Goal: Task Accomplishment & Management: Complete application form

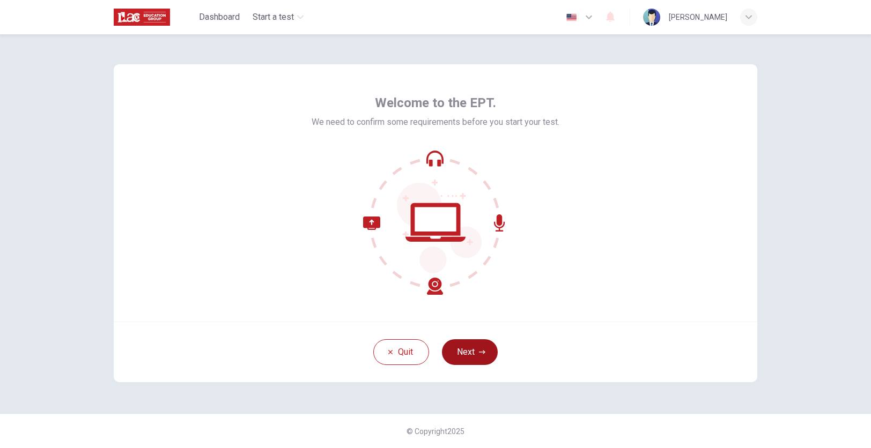
click at [468, 352] on button "Next" at bounding box center [470, 352] width 56 height 26
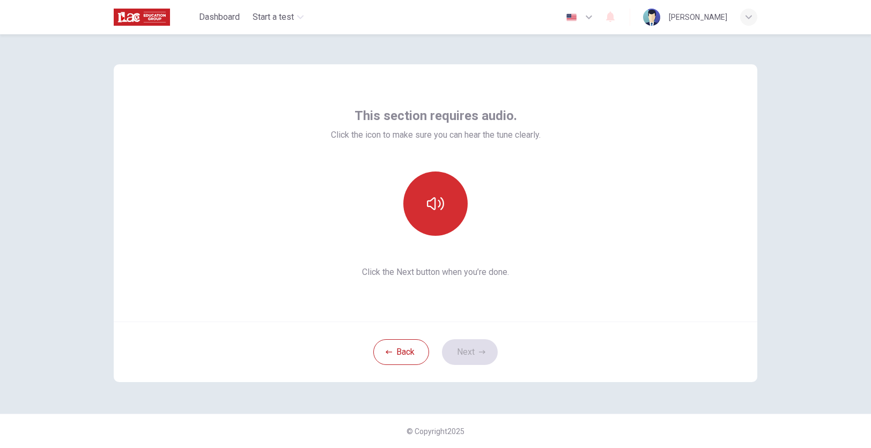
click at [448, 210] on button "button" at bounding box center [435, 204] width 64 height 64
click at [433, 212] on icon "button" at bounding box center [435, 203] width 17 height 17
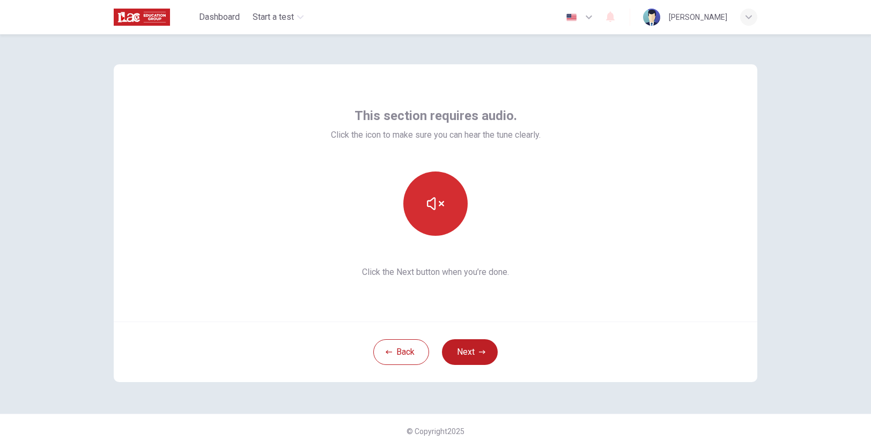
click at [433, 212] on icon "button" at bounding box center [435, 203] width 17 height 17
click at [441, 209] on icon "button" at bounding box center [435, 203] width 17 height 13
click at [435, 215] on button "button" at bounding box center [435, 204] width 64 height 64
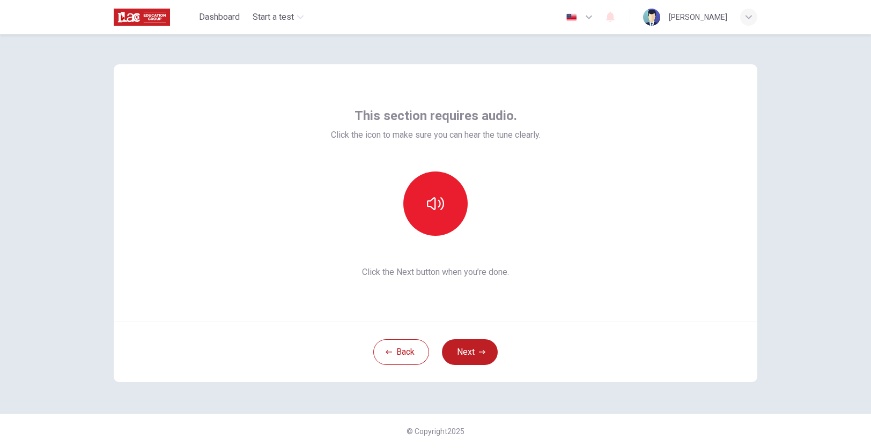
click at [437, 203] on icon "button" at bounding box center [435, 203] width 17 height 17
click at [687, 181] on div "This section requires audio. Click the icon to make sure you can hear the tune …" at bounding box center [435, 192] width 643 height 257
click at [439, 205] on icon "button" at bounding box center [435, 203] width 17 height 17
click at [473, 352] on button "Next" at bounding box center [470, 352] width 56 height 26
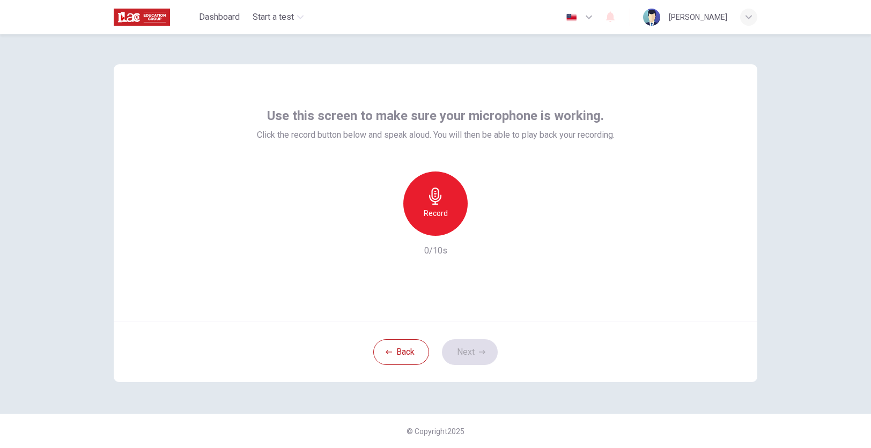
click at [439, 214] on h6 "Record" at bounding box center [436, 213] width 24 height 13
click at [483, 228] on icon "button" at bounding box center [484, 227] width 11 height 11
click at [469, 351] on button "Next" at bounding box center [470, 352] width 56 height 26
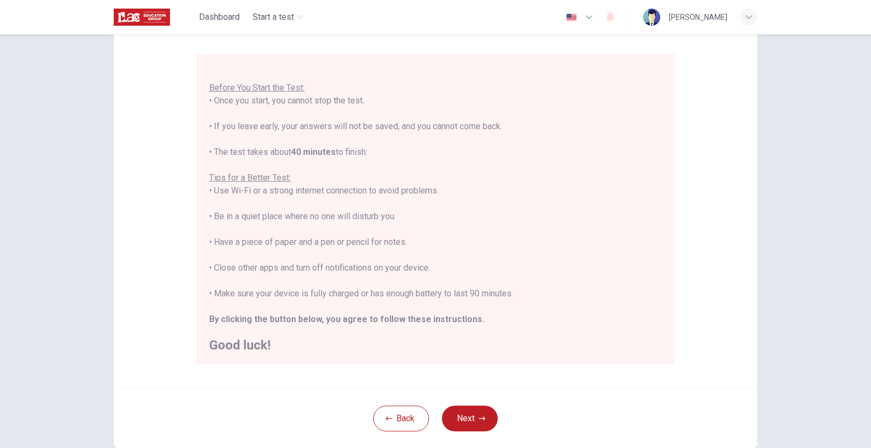
scroll to position [88, 0]
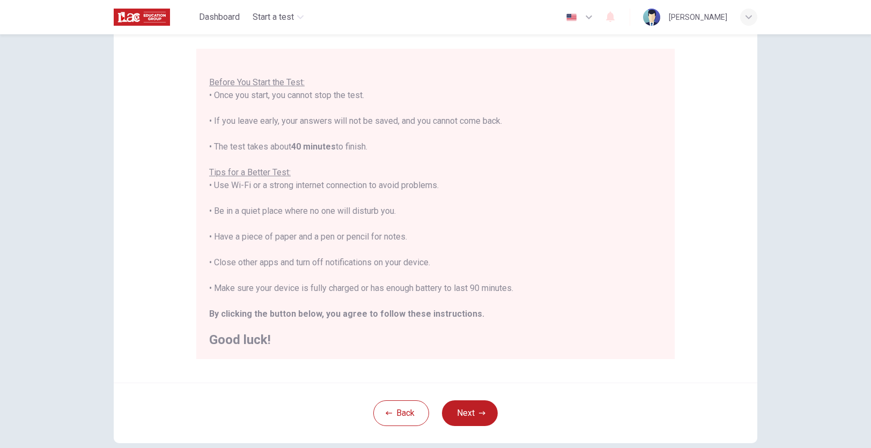
click at [714, 165] on div "Disclaimer: You are about to start a Placement Test . Before You Start the Test…" at bounding box center [435, 179] width 643 height 407
click at [480, 412] on icon "button" at bounding box center [482, 413] width 6 height 6
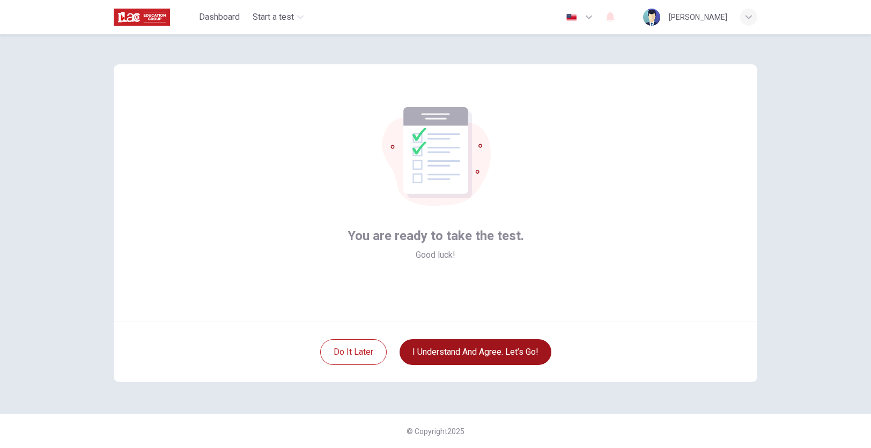
scroll to position [0, 0]
click at [469, 356] on button "I understand and agree. Let’s go!" at bounding box center [475, 352] width 152 height 26
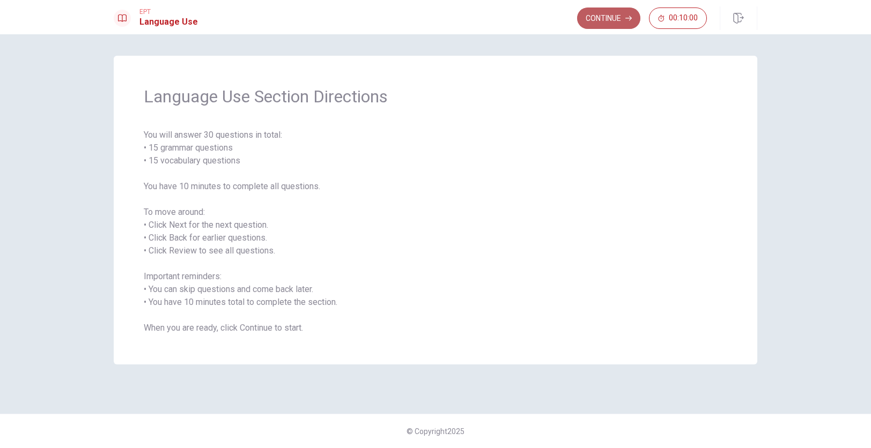
click at [608, 19] on button "Continue" at bounding box center [608, 18] width 63 height 21
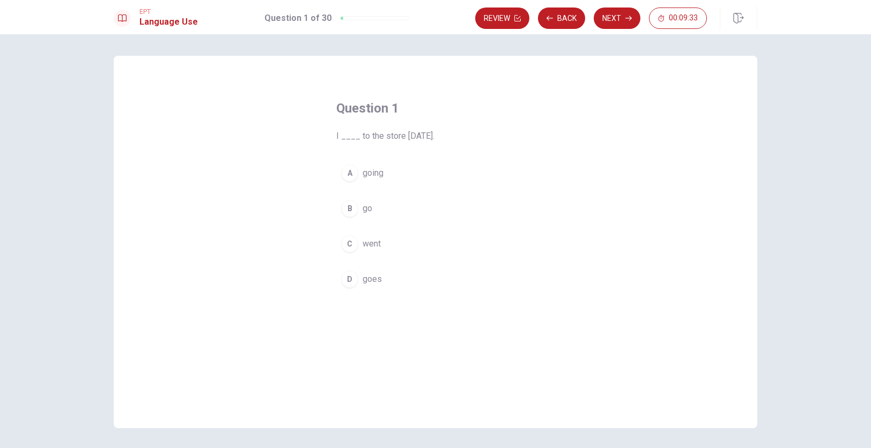
click at [360, 243] on button "C went" at bounding box center [435, 244] width 198 height 27
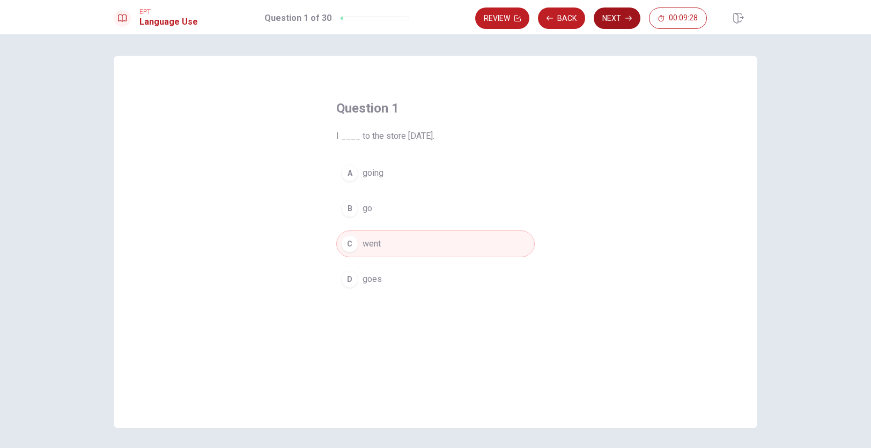
click at [614, 19] on button "Next" at bounding box center [616, 18] width 47 height 21
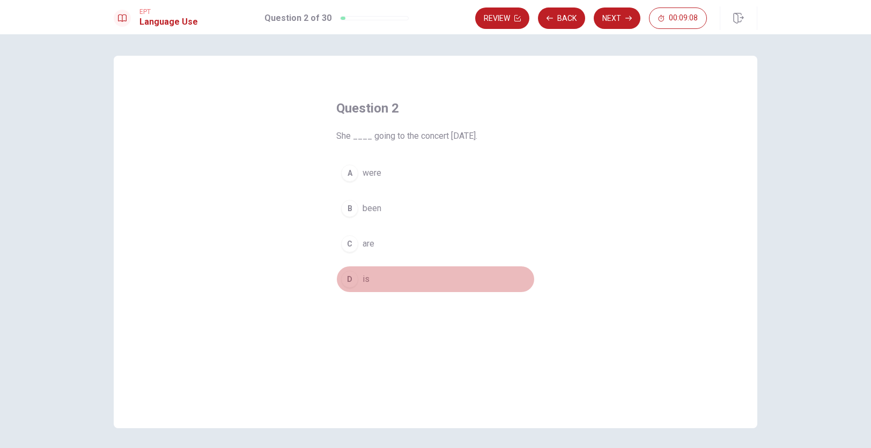
click at [362, 278] on button "D is" at bounding box center [435, 279] width 198 height 27
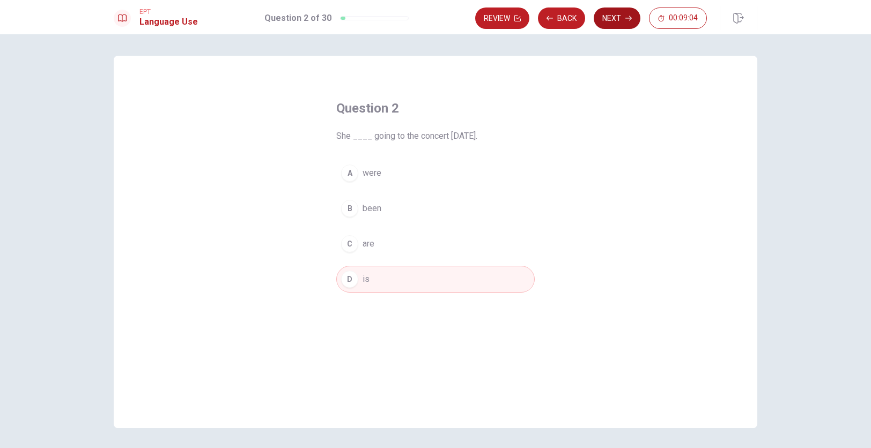
click at [617, 23] on button "Next" at bounding box center [616, 18] width 47 height 21
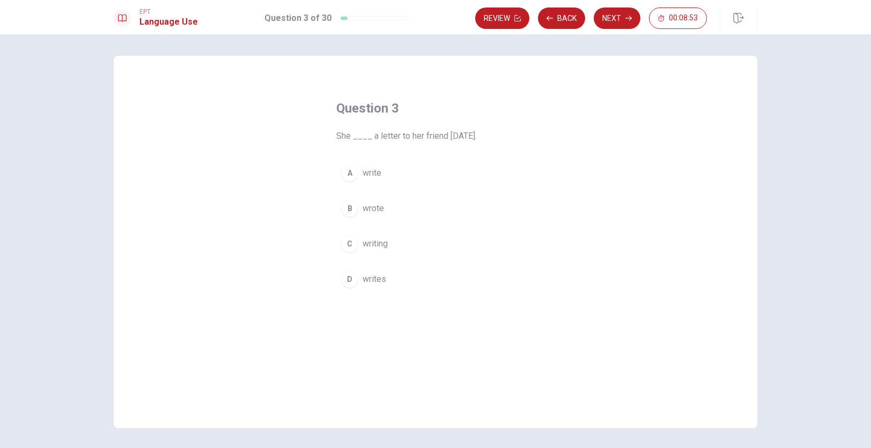
click at [379, 209] on span "wrote" at bounding box center [372, 208] width 21 height 13
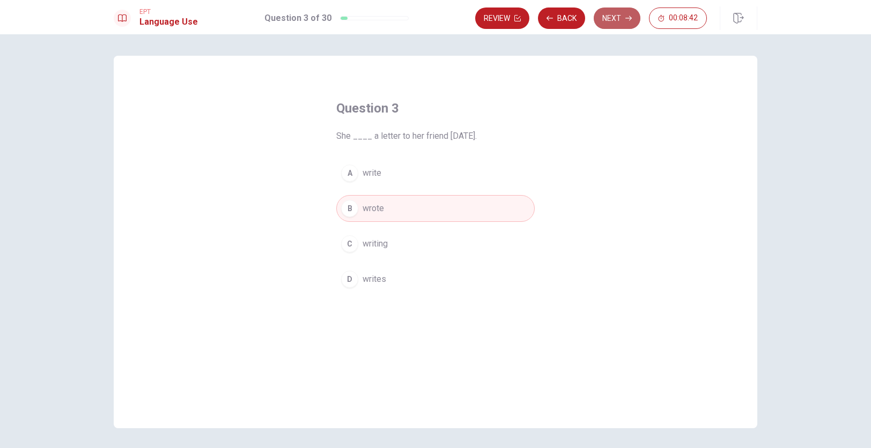
click at [621, 18] on button "Next" at bounding box center [616, 18] width 47 height 21
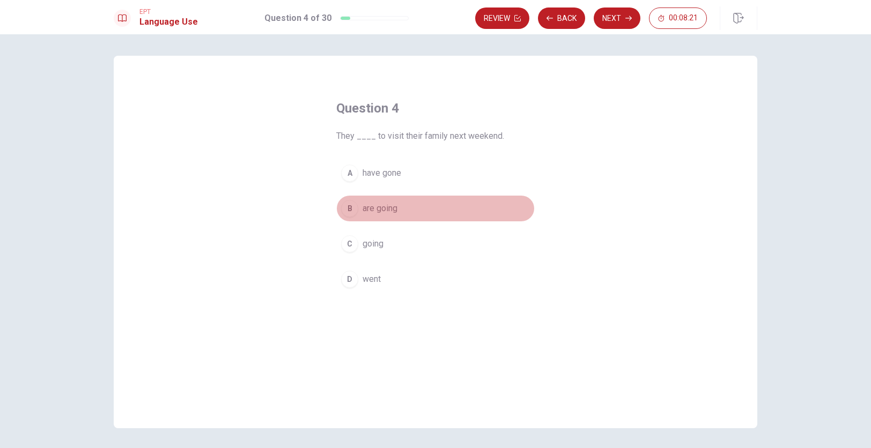
click at [391, 211] on span "are going" at bounding box center [379, 208] width 35 height 13
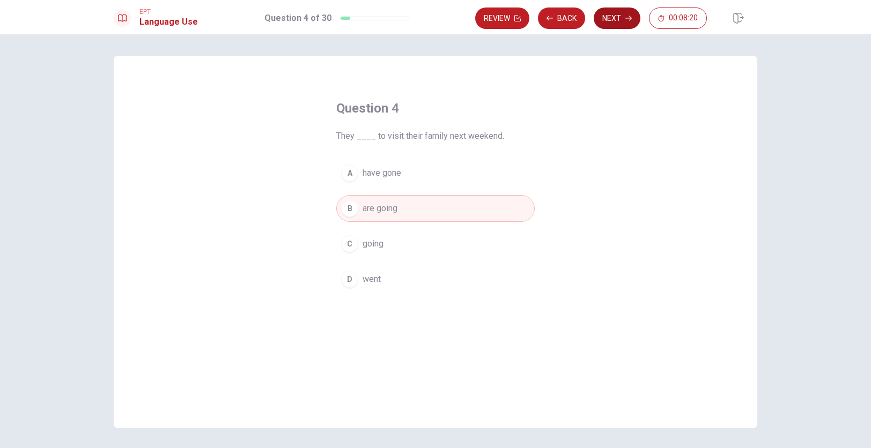
click at [616, 17] on button "Next" at bounding box center [616, 18] width 47 height 21
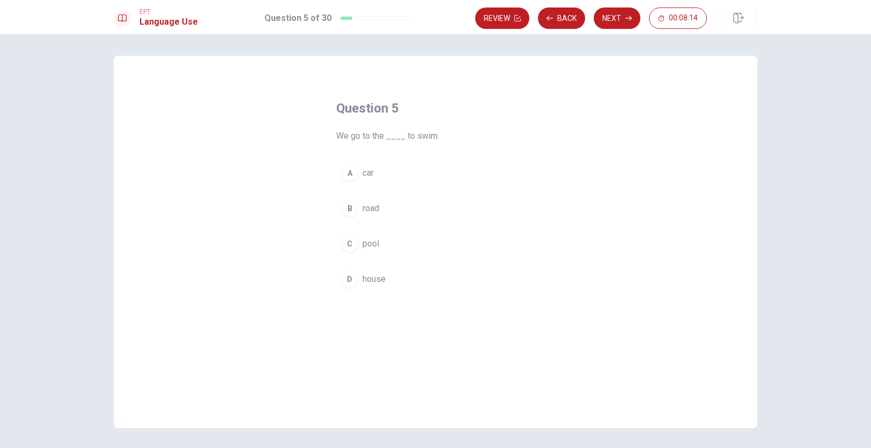
click at [371, 244] on span "pool" at bounding box center [370, 244] width 17 height 13
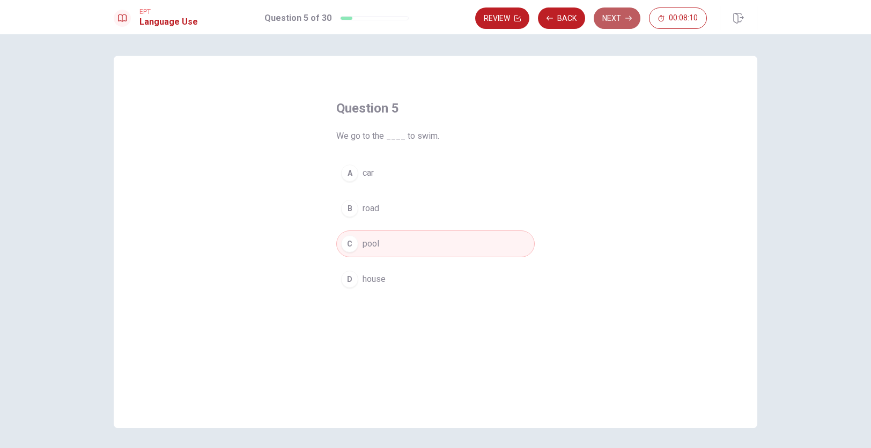
click at [618, 21] on button "Next" at bounding box center [616, 18] width 47 height 21
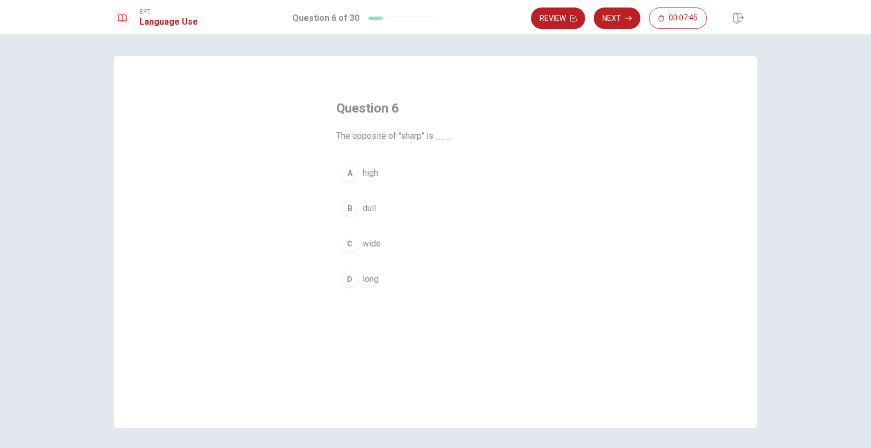
click at [369, 210] on span "dull" at bounding box center [368, 208] width 13 height 13
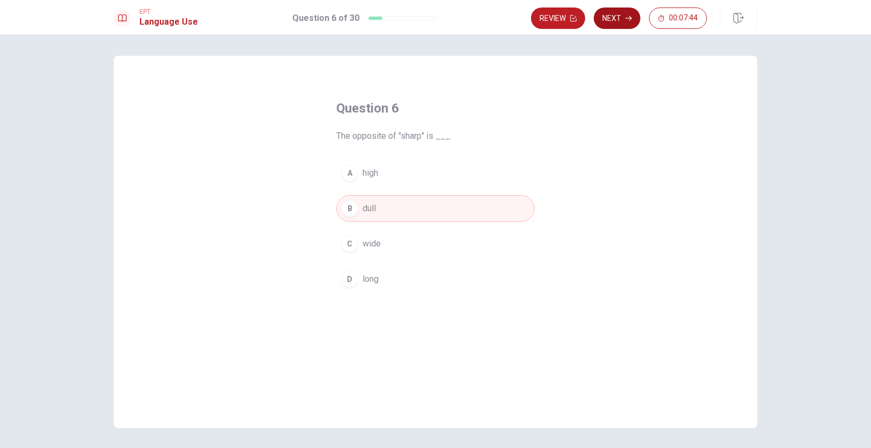
click at [615, 18] on button "Next" at bounding box center [616, 18] width 47 height 21
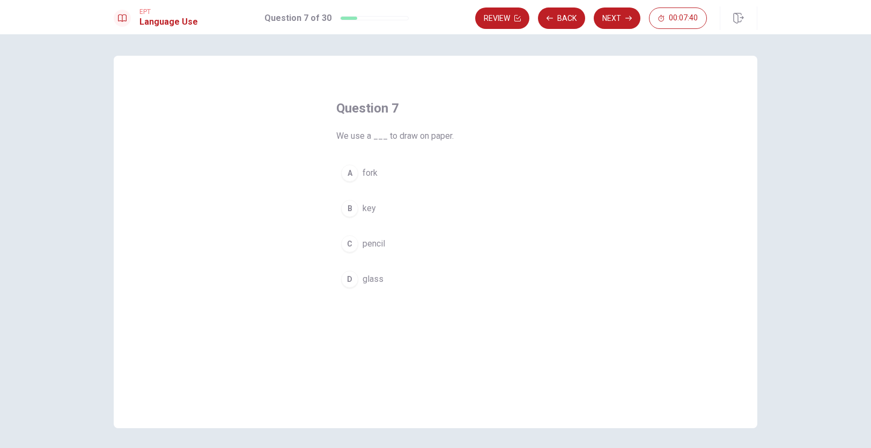
click at [369, 244] on span "pencil" at bounding box center [373, 244] width 23 height 13
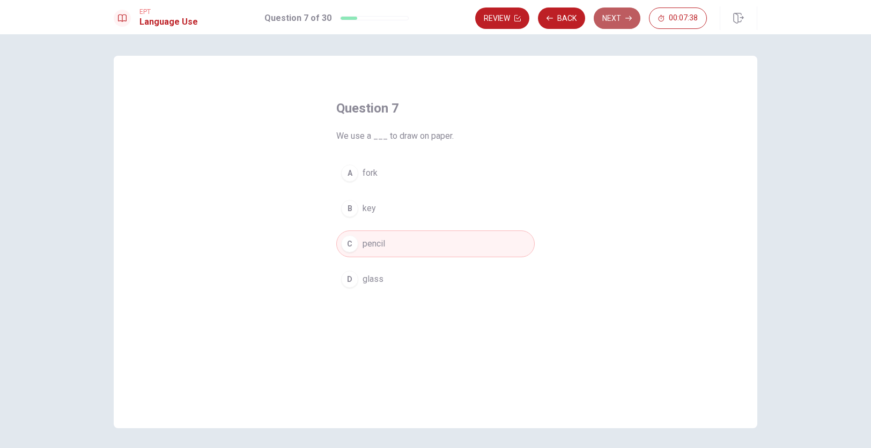
click at [615, 17] on button "Next" at bounding box center [616, 18] width 47 height 21
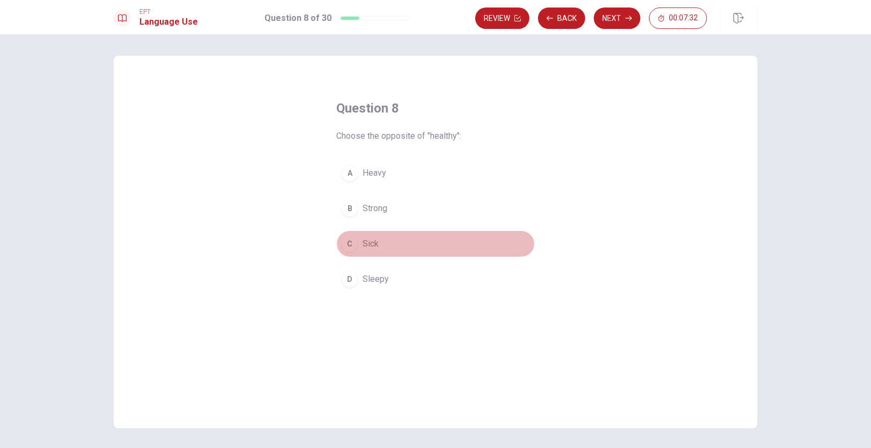
click at [371, 246] on span "Sick" at bounding box center [370, 244] width 16 height 13
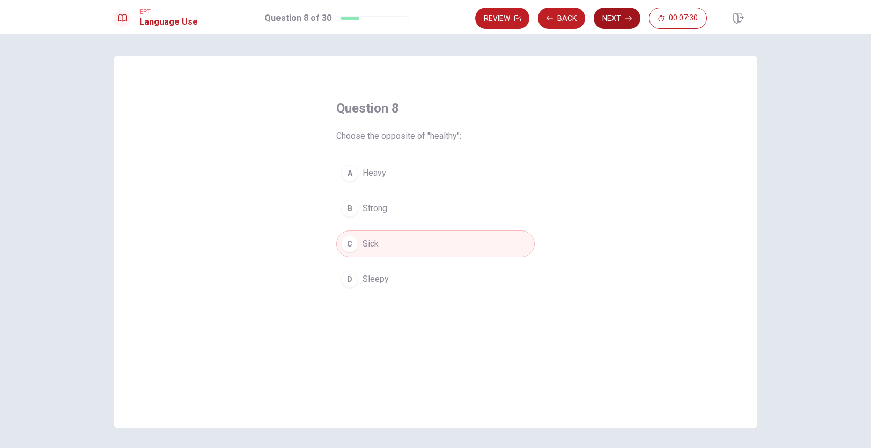
click at [614, 17] on button "Next" at bounding box center [616, 18] width 47 height 21
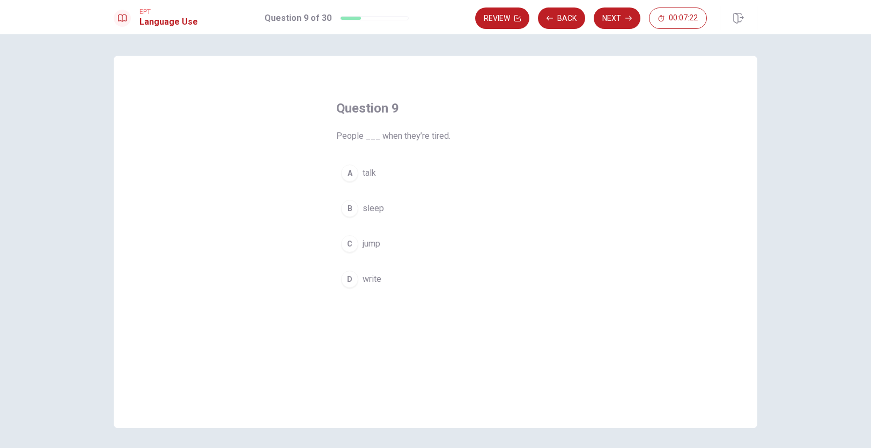
click at [374, 207] on span "sleep" at bounding box center [372, 208] width 21 height 13
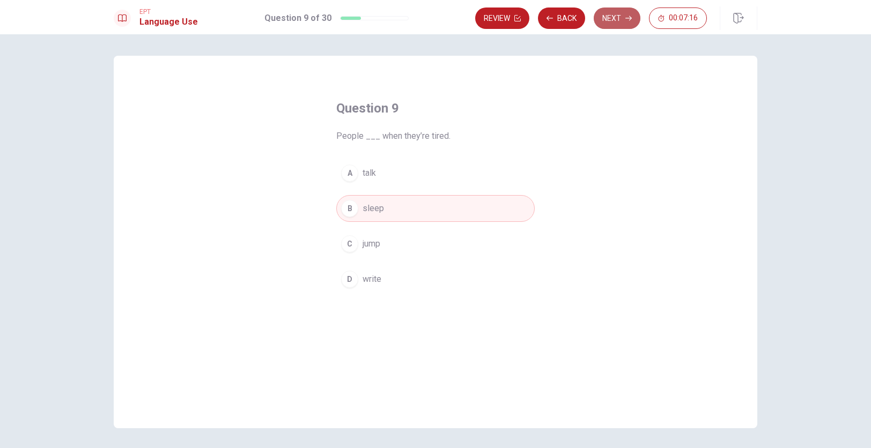
click at [619, 18] on button "Next" at bounding box center [616, 18] width 47 height 21
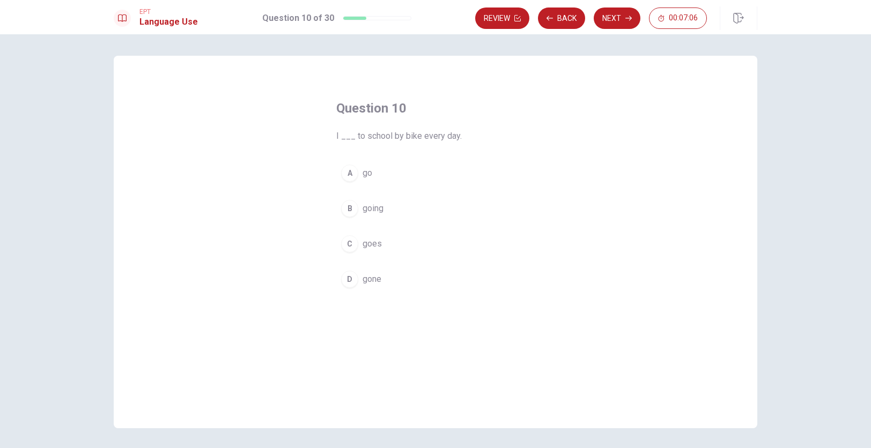
click at [368, 175] on span "go" at bounding box center [367, 173] width 10 height 13
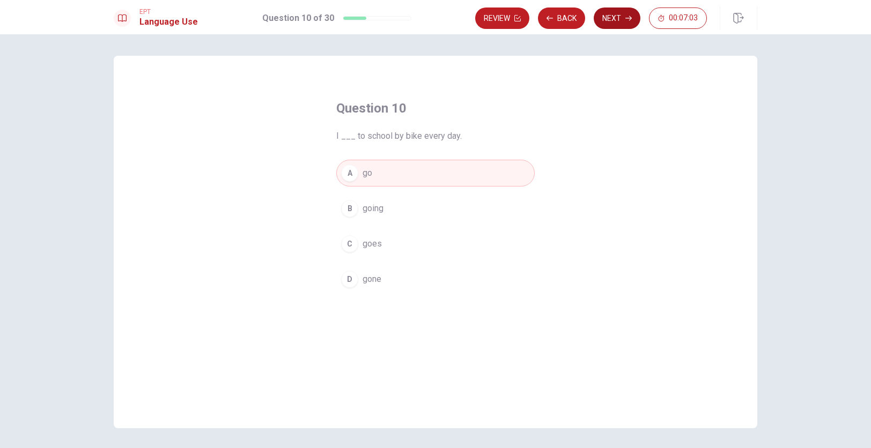
click at [617, 19] on button "Next" at bounding box center [616, 18] width 47 height 21
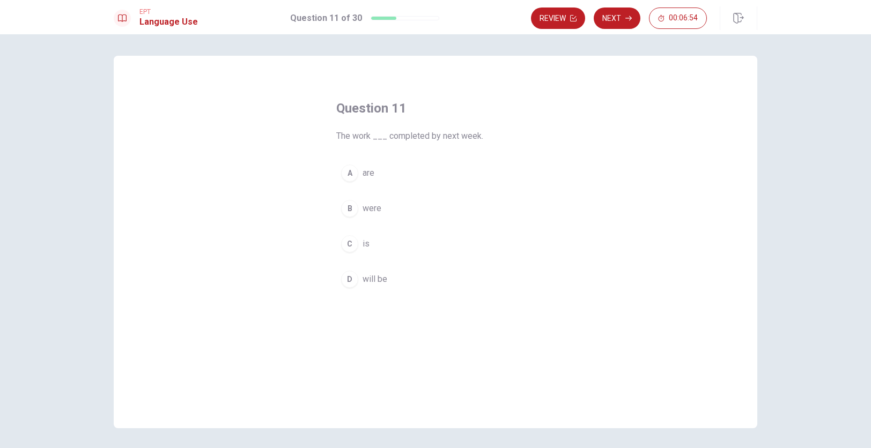
click at [377, 277] on span "will be" at bounding box center [374, 279] width 25 height 13
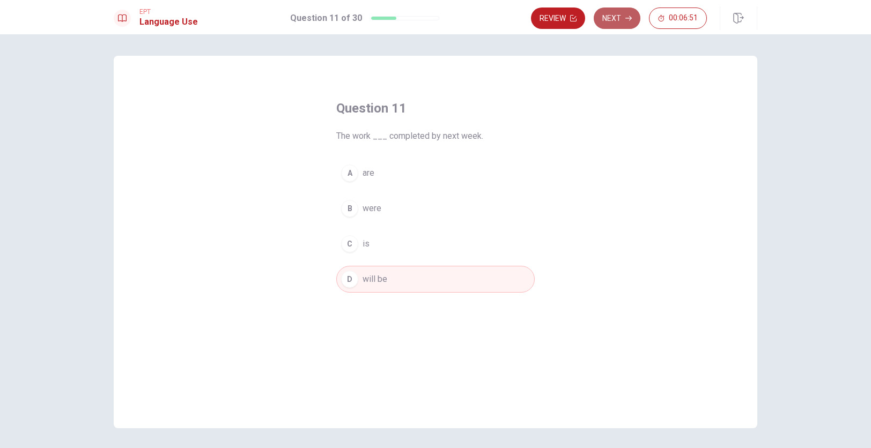
click at [615, 19] on button "Next" at bounding box center [616, 18] width 47 height 21
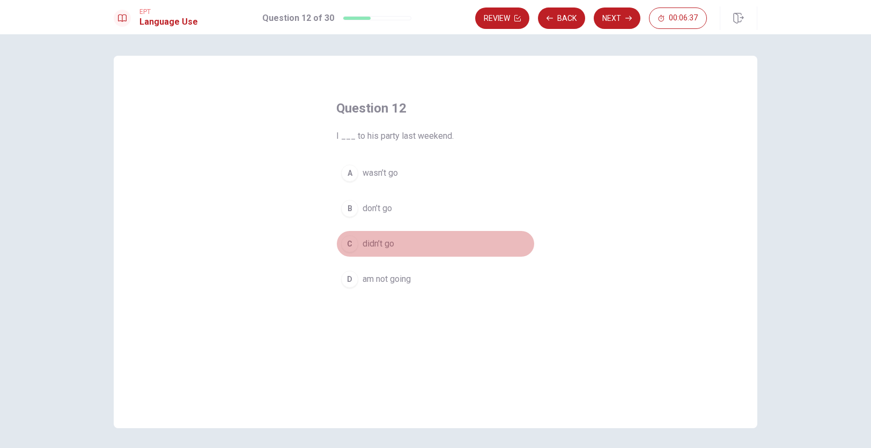
click at [379, 245] on span "didn’t go" at bounding box center [378, 244] width 32 height 13
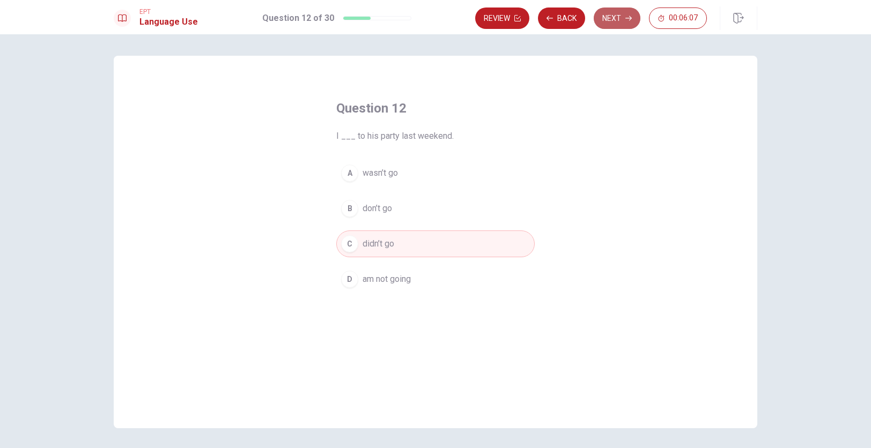
click at [619, 16] on button "Next" at bounding box center [616, 18] width 47 height 21
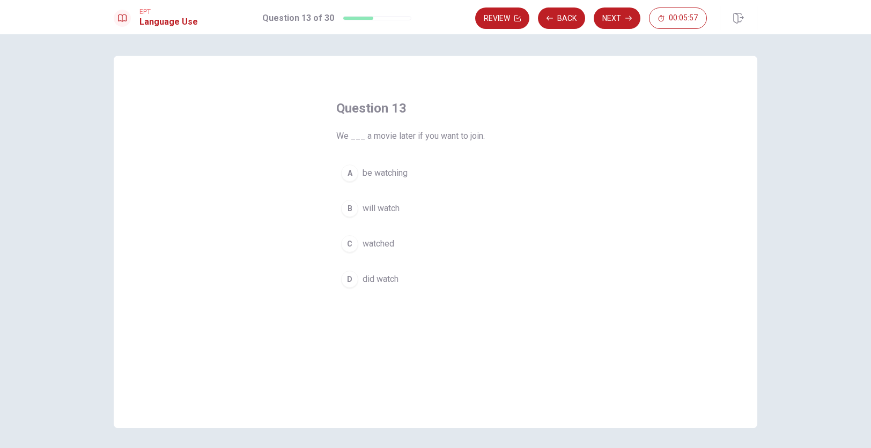
click at [390, 210] on span "will watch" at bounding box center [380, 208] width 37 height 13
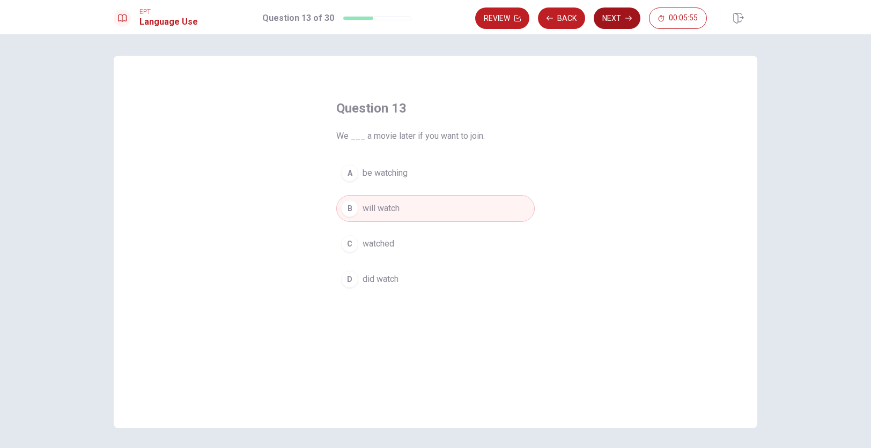
click at [620, 15] on button "Next" at bounding box center [616, 18] width 47 height 21
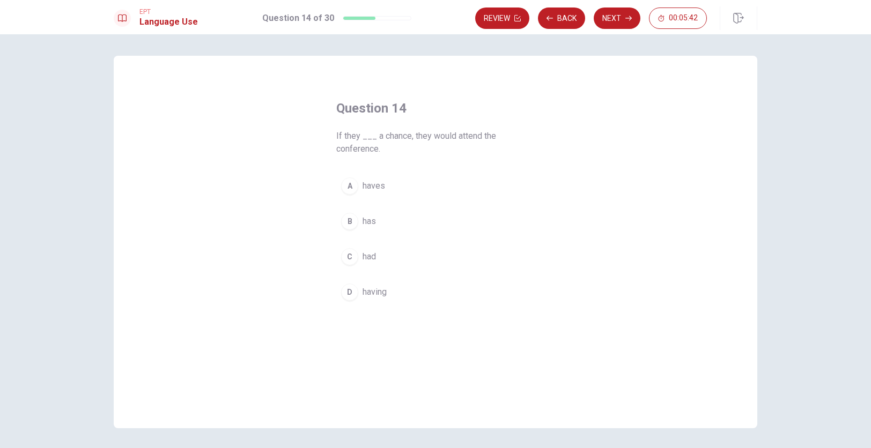
click at [372, 291] on span "having" at bounding box center [374, 292] width 24 height 13
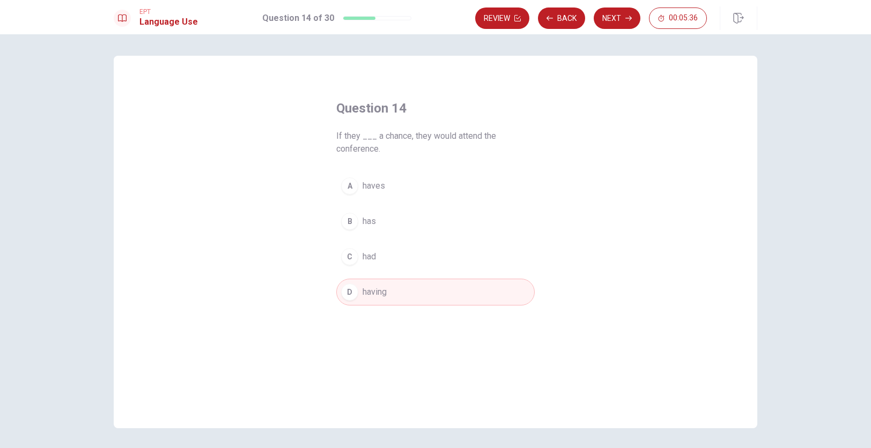
click at [370, 220] on span "has" at bounding box center [368, 221] width 13 height 13
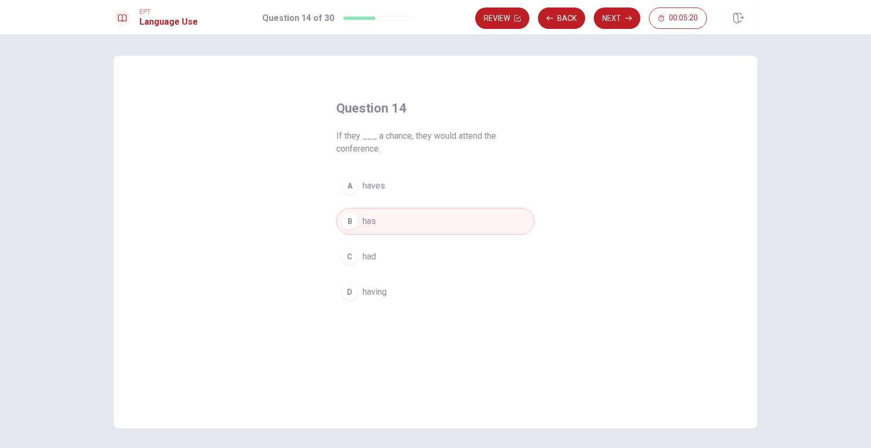
click at [359, 262] on button "C had" at bounding box center [435, 256] width 198 height 27
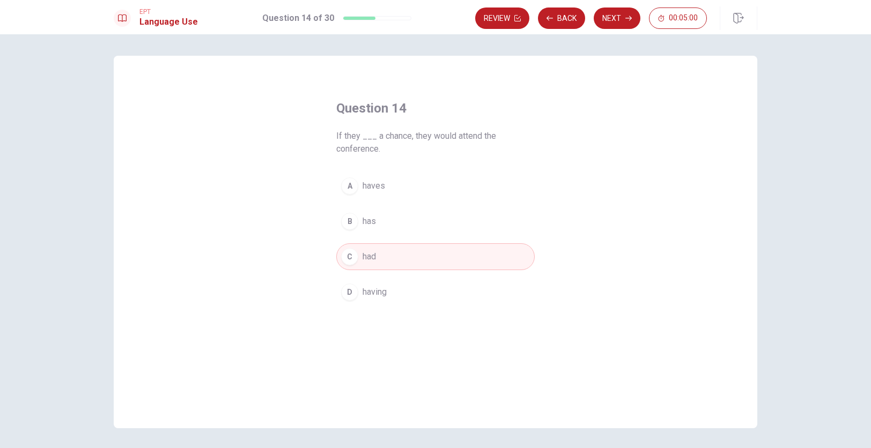
click at [370, 211] on button "B has" at bounding box center [435, 221] width 198 height 27
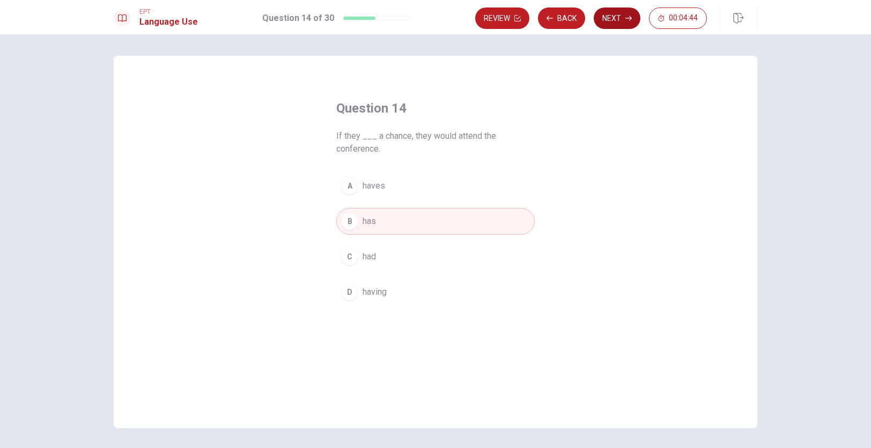
click at [618, 18] on button "Next" at bounding box center [616, 18] width 47 height 21
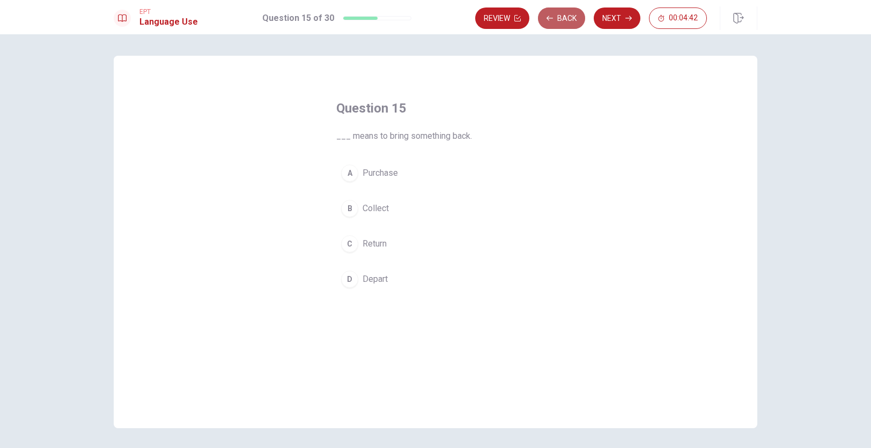
click at [563, 14] on button "Back" at bounding box center [561, 18] width 47 height 21
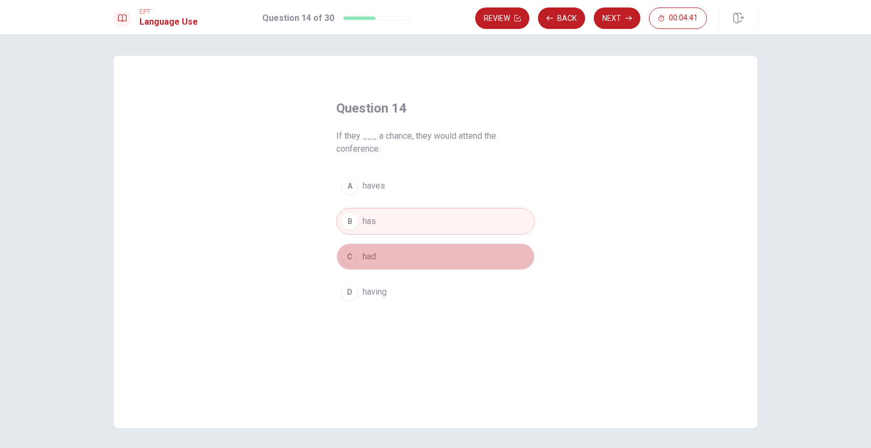
click at [361, 256] on button "C had" at bounding box center [435, 256] width 198 height 27
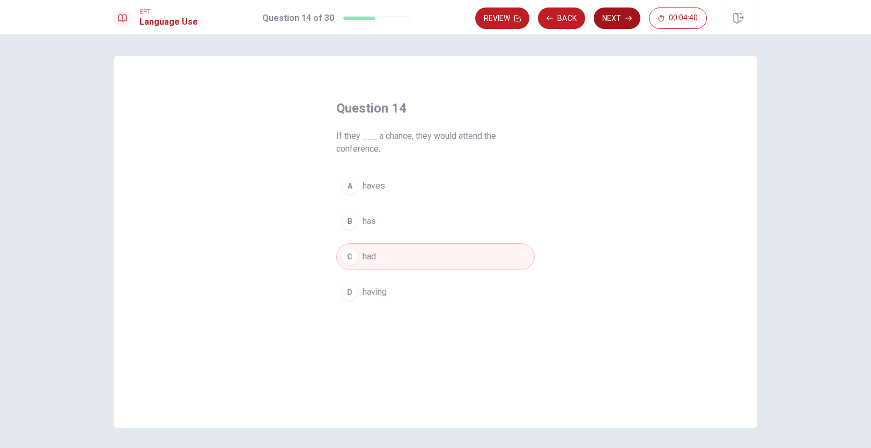
click at [620, 17] on button "Next" at bounding box center [616, 18] width 47 height 21
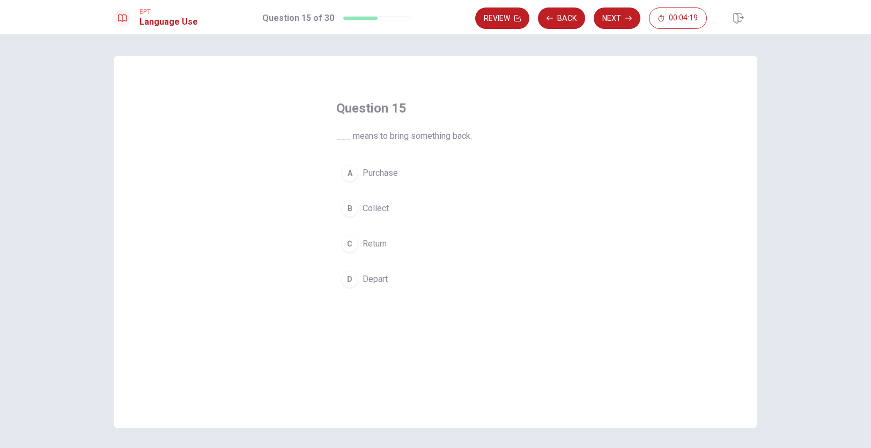
click at [373, 247] on span "Return" at bounding box center [374, 244] width 24 height 13
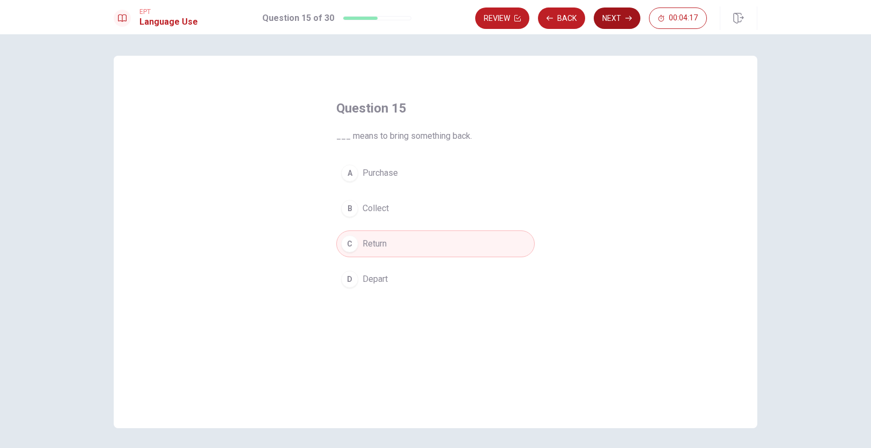
click at [615, 19] on button "Next" at bounding box center [616, 18] width 47 height 21
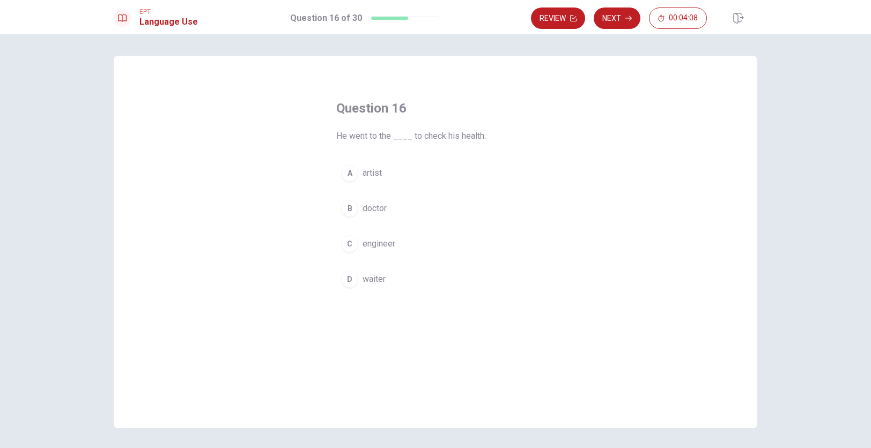
click at [372, 203] on span "doctor" at bounding box center [374, 208] width 24 height 13
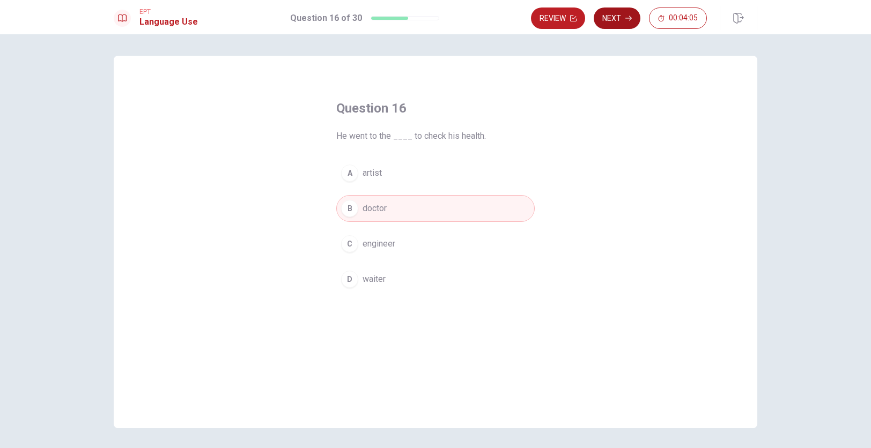
click at [620, 19] on button "Next" at bounding box center [616, 18] width 47 height 21
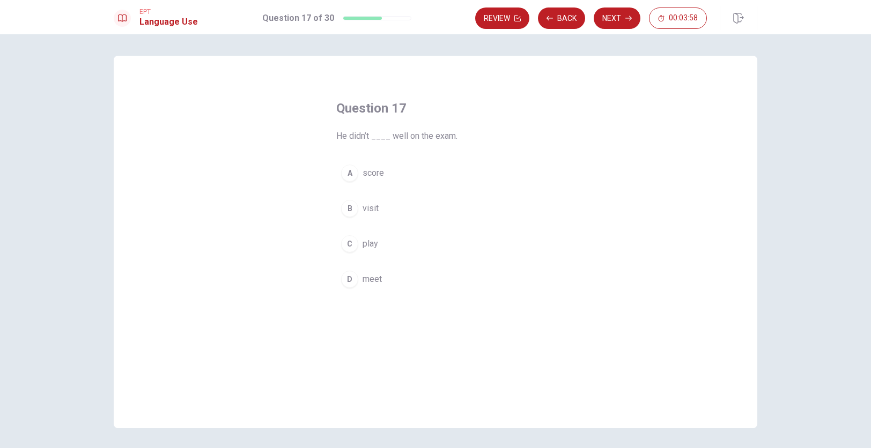
click at [367, 173] on span "score" at bounding box center [372, 173] width 21 height 13
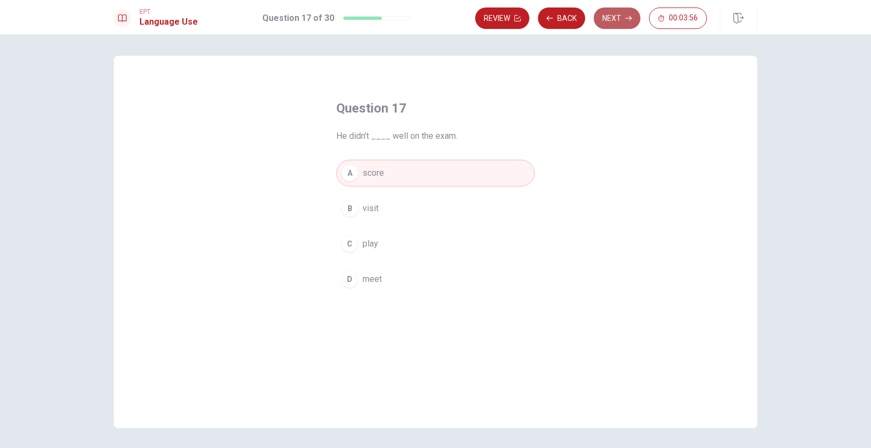
click at [617, 20] on button "Next" at bounding box center [616, 18] width 47 height 21
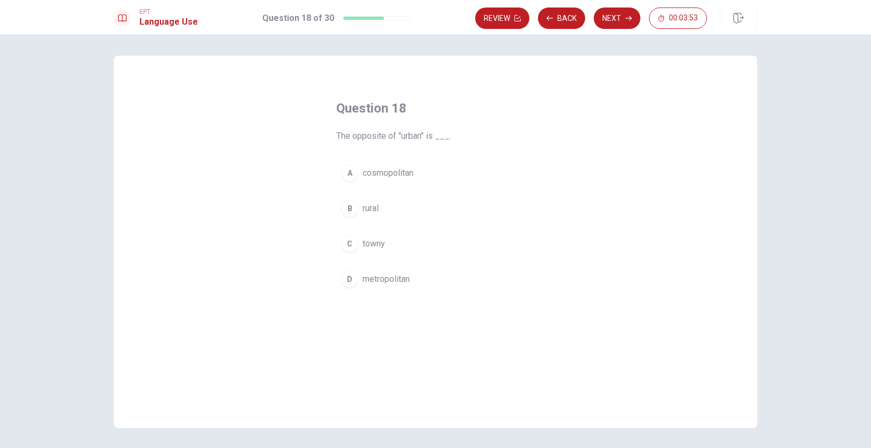
click at [372, 209] on span "rural" at bounding box center [370, 208] width 16 height 13
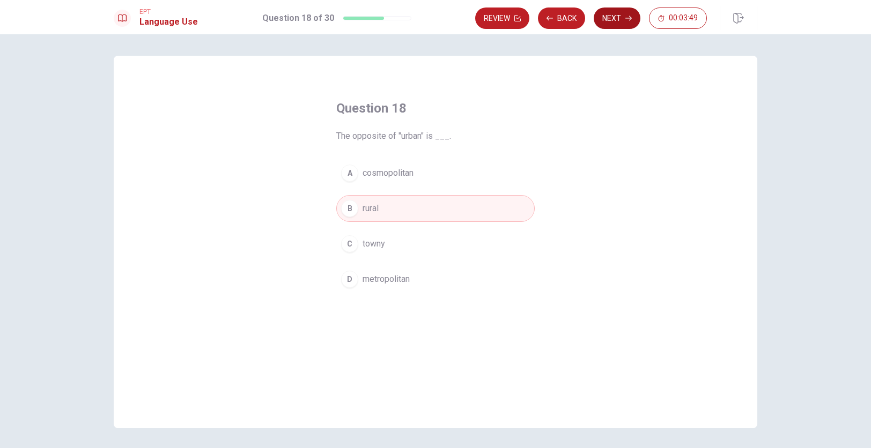
click at [611, 18] on button "Next" at bounding box center [616, 18] width 47 height 21
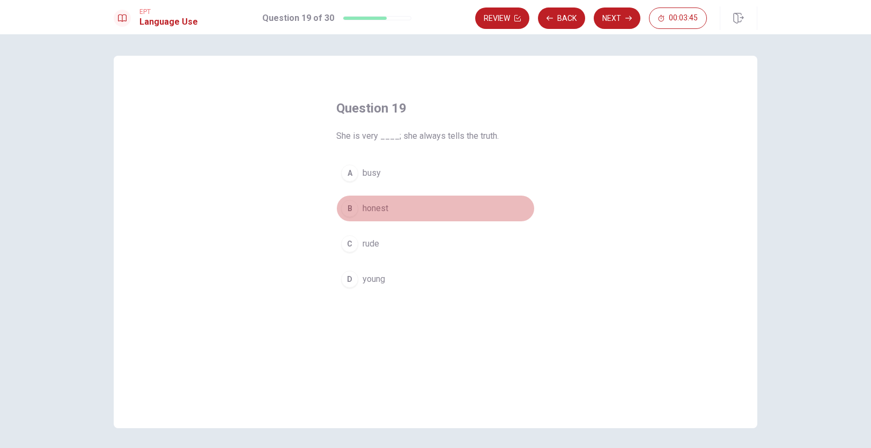
click at [380, 206] on span "honest" at bounding box center [375, 208] width 26 height 13
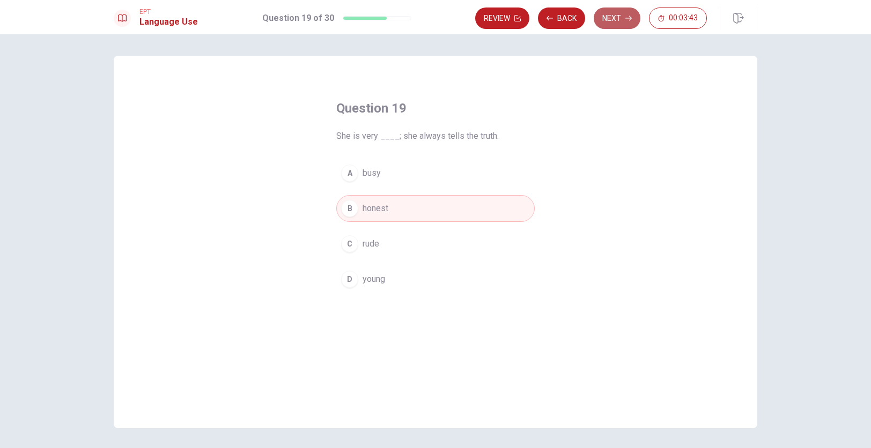
click at [622, 23] on button "Next" at bounding box center [616, 18] width 47 height 21
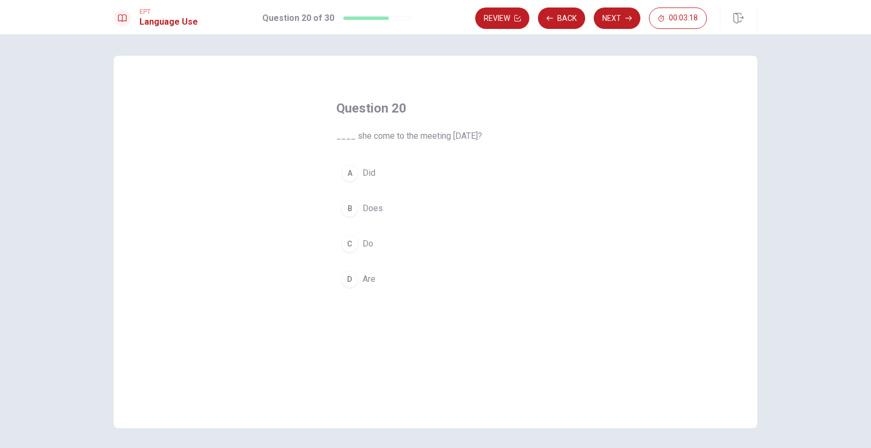
click at [377, 210] on span "Does" at bounding box center [372, 208] width 20 height 13
click at [367, 278] on span "Are" at bounding box center [368, 279] width 13 height 13
click at [373, 174] on span "Did" at bounding box center [368, 173] width 13 height 13
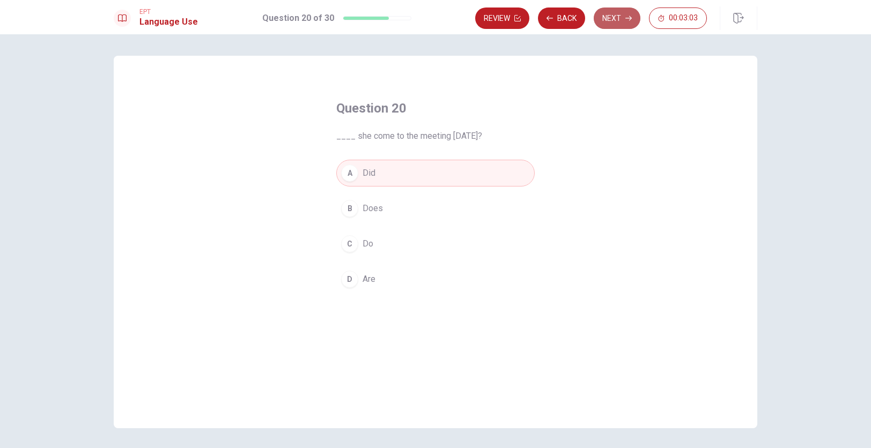
click at [622, 17] on button "Next" at bounding box center [616, 18] width 47 height 21
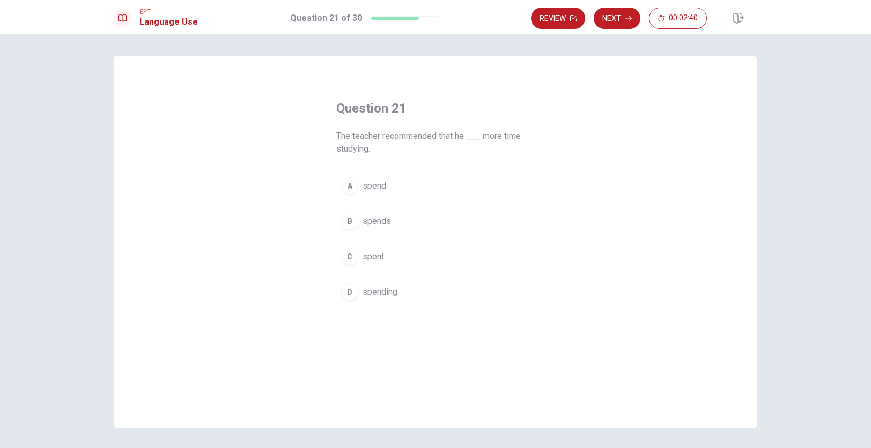
click at [382, 186] on span "spend" at bounding box center [374, 186] width 24 height 13
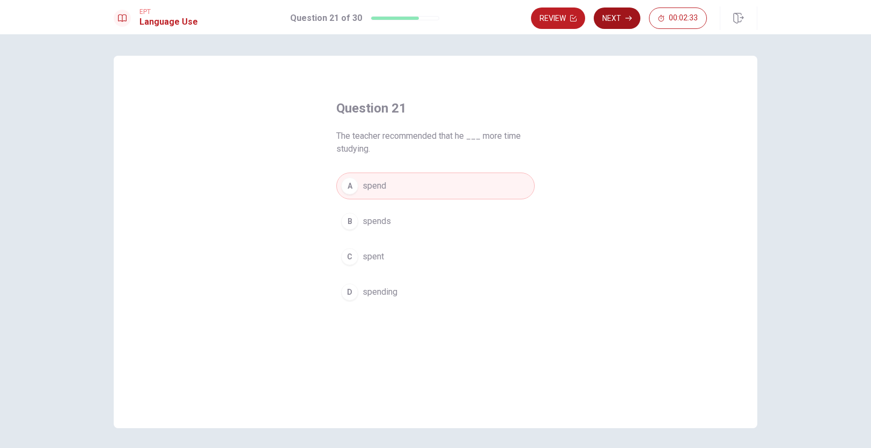
click at [618, 20] on button "Next" at bounding box center [616, 18] width 47 height 21
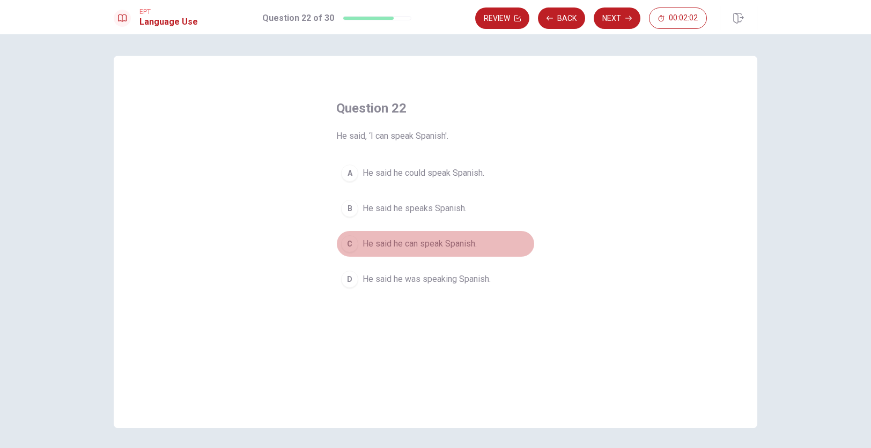
click at [459, 242] on span "He said he can speak Spanish." at bounding box center [419, 244] width 114 height 13
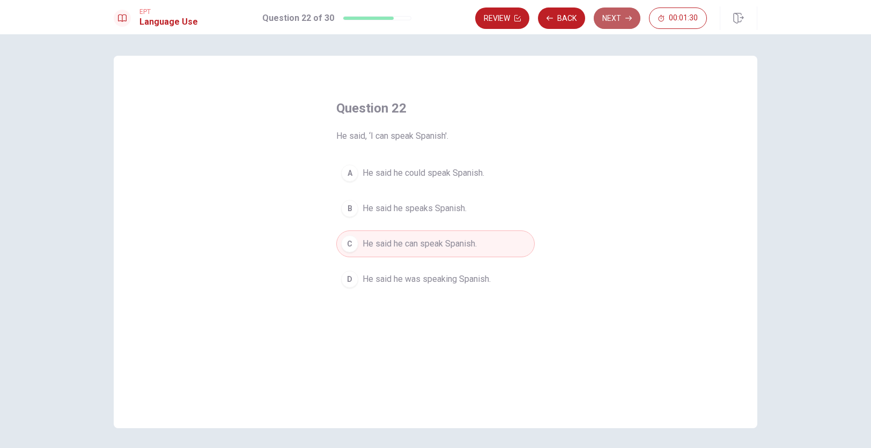
click at [617, 16] on button "Next" at bounding box center [616, 18] width 47 height 21
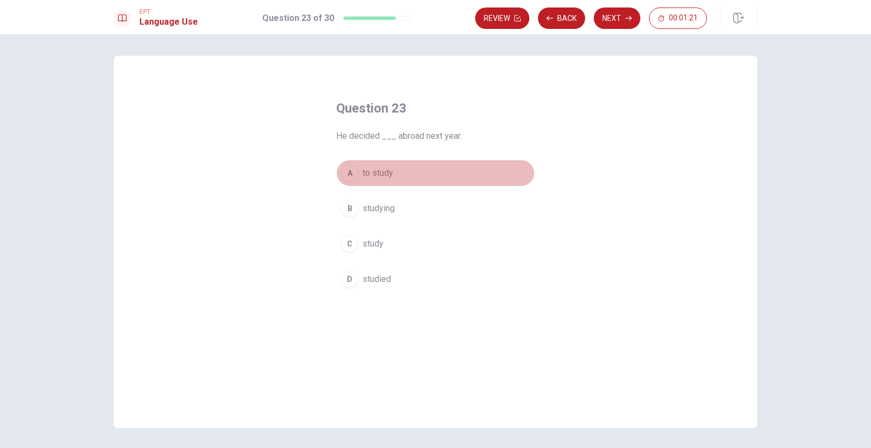
click at [382, 172] on span "to study" at bounding box center [377, 173] width 31 height 13
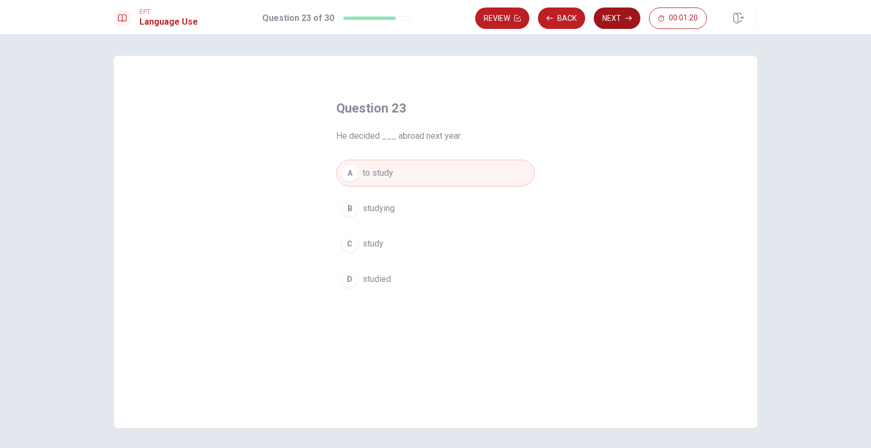
click at [616, 19] on button "Next" at bounding box center [616, 18] width 47 height 21
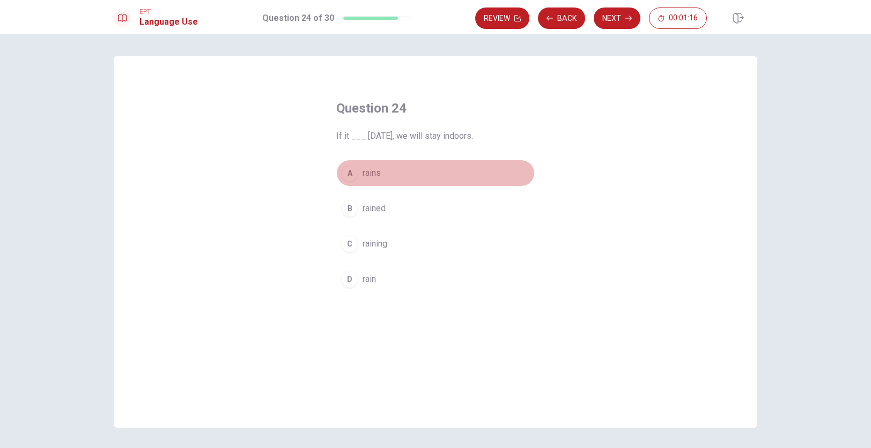
click at [374, 172] on span "rains" at bounding box center [371, 173] width 18 height 13
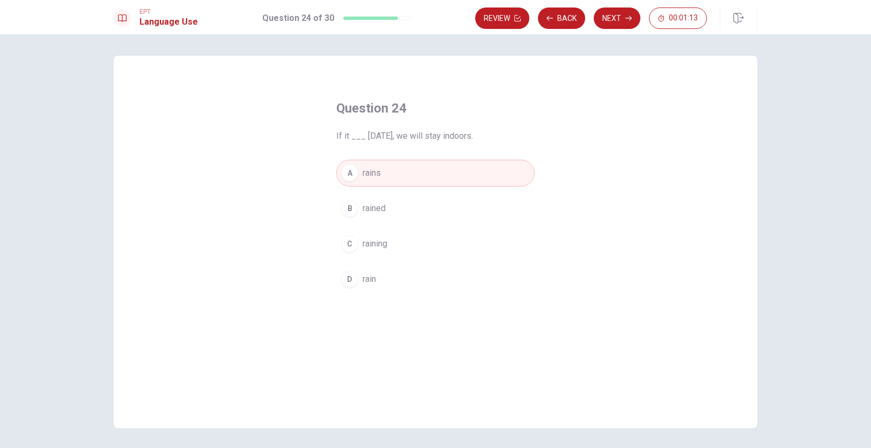
click at [367, 287] on button "D rain" at bounding box center [435, 279] width 198 height 27
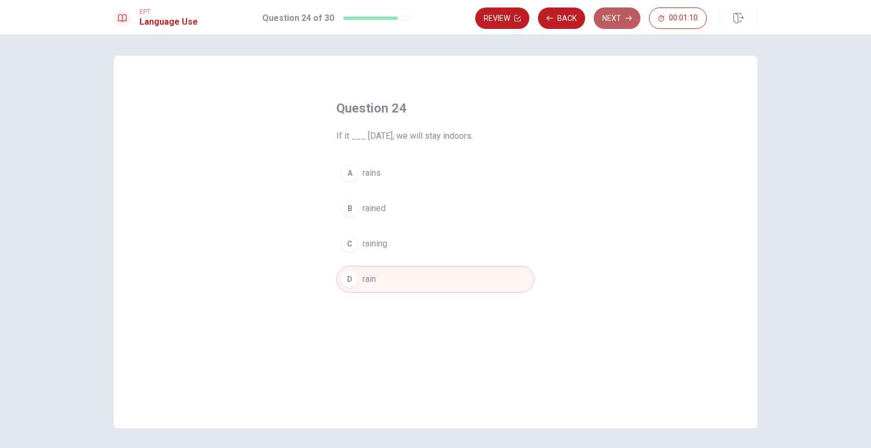
click at [616, 18] on button "Next" at bounding box center [616, 18] width 47 height 21
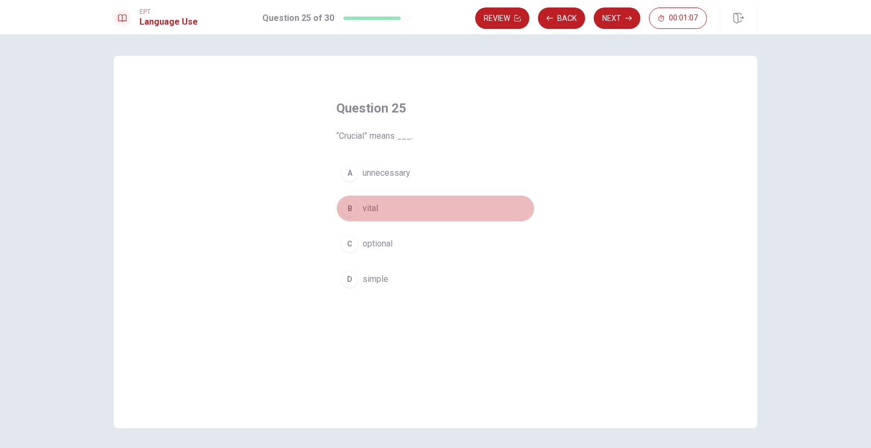
click at [368, 204] on span "vital" at bounding box center [370, 208] width 16 height 13
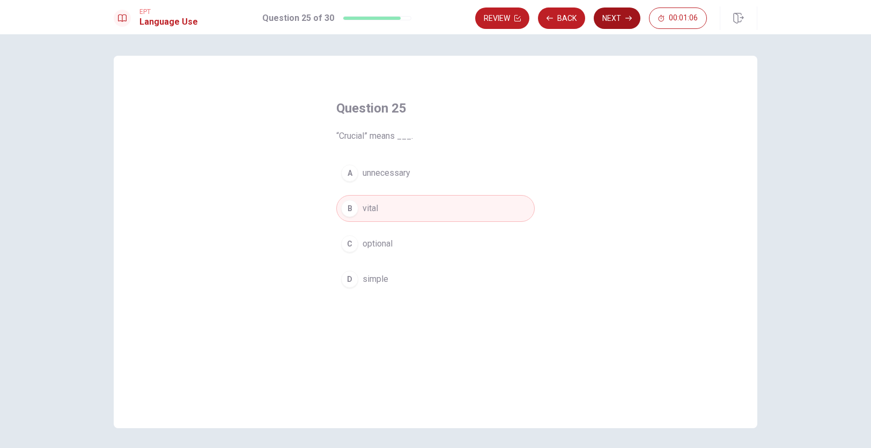
click at [614, 11] on button "Next" at bounding box center [616, 18] width 47 height 21
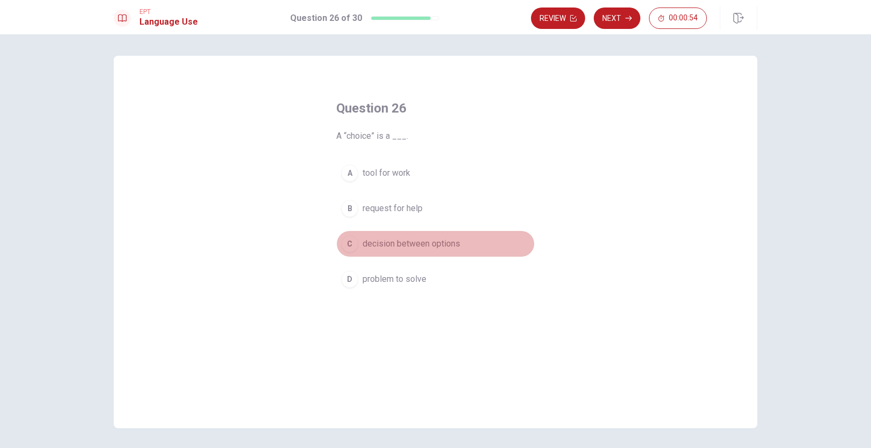
click at [434, 244] on span "decision between options" at bounding box center [411, 244] width 98 height 13
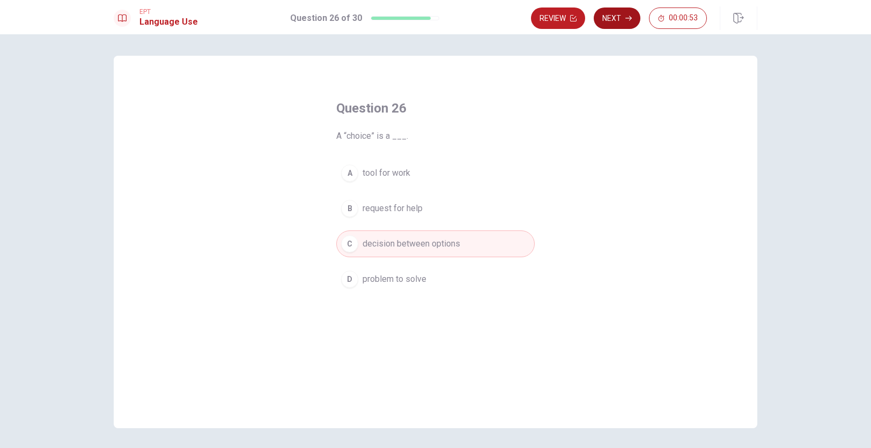
click at [611, 17] on button "Next" at bounding box center [616, 18] width 47 height 21
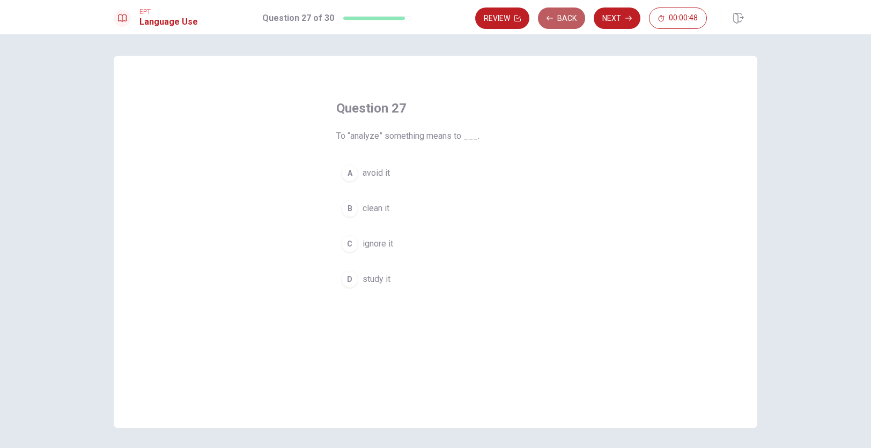
click at [563, 23] on button "Back" at bounding box center [561, 18] width 47 height 21
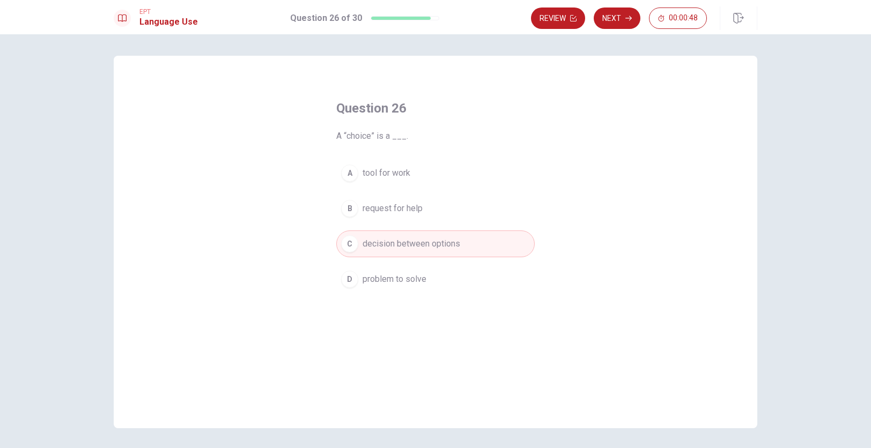
click at [563, 23] on button "Review" at bounding box center [558, 18] width 54 height 21
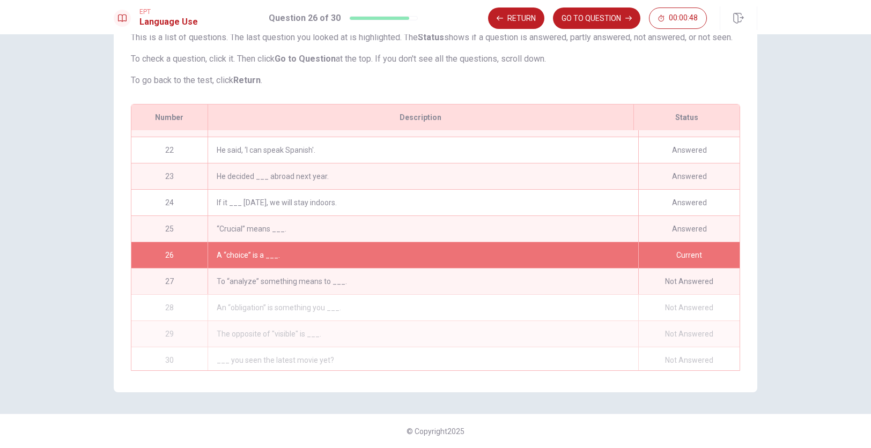
scroll to position [547, 0]
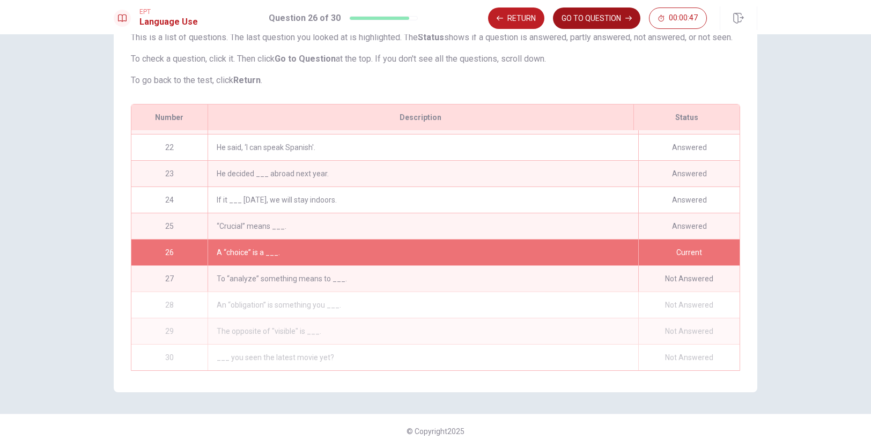
click at [608, 20] on button "GO TO QUESTION" at bounding box center [596, 18] width 87 height 21
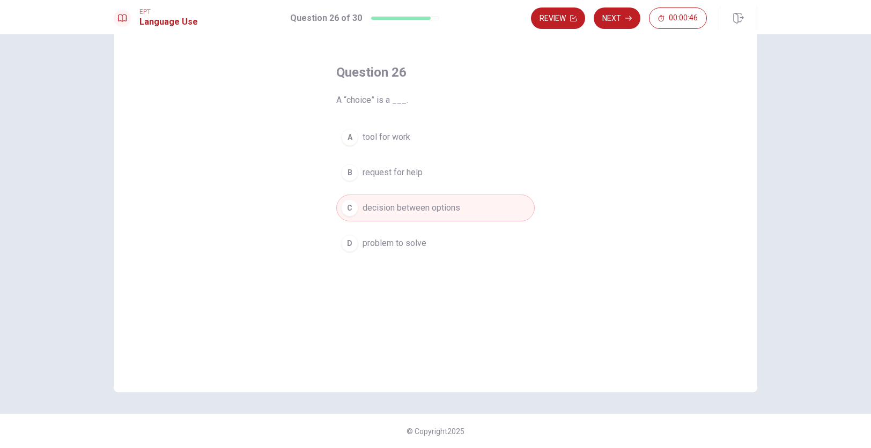
scroll to position [36, 0]
click at [618, 24] on button "Next" at bounding box center [616, 18] width 47 height 21
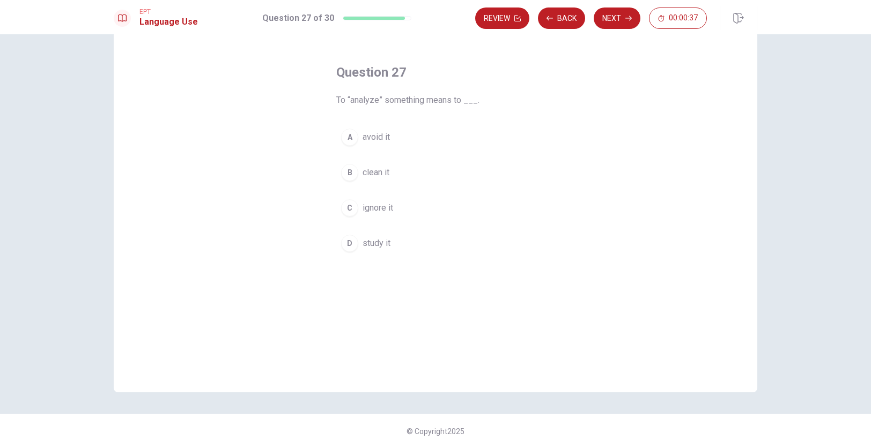
click at [379, 209] on span "ignore it" at bounding box center [377, 208] width 31 height 13
click at [376, 237] on span "study it" at bounding box center [376, 243] width 28 height 13
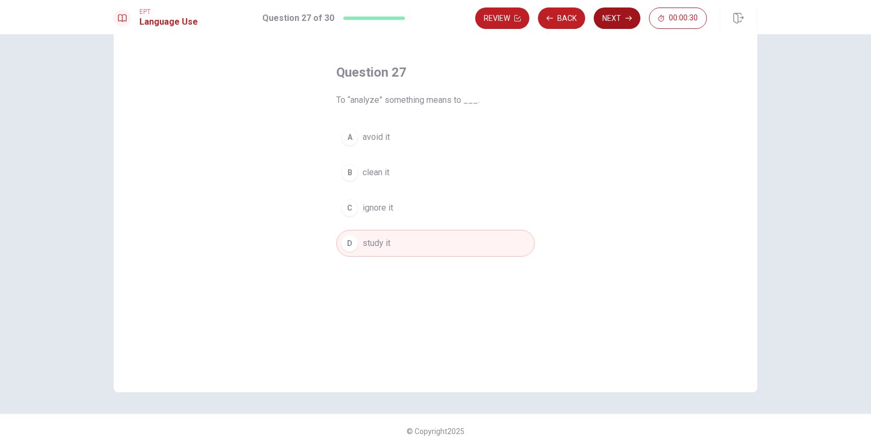
click at [615, 18] on button "Next" at bounding box center [616, 18] width 47 height 21
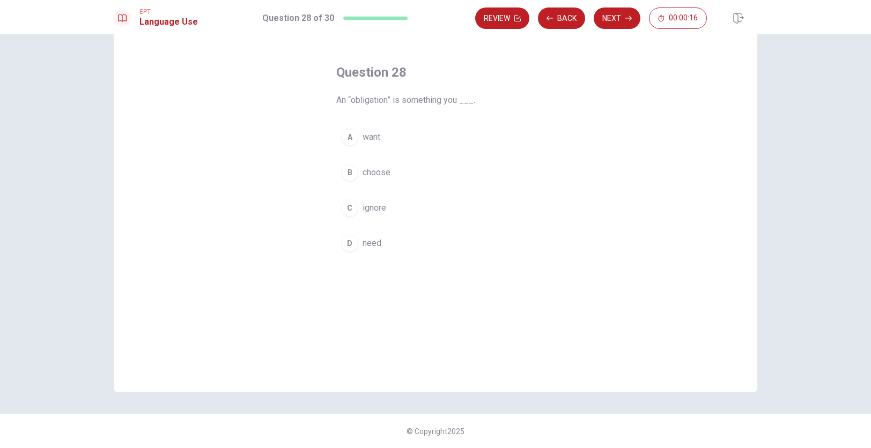
click at [379, 172] on span "choose" at bounding box center [376, 172] width 28 height 13
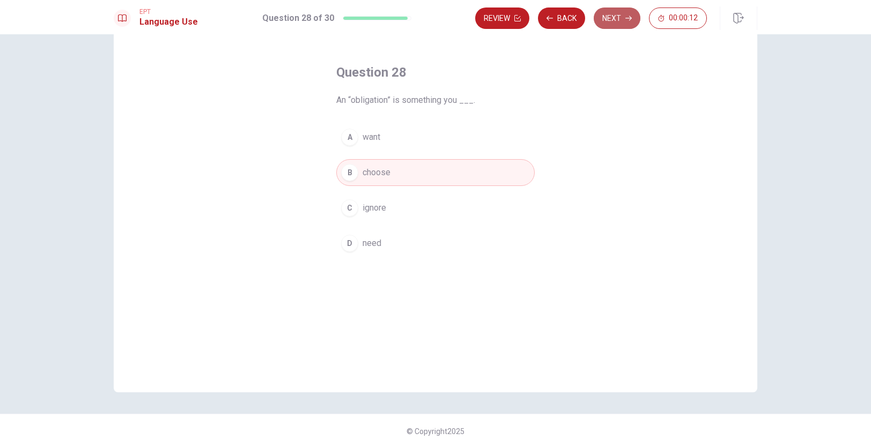
click at [612, 17] on button "Next" at bounding box center [616, 18] width 47 height 21
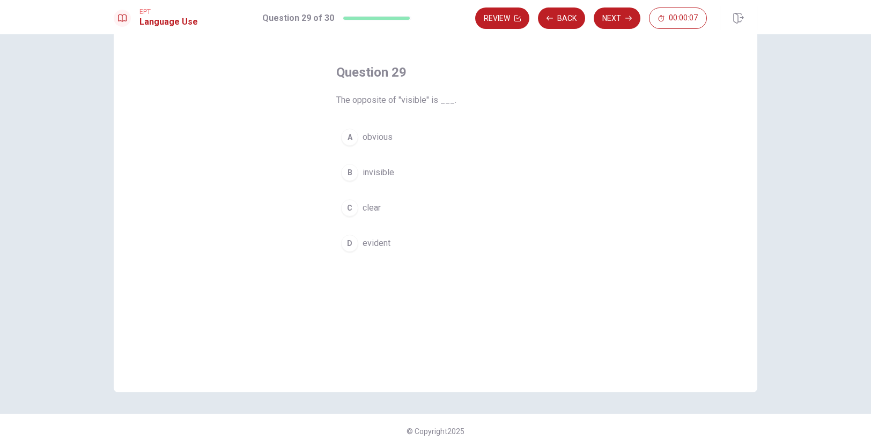
click at [382, 173] on span "invisible" at bounding box center [378, 172] width 32 height 13
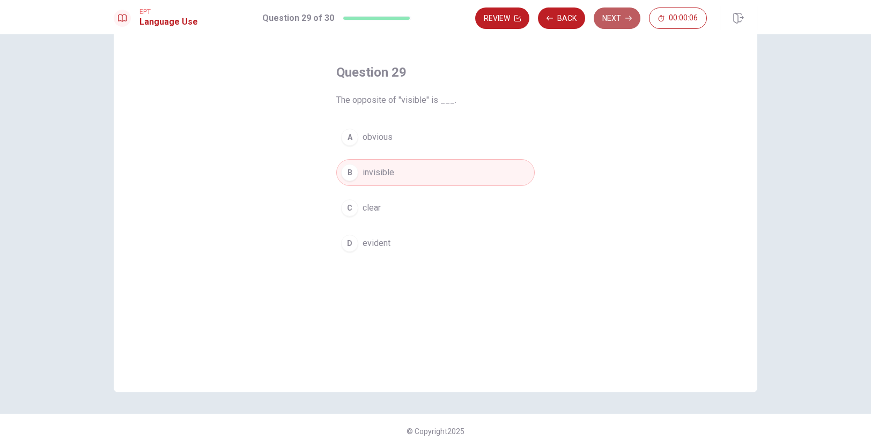
click at [616, 17] on button "Next" at bounding box center [616, 18] width 47 height 21
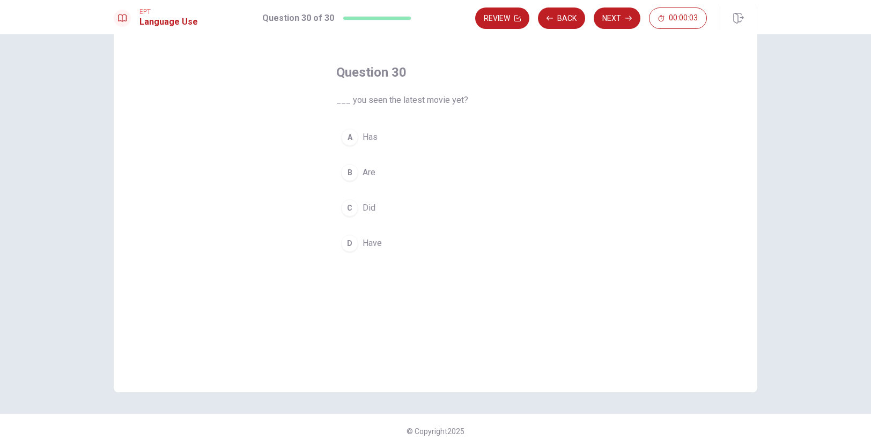
click at [368, 174] on span "Are" at bounding box center [368, 172] width 13 height 13
drag, startPoint x: 614, startPoint y: 17, endPoint x: 530, endPoint y: 171, distance: 175.4
click at [530, 171] on div "EPT Language Use Question 30 of 30 Review Back Next 00:00:01 Question 30 of 30 …" at bounding box center [435, 224] width 871 height 448
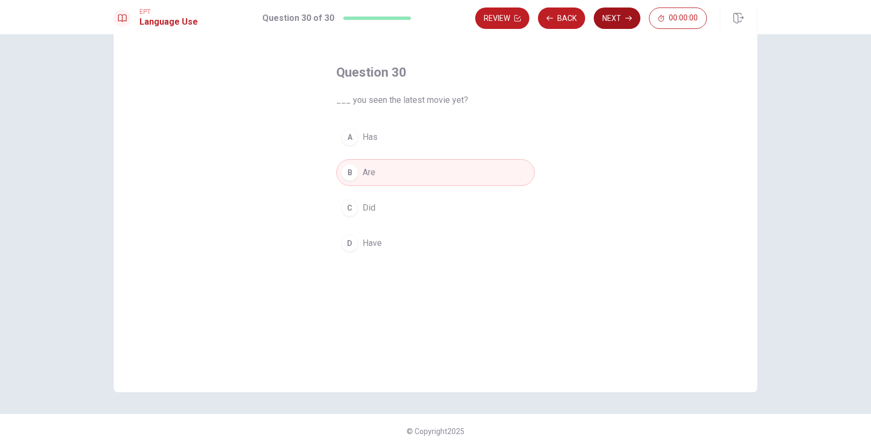
click at [615, 23] on button "Next" at bounding box center [616, 18] width 47 height 21
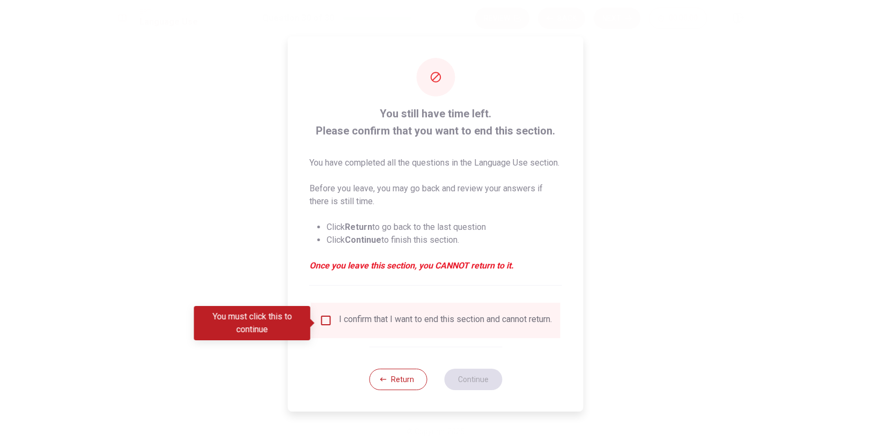
click at [325, 322] on input "You must click this to continue" at bounding box center [326, 320] width 13 height 13
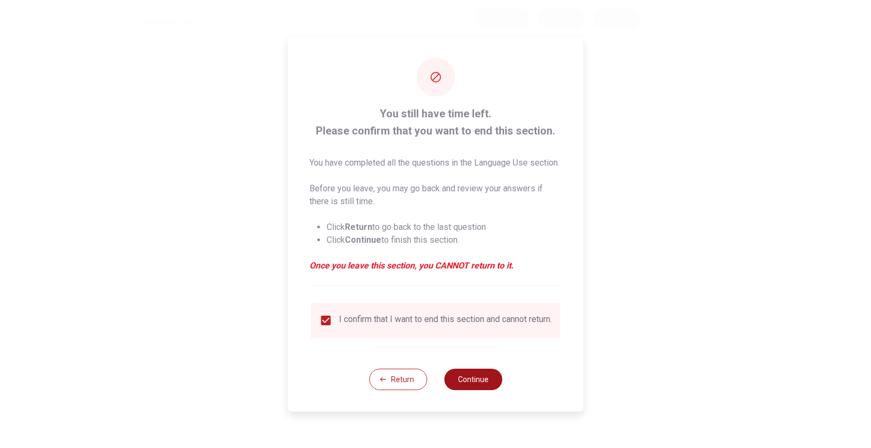
click at [483, 388] on button "Continue" at bounding box center [473, 379] width 58 height 21
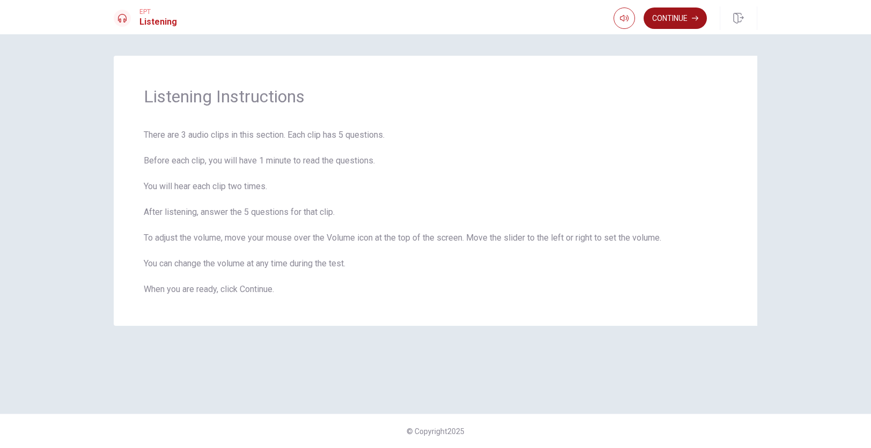
click at [677, 17] on button "Continue" at bounding box center [674, 18] width 63 height 21
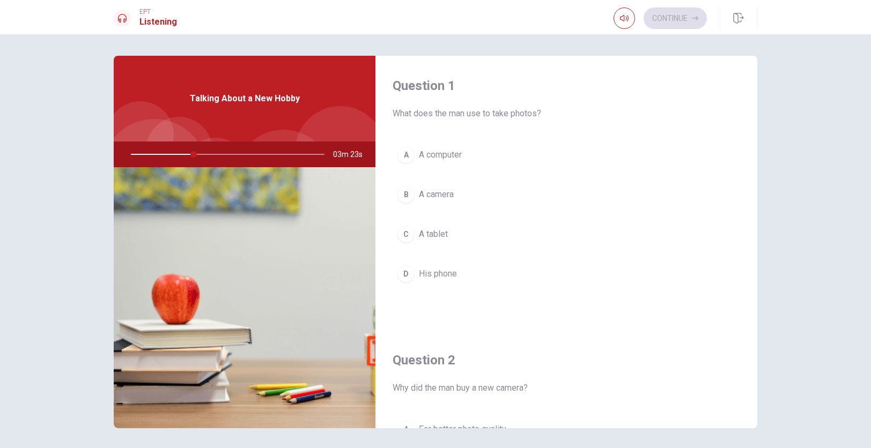
click at [433, 192] on span "A camera" at bounding box center [436, 194] width 35 height 13
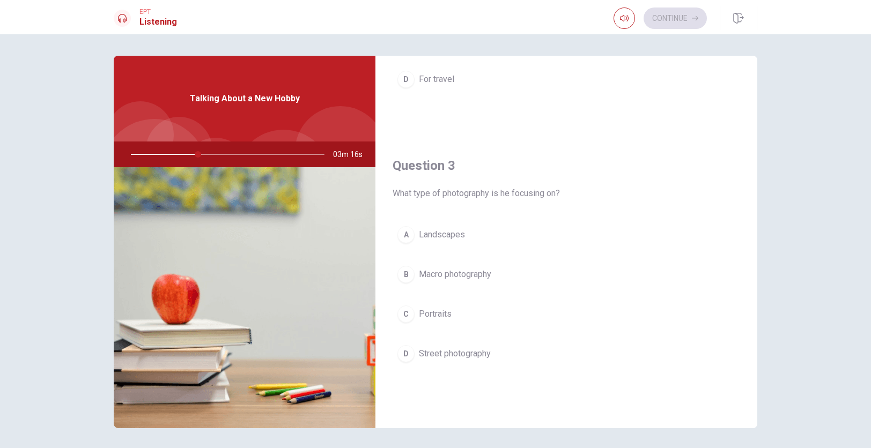
scroll to position [470, 0]
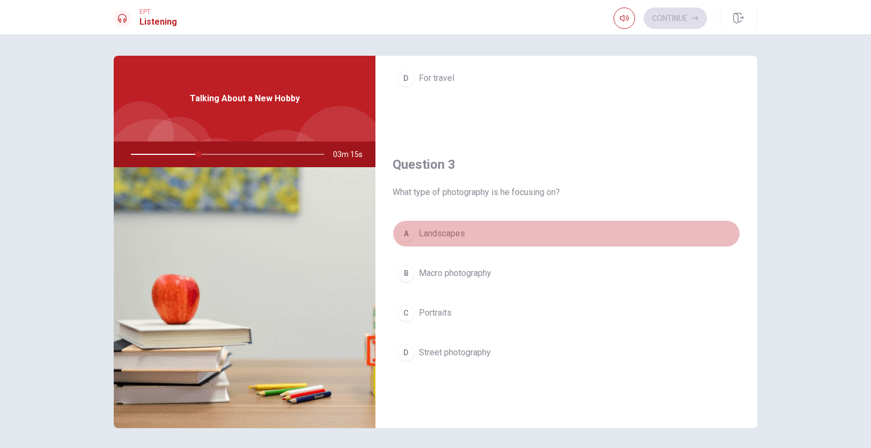
click at [454, 237] on span "Landscapes" at bounding box center [442, 233] width 46 height 13
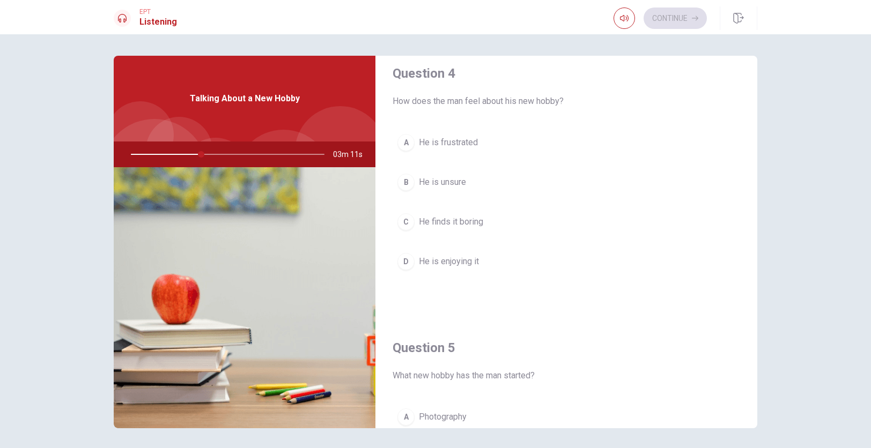
scroll to position [847, 0]
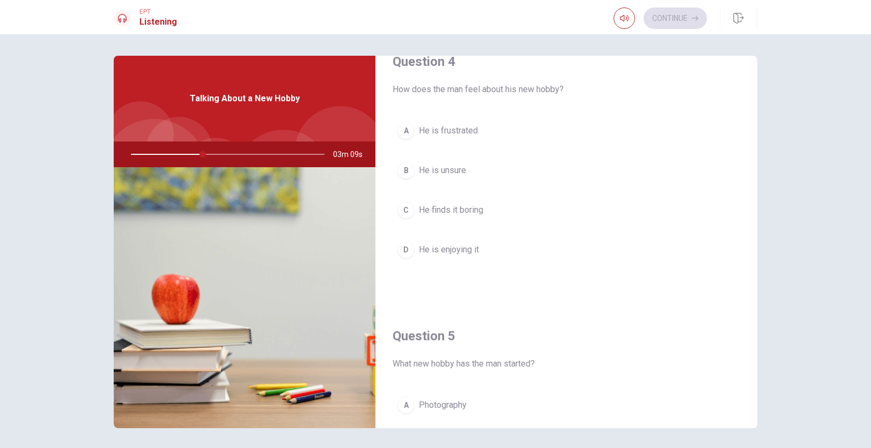
click at [458, 248] on span "He is enjoying it" at bounding box center [449, 249] width 60 height 13
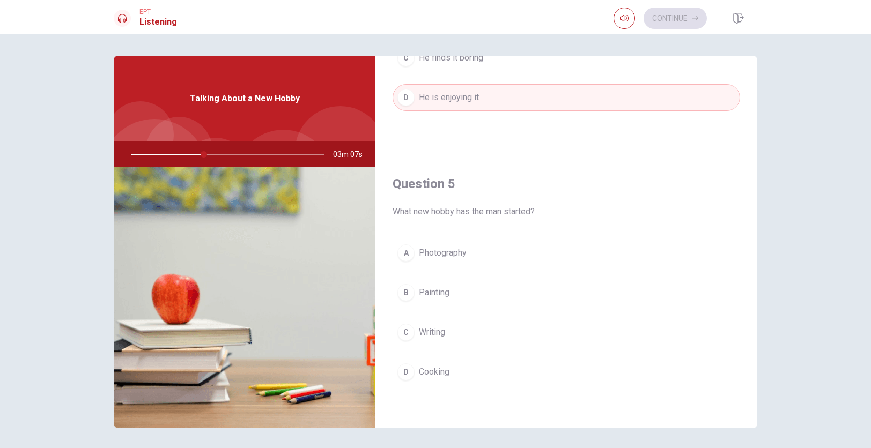
scroll to position [1000, 0]
click at [450, 252] on span "Photography" at bounding box center [443, 253] width 48 height 13
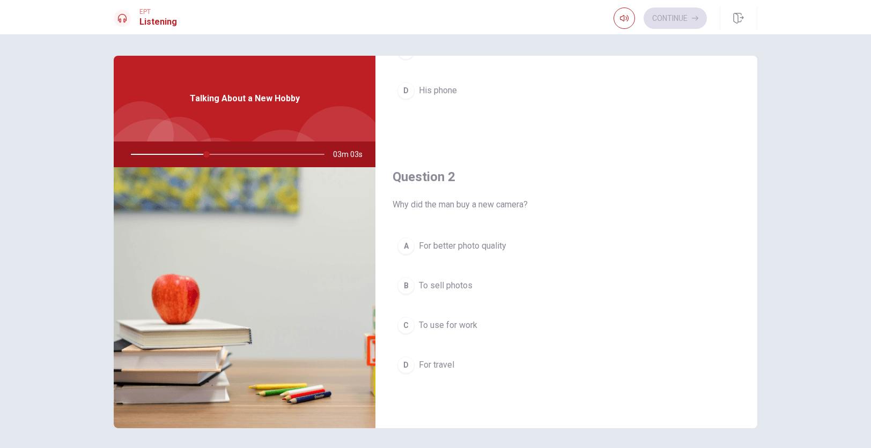
scroll to position [184, 0]
click at [493, 249] on span "For better photo quality" at bounding box center [462, 245] width 87 height 13
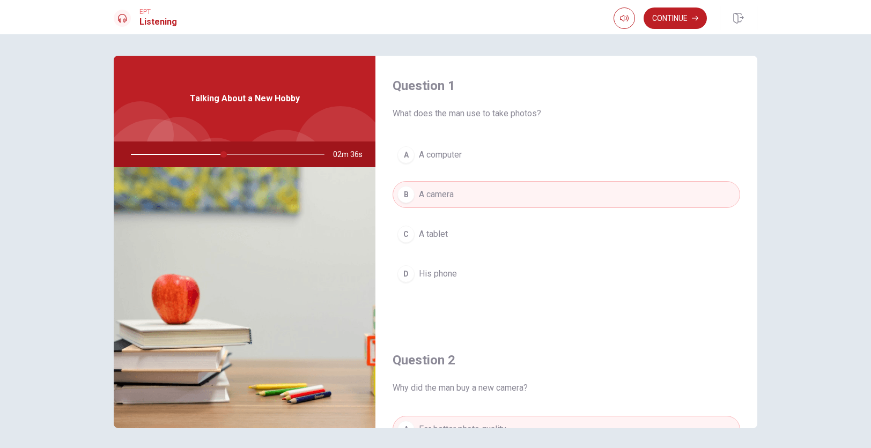
scroll to position [0, 0]
click at [676, 18] on button "Continue" at bounding box center [674, 18] width 63 height 21
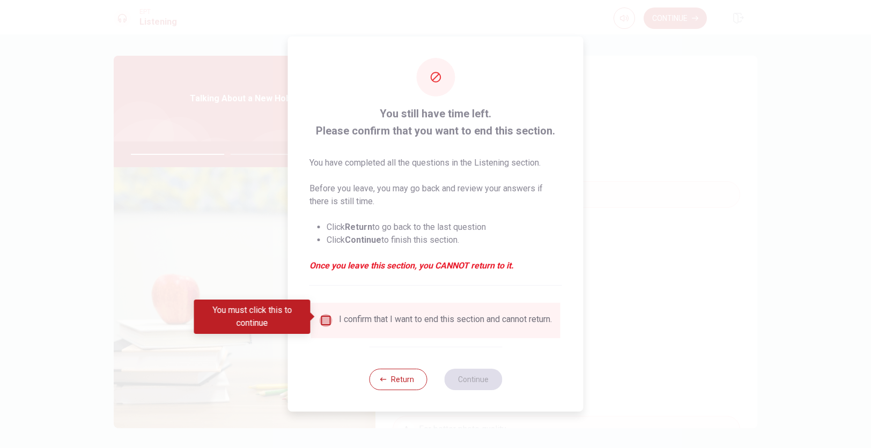
click at [326, 314] on input "You must click this to continue" at bounding box center [326, 320] width 13 height 13
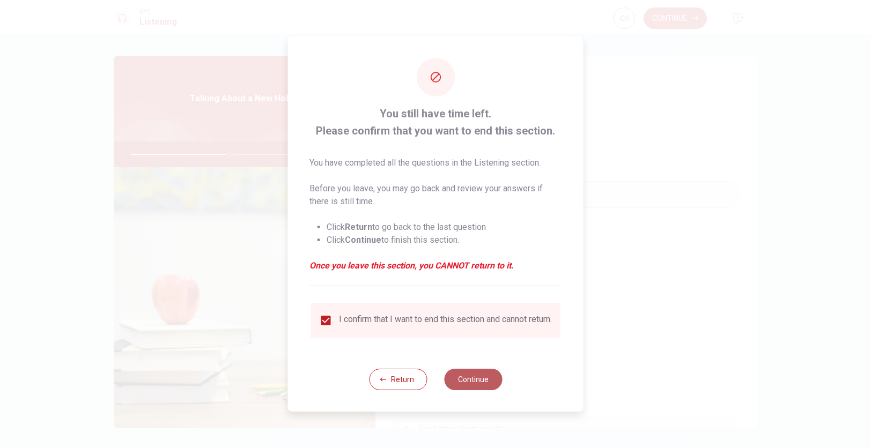
click at [476, 381] on button "Continue" at bounding box center [473, 379] width 58 height 21
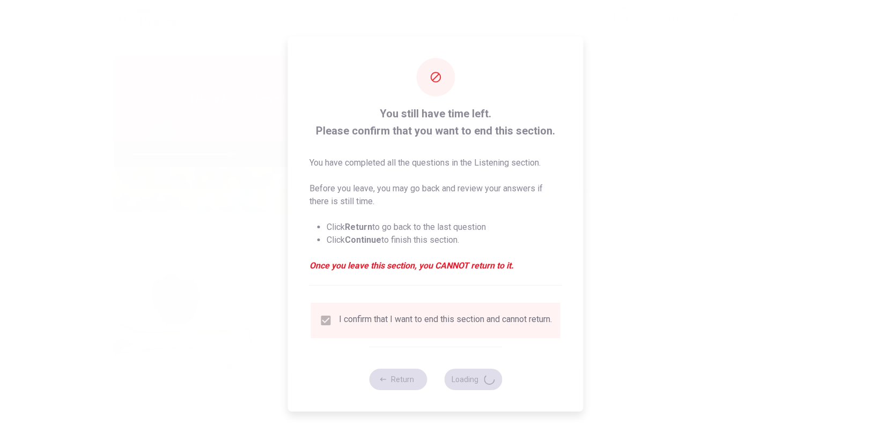
type input "52"
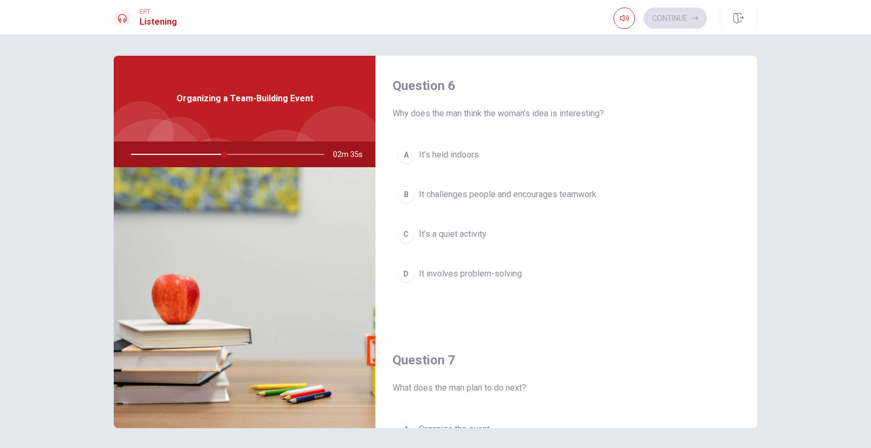
click at [521, 192] on span "It challenges people and encourages teamwork" at bounding box center [507, 194] width 177 height 13
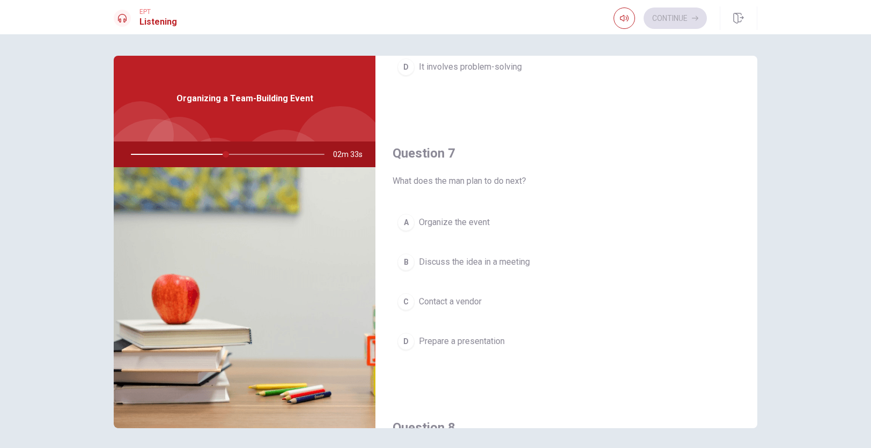
scroll to position [217, 0]
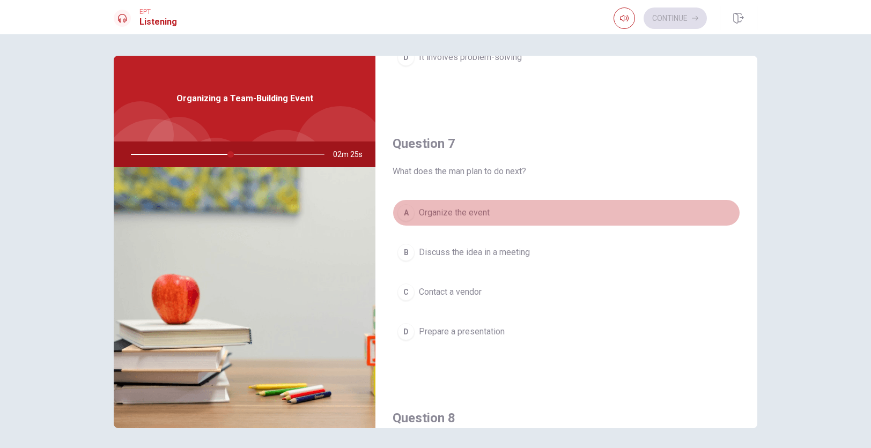
click at [467, 213] on span "Organize the event" at bounding box center [454, 212] width 71 height 13
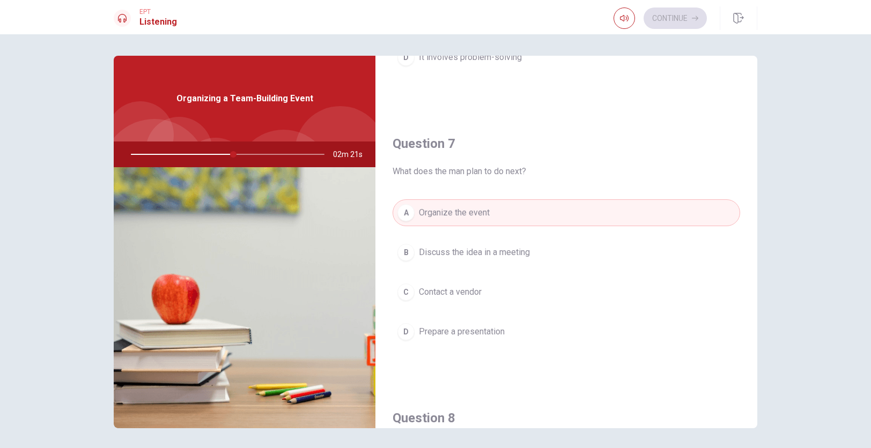
click at [496, 256] on span "Discuss the idea in a meeting" at bounding box center [474, 252] width 111 height 13
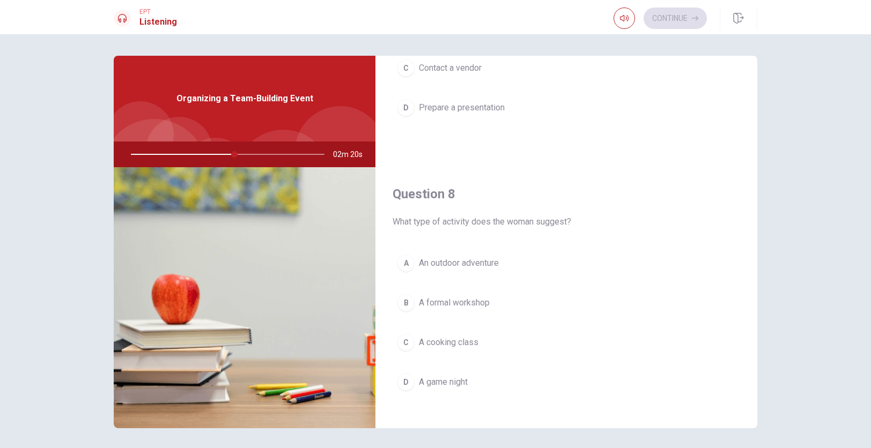
scroll to position [451, 0]
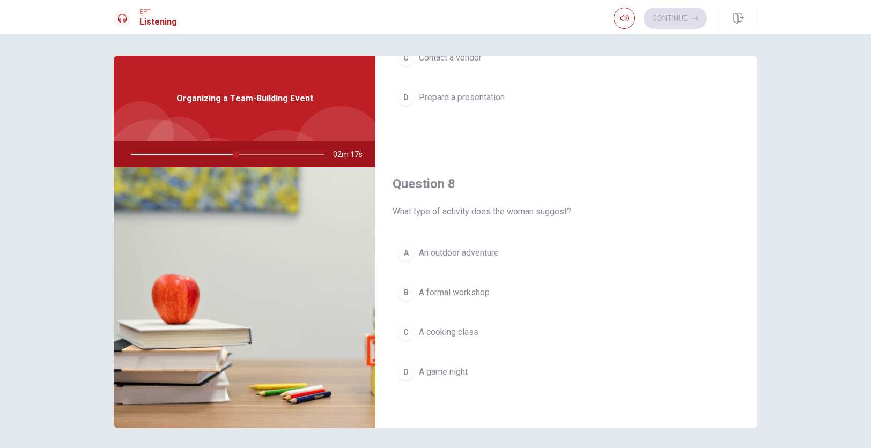
drag, startPoint x: 236, startPoint y: 154, endPoint x: 186, endPoint y: 154, distance: 50.4
click at [185, 154] on div at bounding box center [225, 155] width 215 height 26
click at [487, 255] on span "An outdoor adventure" at bounding box center [459, 253] width 80 height 13
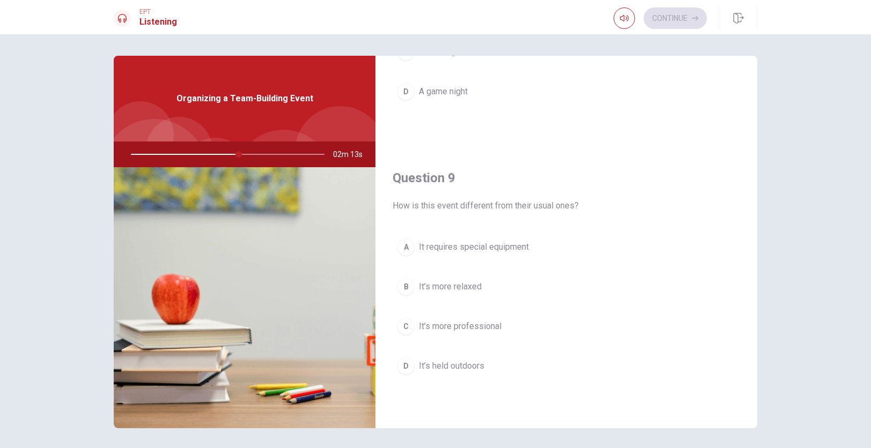
scroll to position [743, 0]
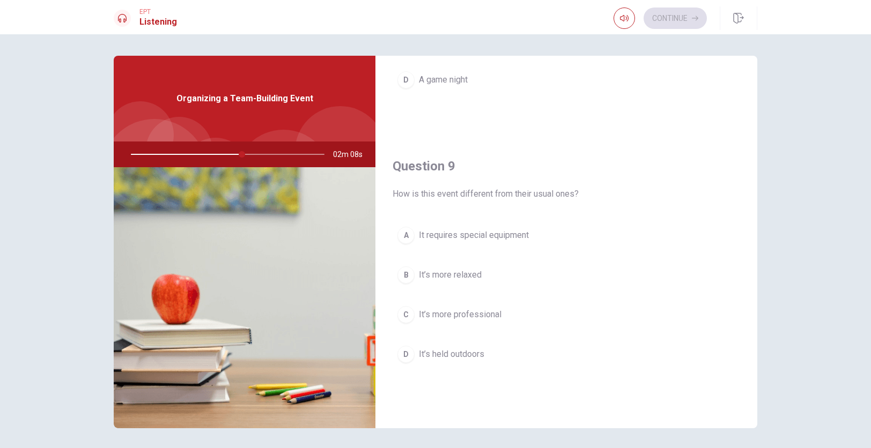
click at [467, 355] on span "It’s held outdoors" at bounding box center [451, 354] width 65 height 13
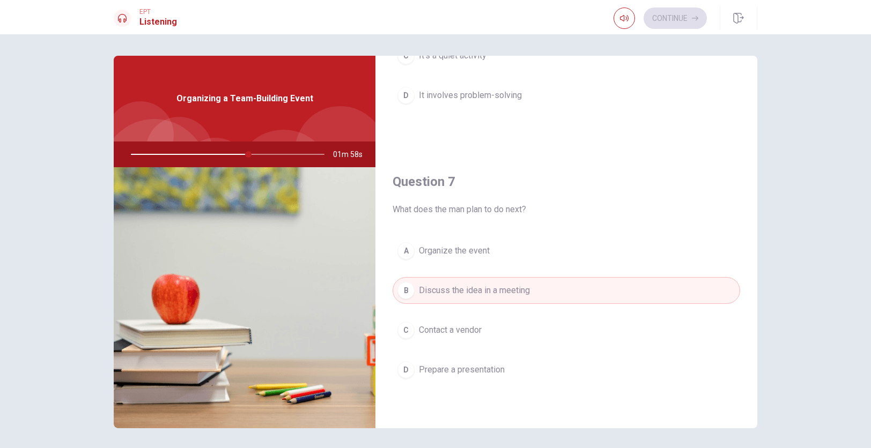
scroll to position [188, 0]
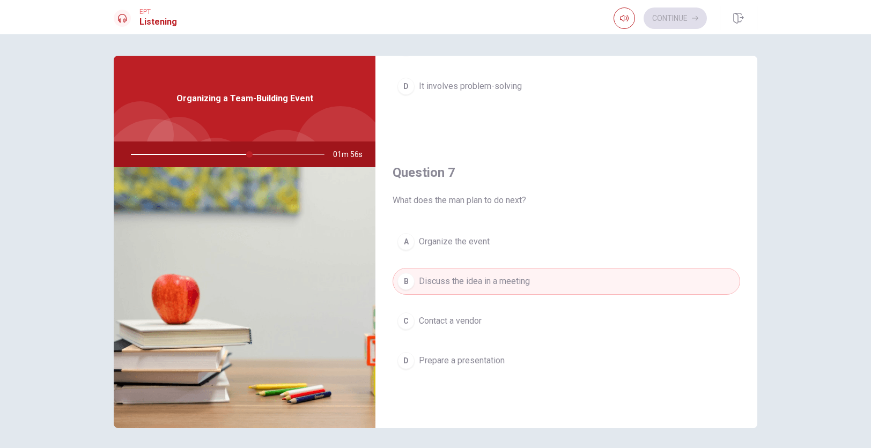
click at [467, 244] on span "Organize the event" at bounding box center [454, 241] width 71 height 13
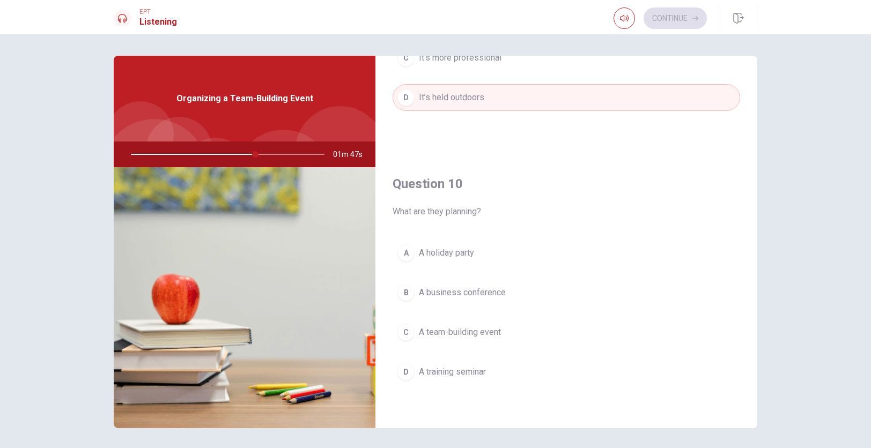
scroll to position [1000, 0]
click at [479, 333] on span "A team-building event" at bounding box center [460, 332] width 82 height 13
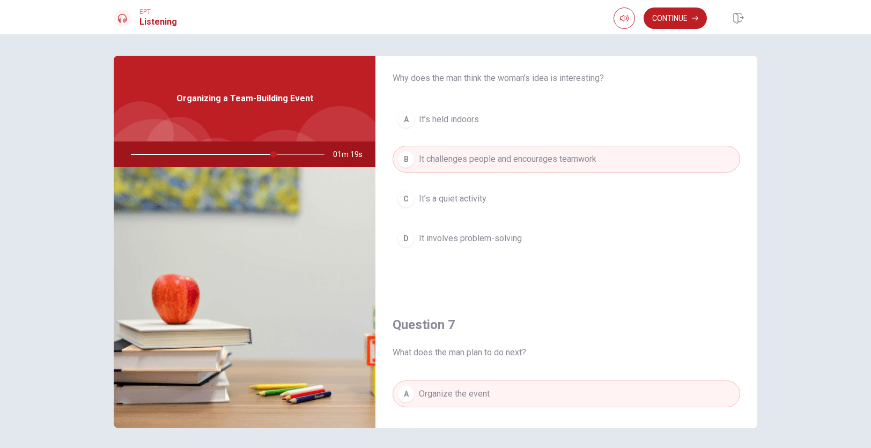
scroll to position [35, 0]
click at [684, 13] on button "Continue" at bounding box center [674, 18] width 63 height 21
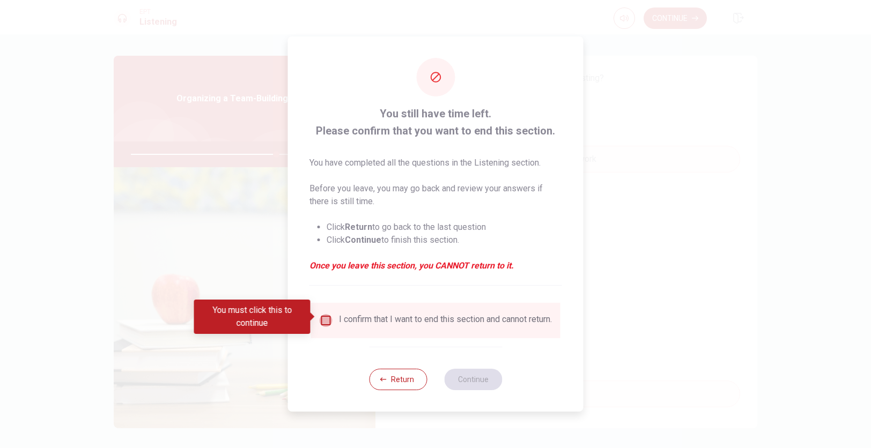
click at [325, 316] on input "You must click this to continue" at bounding box center [326, 320] width 13 height 13
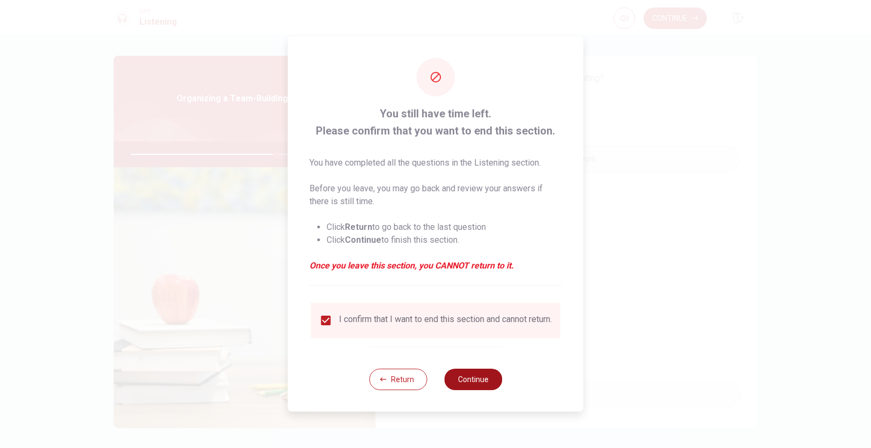
click at [484, 381] on button "Continue" at bounding box center [473, 379] width 58 height 21
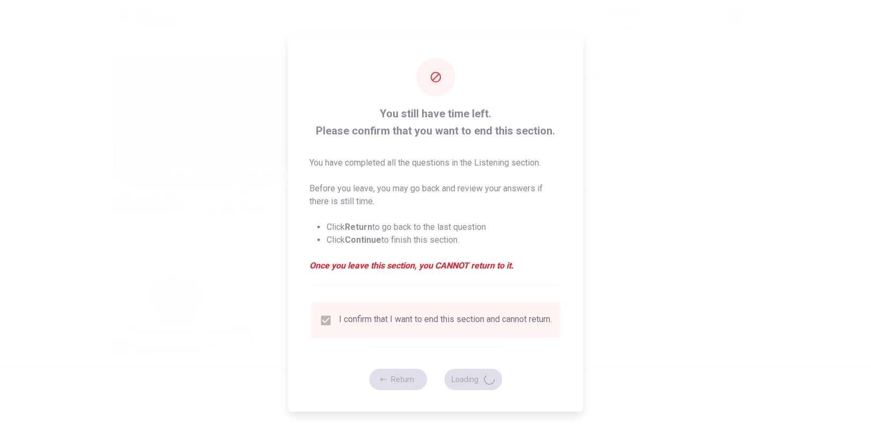
type input "76"
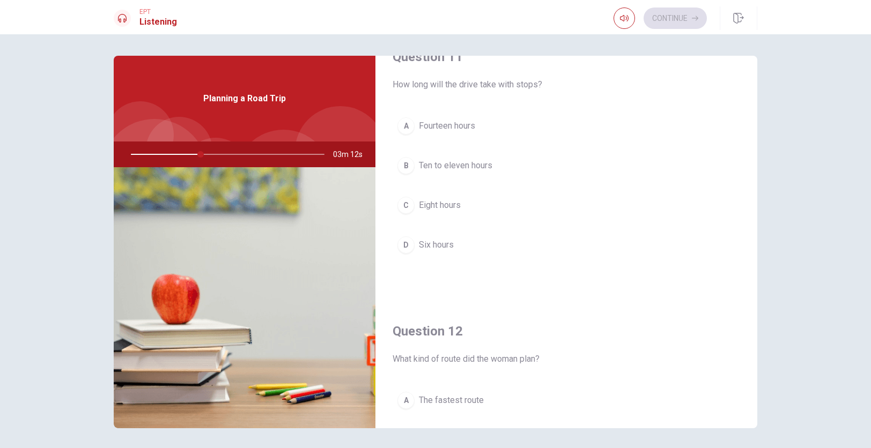
scroll to position [0, 0]
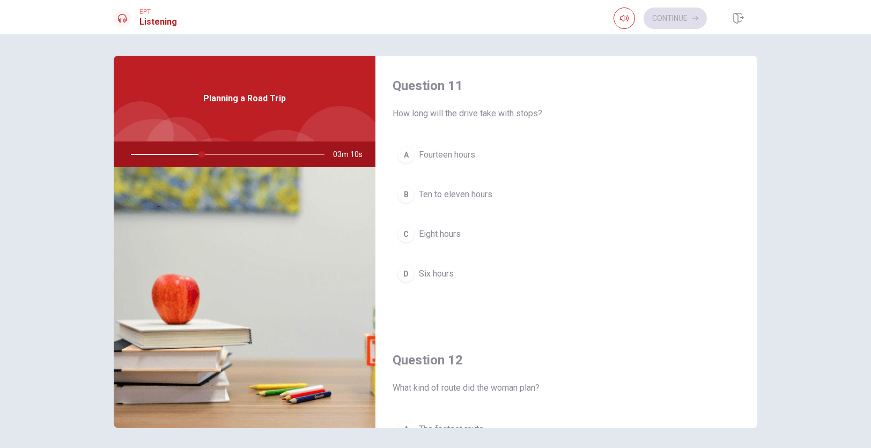
click at [474, 194] on span "Ten to eleven hours" at bounding box center [455, 194] width 73 height 13
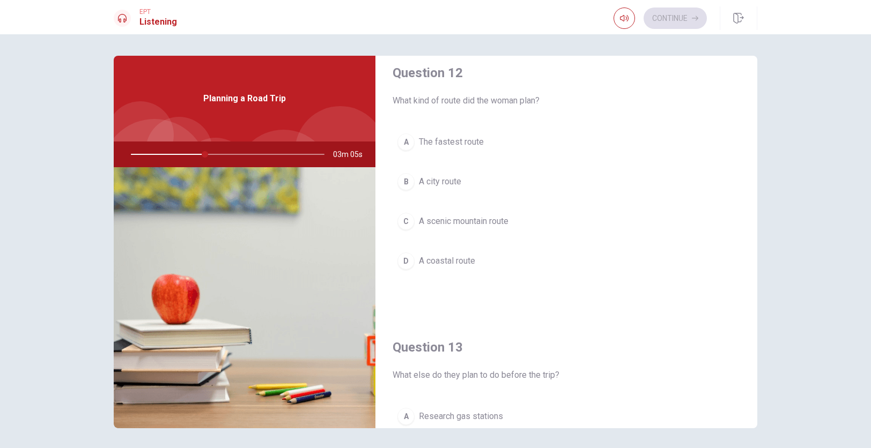
scroll to position [289, 0]
click at [479, 221] on span "A scenic mountain route" at bounding box center [464, 219] width 90 height 13
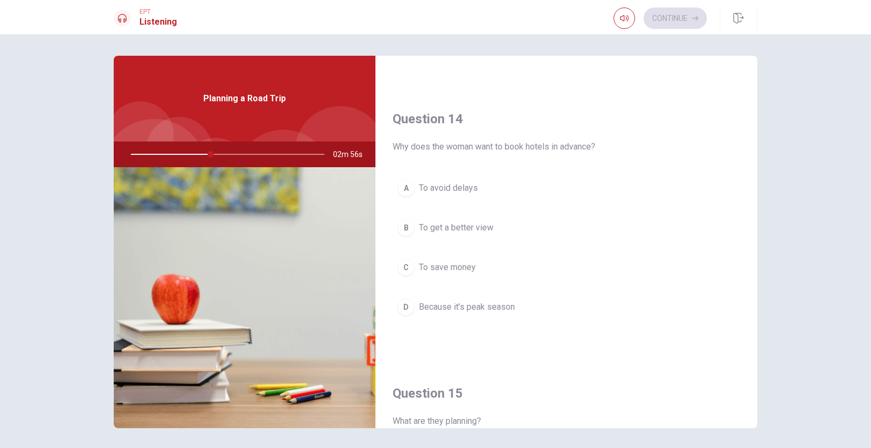
scroll to position [792, 0]
click at [466, 304] on span "Because it’s peak season" at bounding box center [467, 305] width 96 height 13
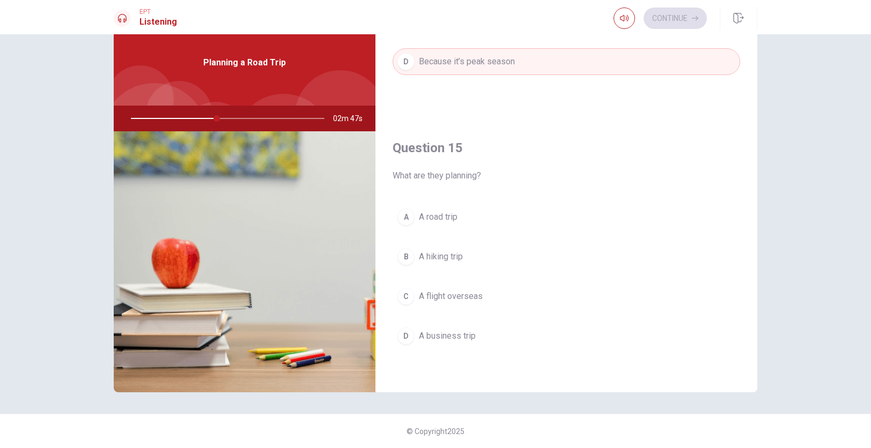
scroll to position [36, 0]
click at [443, 219] on span "A road trip" at bounding box center [438, 217] width 39 height 13
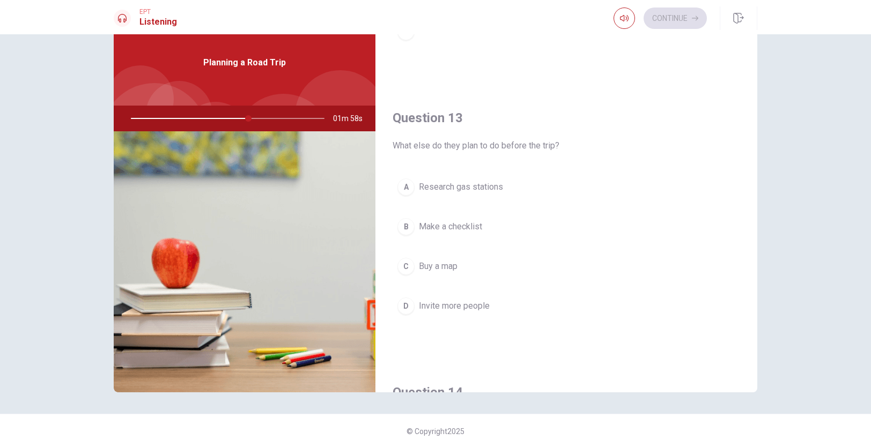
scroll to position [485, 0]
click at [461, 225] on span "Make a checklist" at bounding box center [450, 222] width 63 height 13
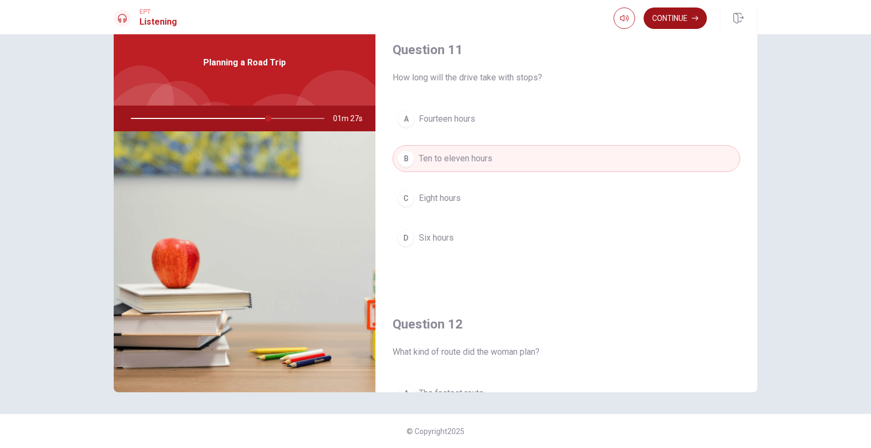
scroll to position [0, 0]
click at [679, 21] on button "Continue" at bounding box center [674, 18] width 63 height 21
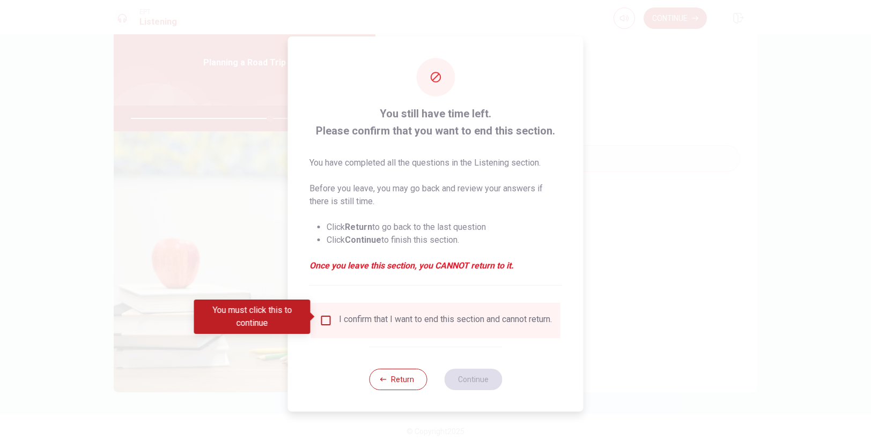
click at [324, 317] on input "You must click this to continue" at bounding box center [326, 320] width 13 height 13
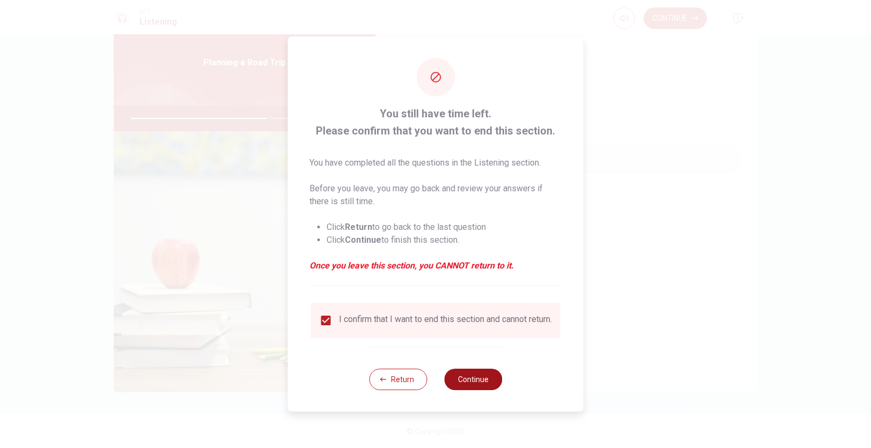
click at [481, 380] on button "Continue" at bounding box center [473, 379] width 58 height 21
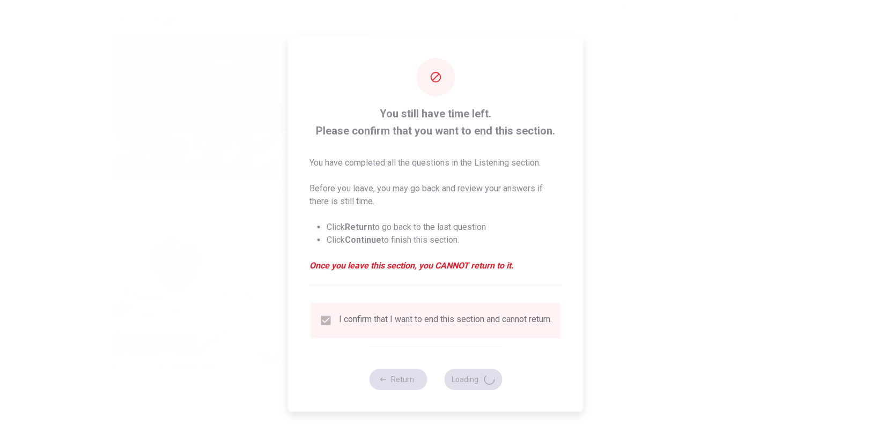
type input "72"
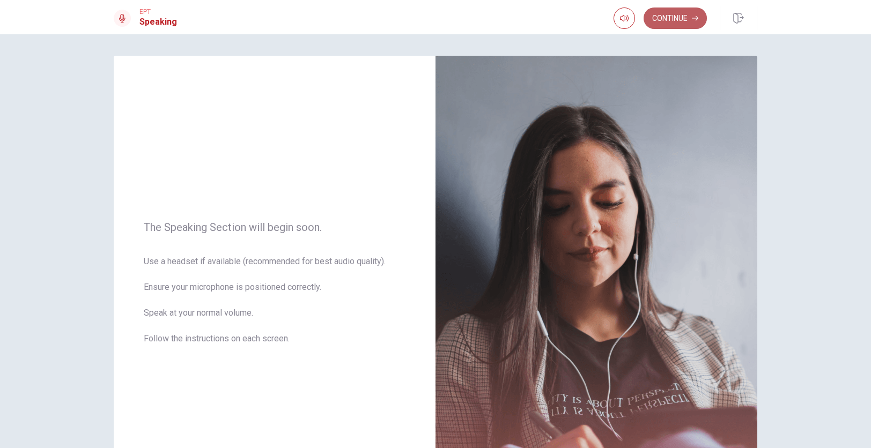
click at [682, 20] on button "Continue" at bounding box center [674, 18] width 63 height 21
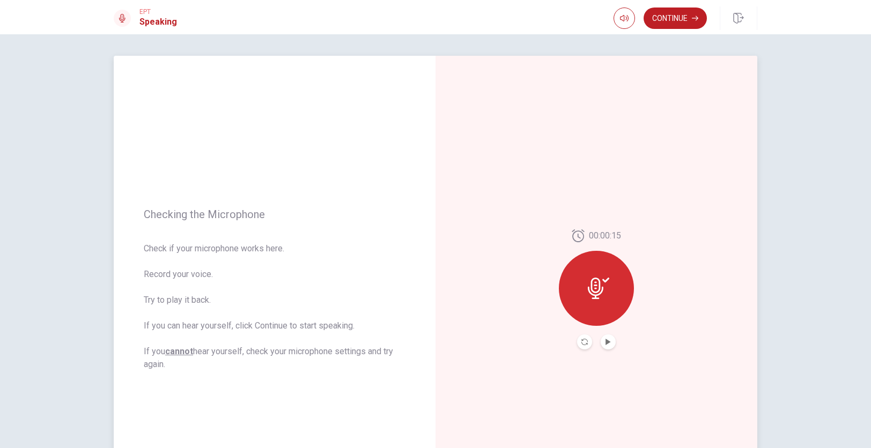
click at [610, 347] on button "Play Audio" at bounding box center [607, 342] width 15 height 15
click at [677, 15] on button "Continue" at bounding box center [674, 18] width 63 height 21
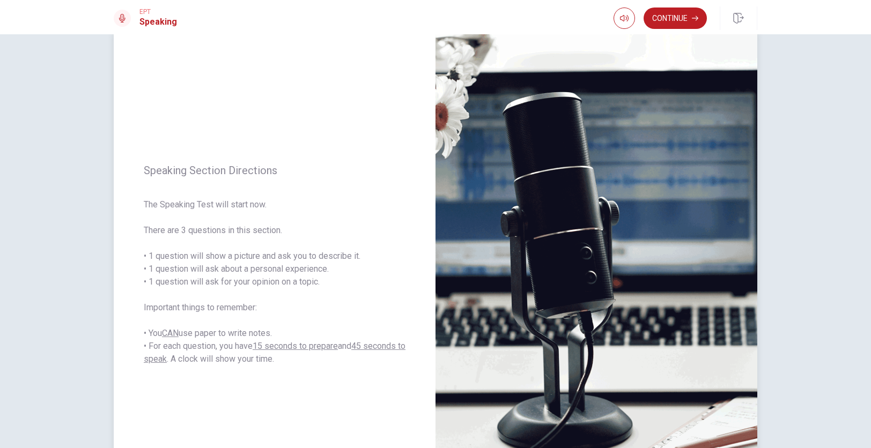
scroll to position [30, 0]
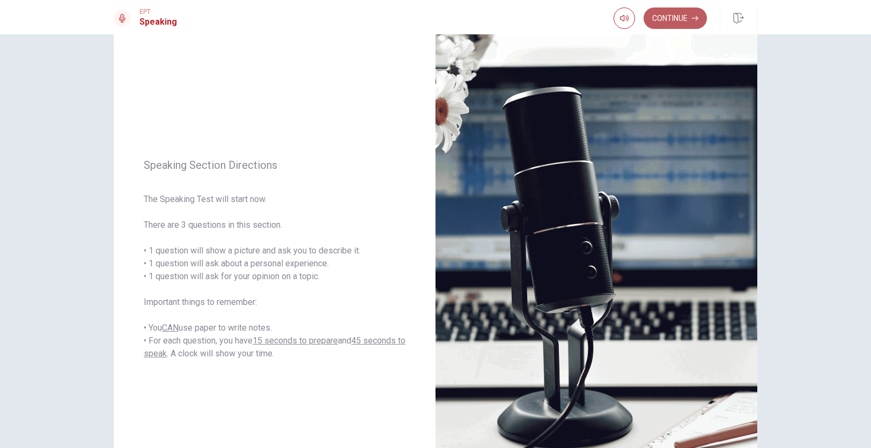
click at [682, 21] on button "Continue" at bounding box center [674, 18] width 63 height 21
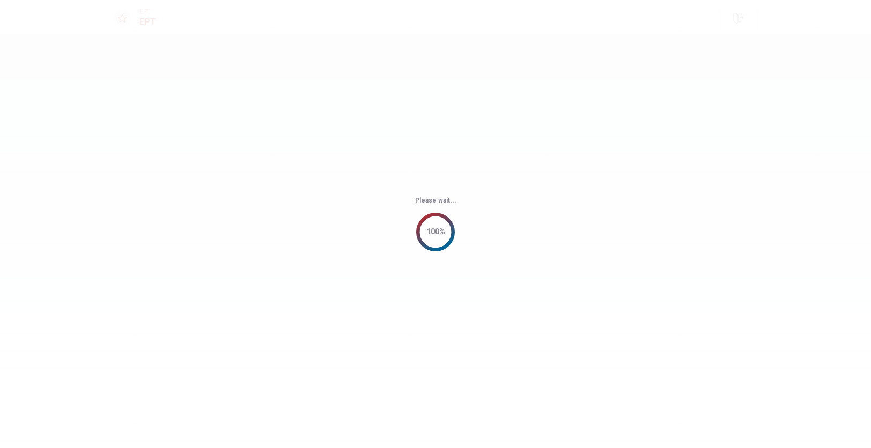
scroll to position [0, 0]
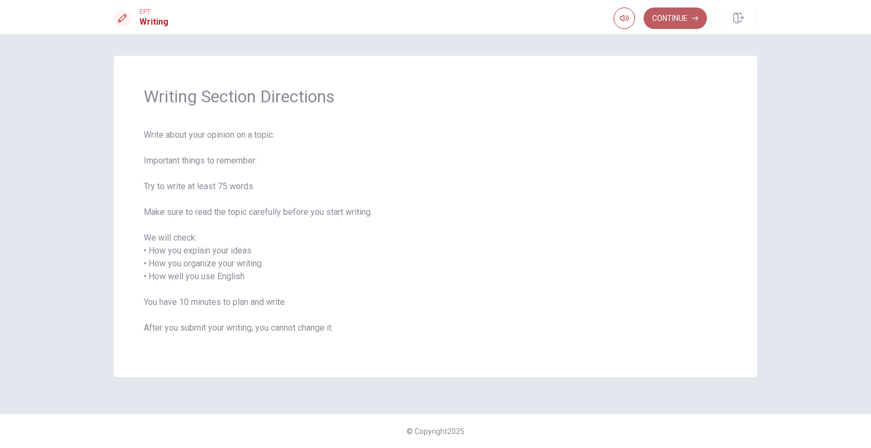
click at [684, 26] on button "Continue" at bounding box center [674, 18] width 63 height 21
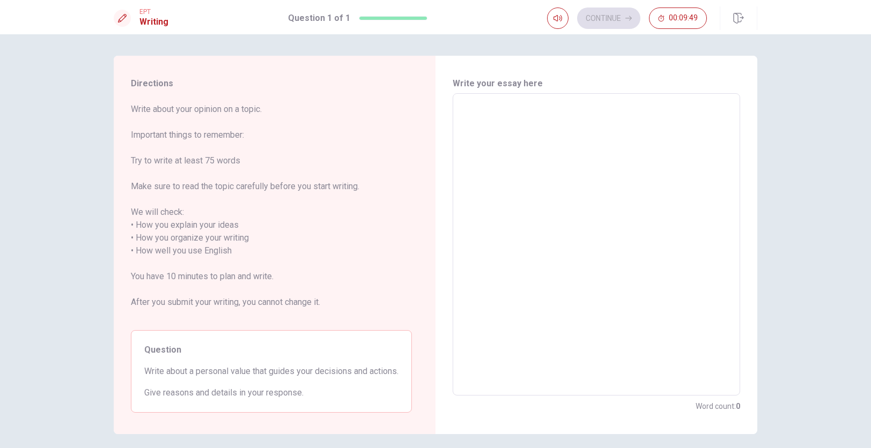
click at [613, 149] on textarea at bounding box center [596, 244] width 272 height 285
click at [576, 158] on textarea at bounding box center [596, 244] width 272 height 285
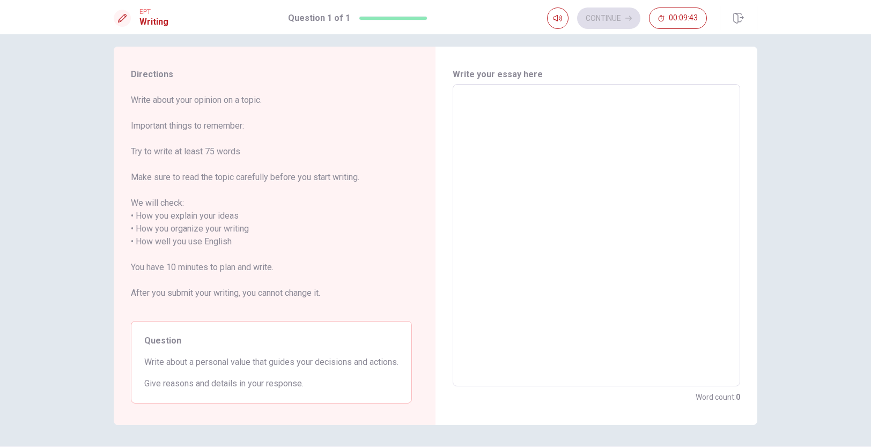
scroll to position [12, 0]
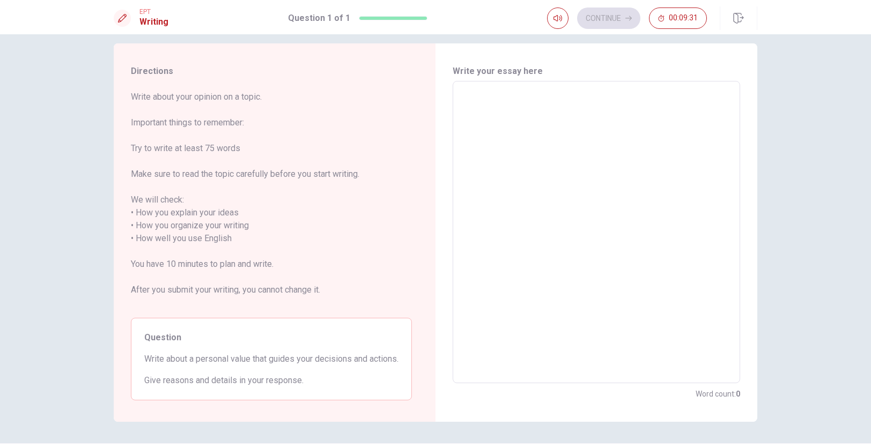
click at [548, 211] on textarea at bounding box center [596, 232] width 272 height 285
click at [520, 181] on textarea at bounding box center [596, 232] width 272 height 285
type textarea "W"
type textarea "x"
type textarea "WE"
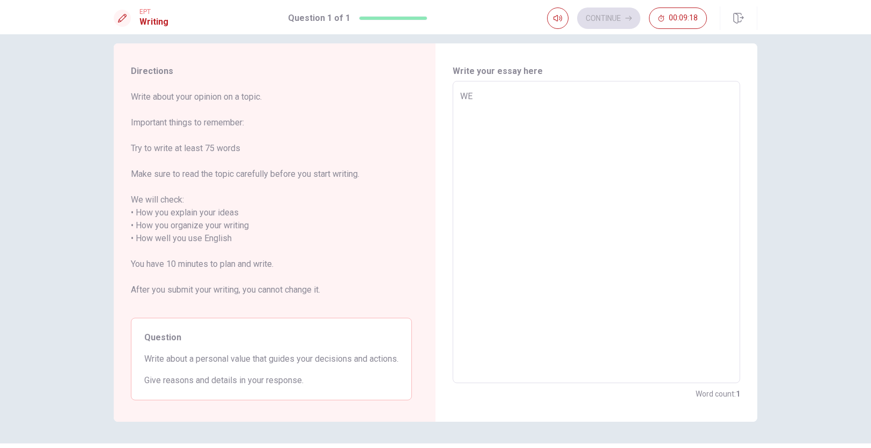
type textarea "x"
type textarea "WEl"
type textarea "x"
type textarea "WEll"
type textarea "x"
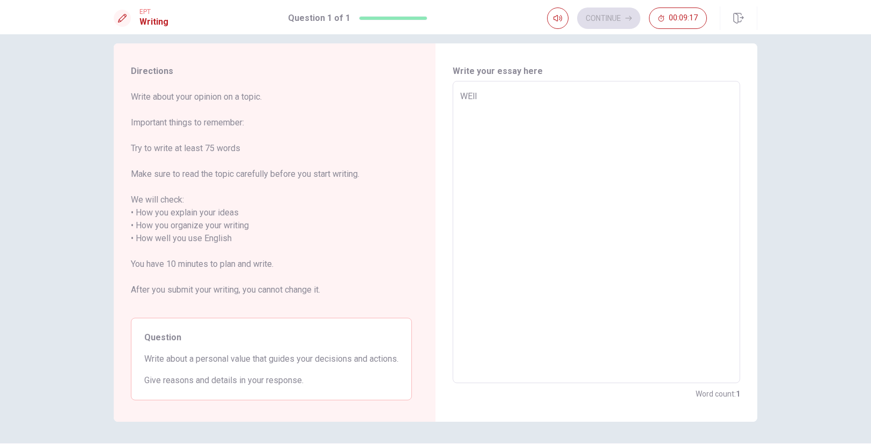
type textarea "WEll"
type textarea "x"
type textarea "WEll y"
type textarea "x"
type textarea "WEll"
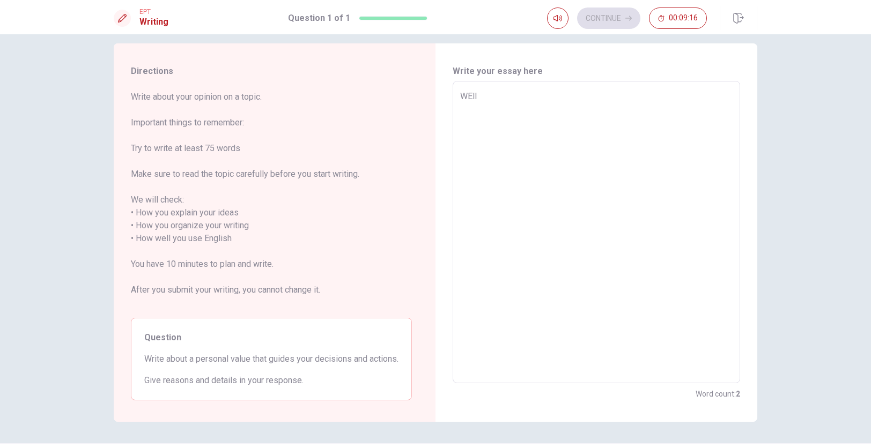
type textarea "x"
type textarea "WEll"
type textarea "x"
type textarea "WEl"
type textarea "x"
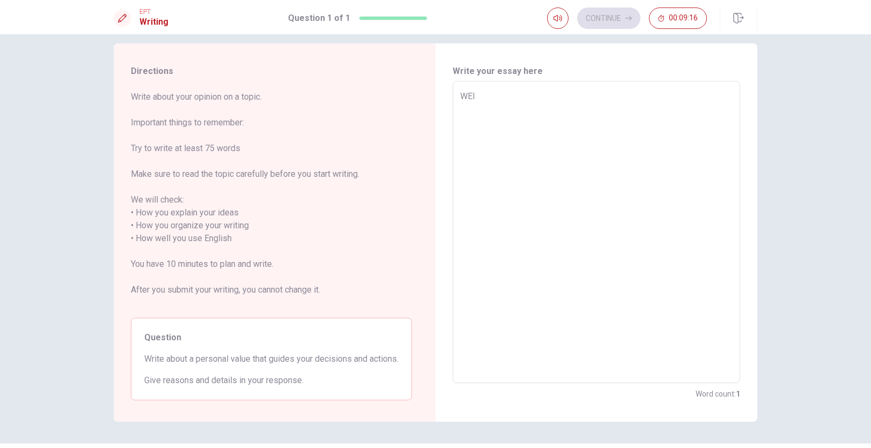
type textarea "WE"
type textarea "x"
type textarea "W"
type textarea "x"
type textarea "We"
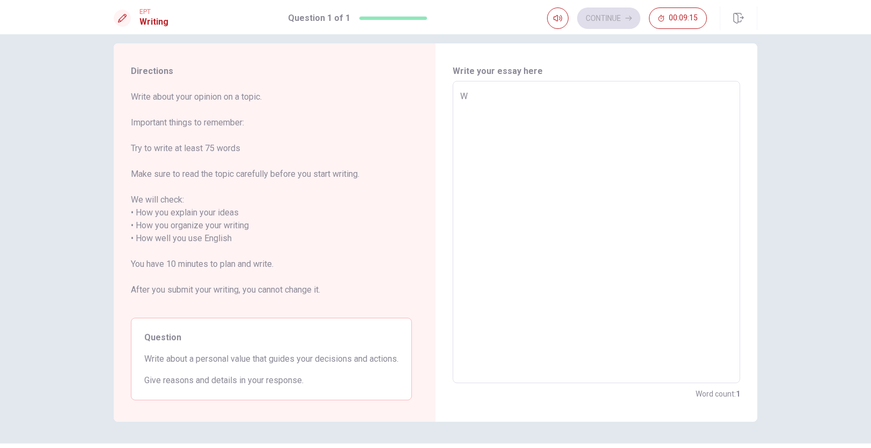
type textarea "x"
type textarea "Wel"
type textarea "x"
type textarea "Well"
type textarea "x"
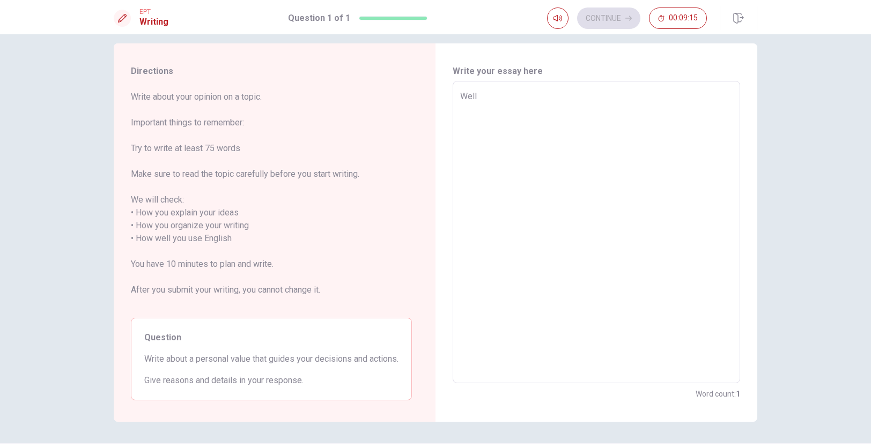
type textarea "Well"
type textarea "x"
type textarea "Well a"
type textarea "x"
type textarea "Well a"
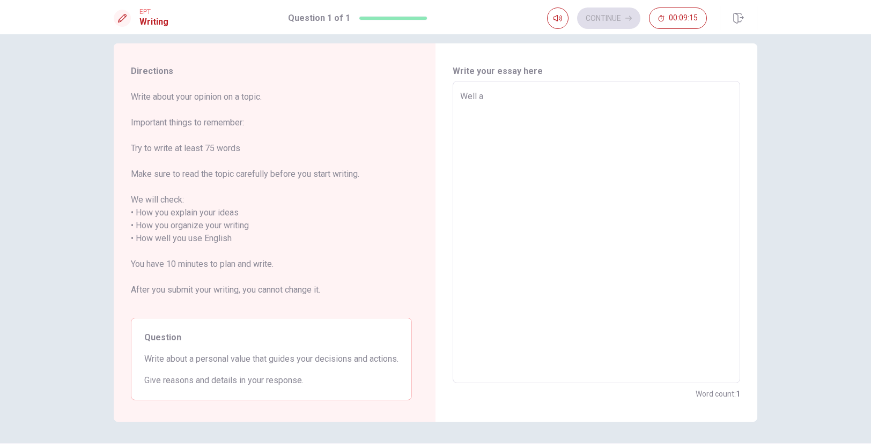
type textarea "x"
type textarea "Well a p"
type textarea "x"
type textarea "Well a pe"
type textarea "x"
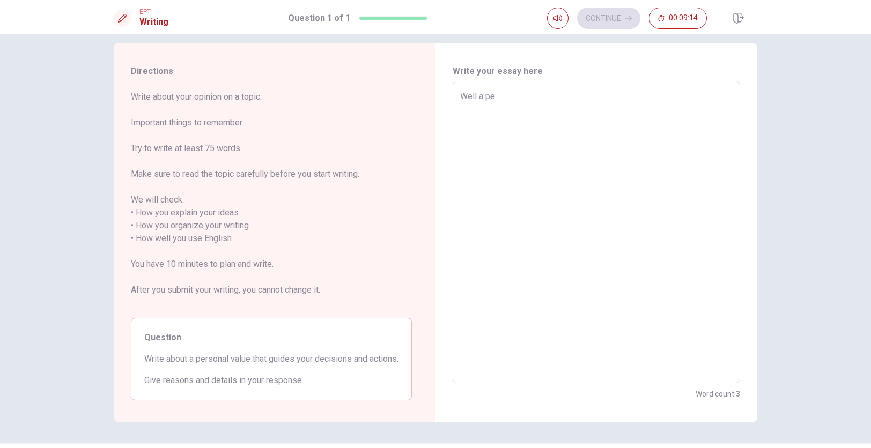
type textarea "Well a per"
type textarea "x"
type textarea "Well a pers"
type textarea "x"
type textarea "Well a perso"
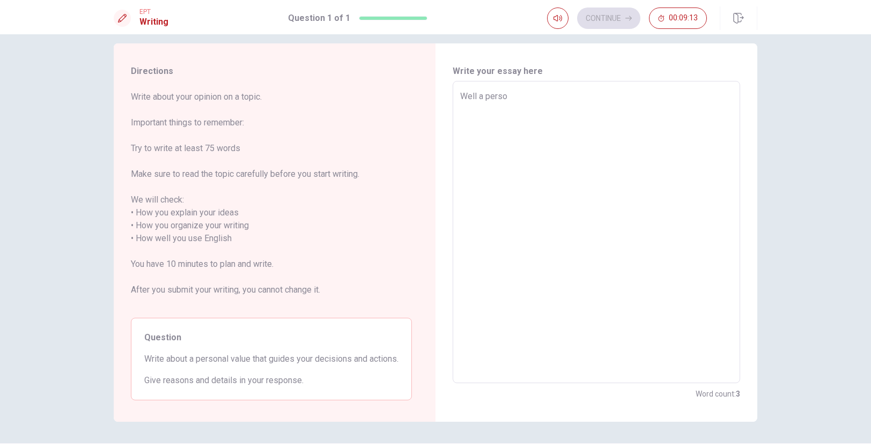
type textarea "x"
type textarea "Well a person"
type textarea "x"
type textarea "Well a persona"
type textarea "x"
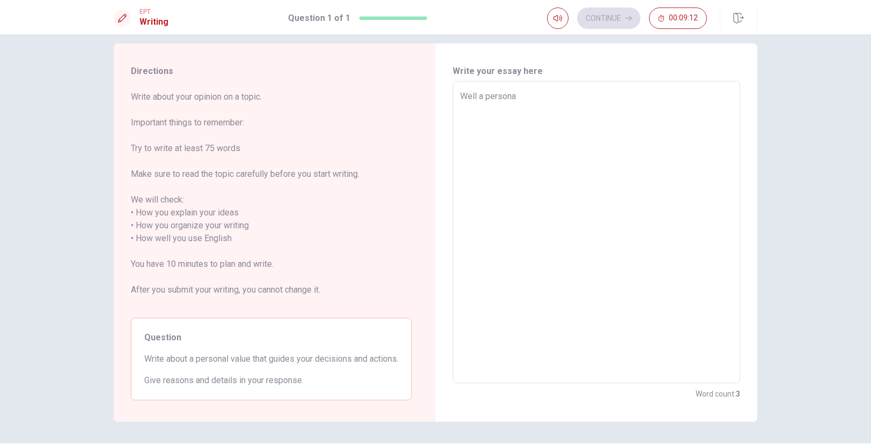
type textarea "Well a personal"
type textarea "x"
type textarea "Well a personal"
type textarea "x"
type textarea "Well a personal v"
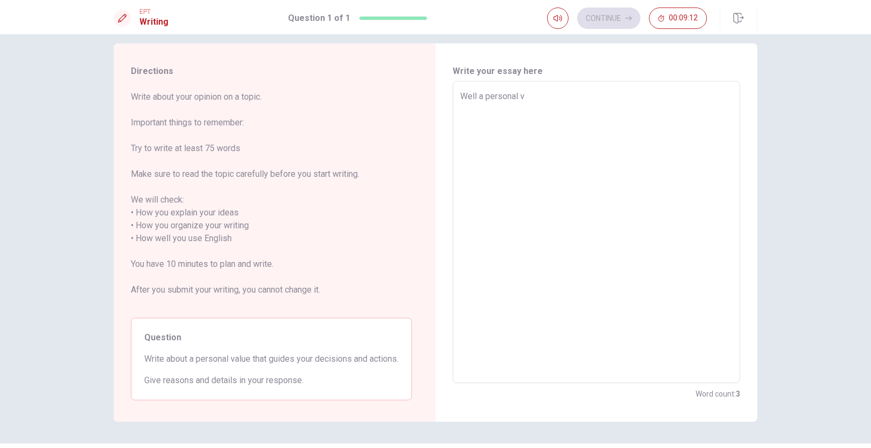
type textarea "x"
type textarea "Well a personal va"
type textarea "x"
type textarea "Well a personal val"
type textarea "x"
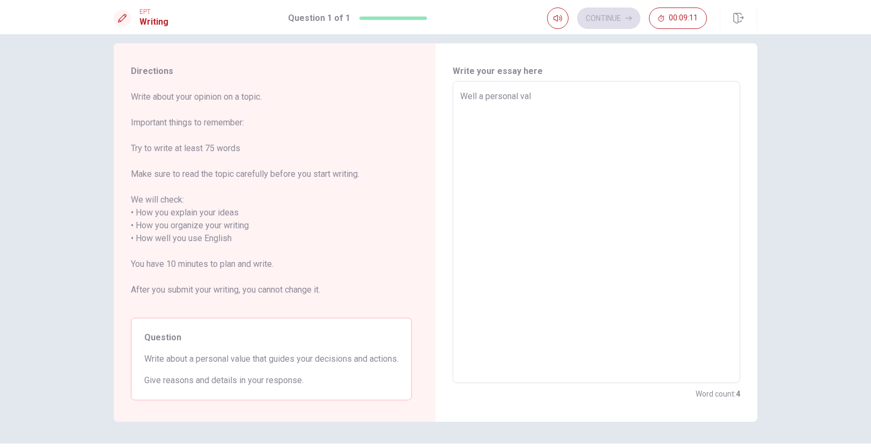
type textarea "Well a personal vali"
type textarea "x"
type textarea "Well a personal valie"
type textarea "x"
type textarea "Well a personal valie"
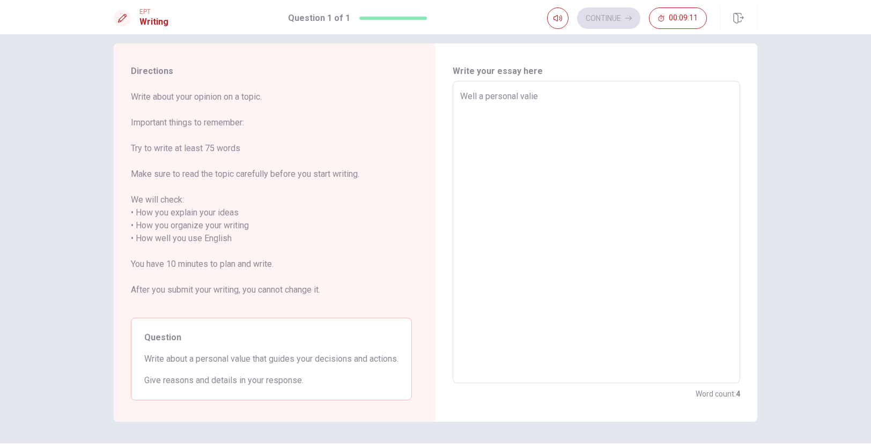
type textarea "x"
type textarea "Well a personal valie i"
type textarea "x"
type textarea "Well a personal valie"
type textarea "x"
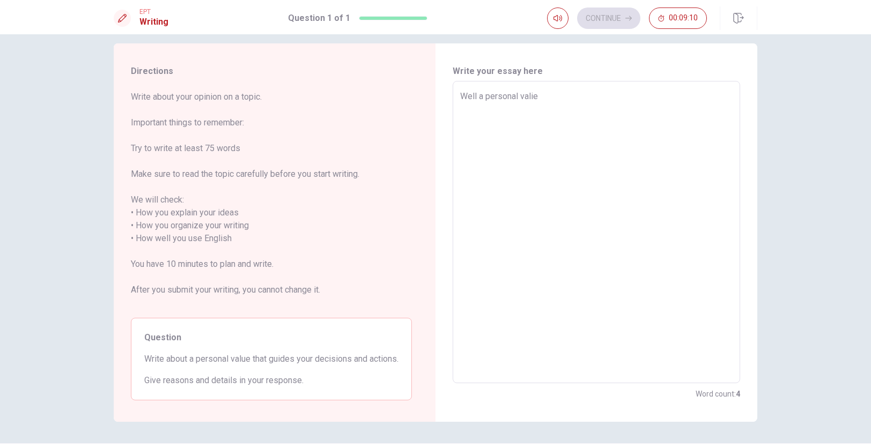
type textarea "Well a personal valie"
type textarea "x"
type textarea "Well a personal vali"
type textarea "x"
type textarea "Well a personal val"
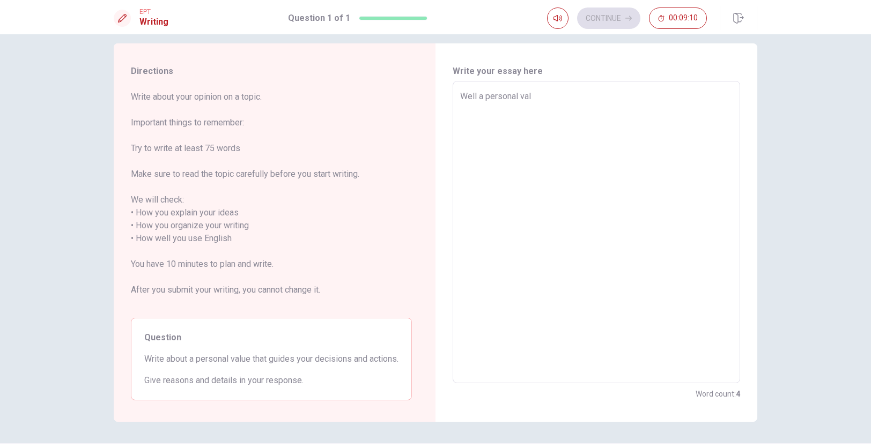
type textarea "x"
type textarea "Well a personal valu"
type textarea "x"
type textarea "Well a personal value"
type textarea "x"
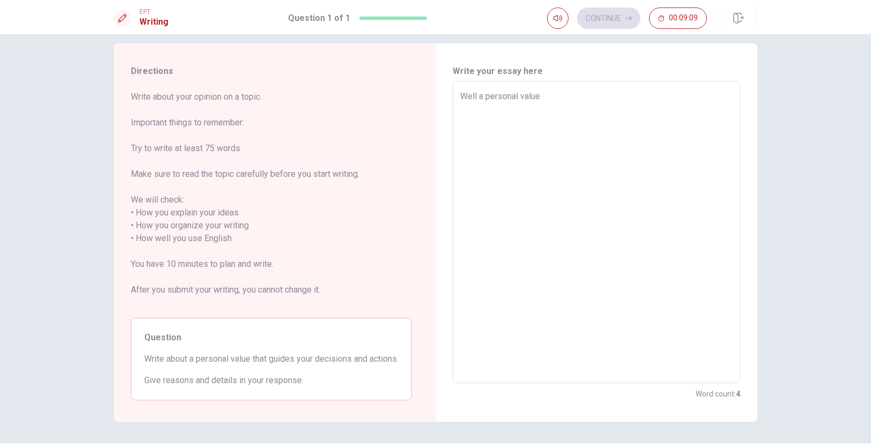
type textarea "Well a personal value"
type textarea "x"
type textarea "Well a personal value e"
type textarea "x"
type textarea "Well a personal value es"
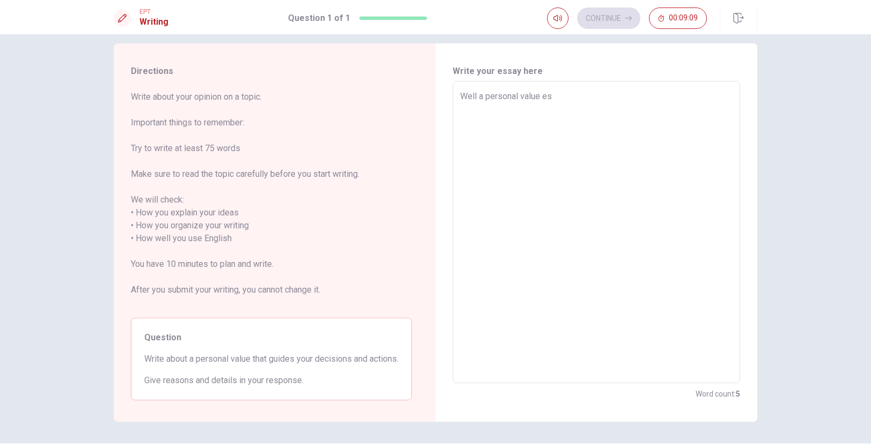
type textarea "x"
type textarea "Well a personal value e"
type textarea "x"
type textarea "Well a personal value"
type textarea "x"
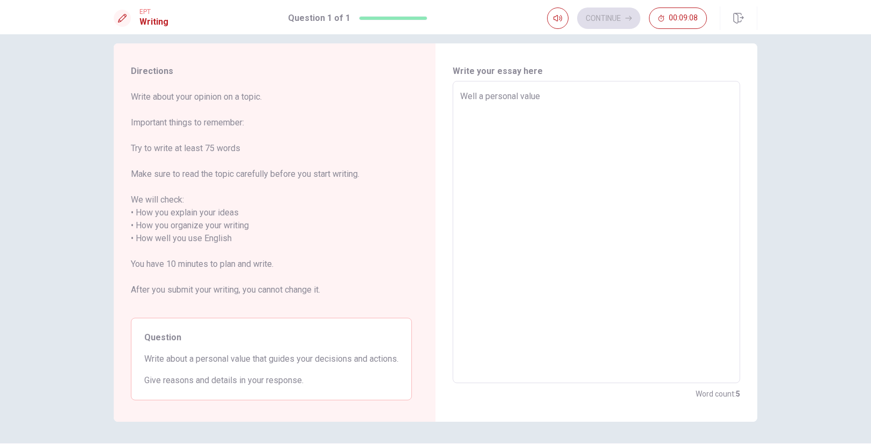
type textarea "Well a personal value i"
type textarea "x"
type textarea "Well a personal value is"
type textarea "x"
type textarea "Well a personal value is"
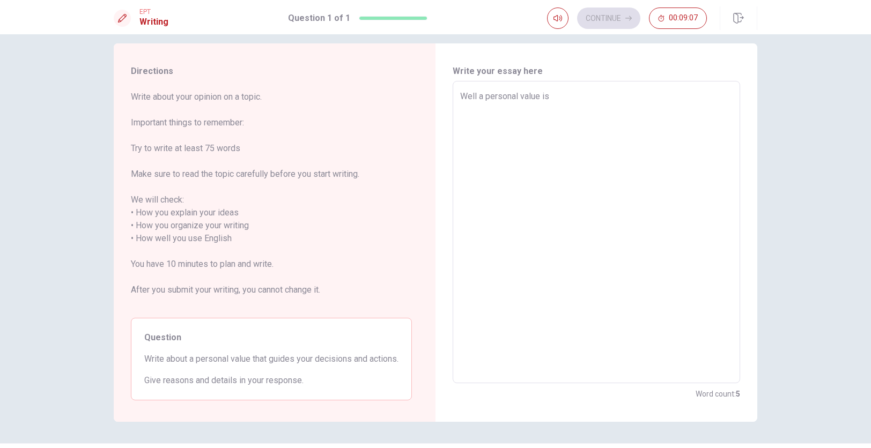
type textarea "x"
type textarea "Well a personal value is a"
type textarea "x"
type textarea "Well a personal value is"
type textarea "x"
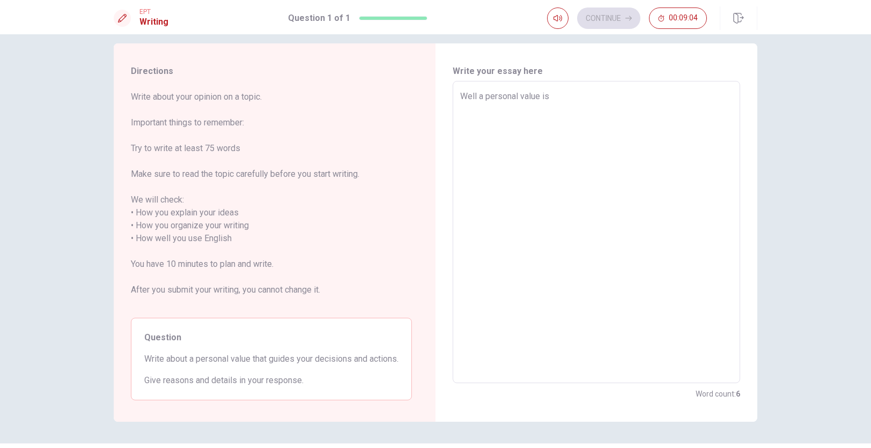
type textarea "Well a personal value is"
type textarea "x"
type textarea "Well a personal value i"
type textarea "x"
type textarea "Well a personal value"
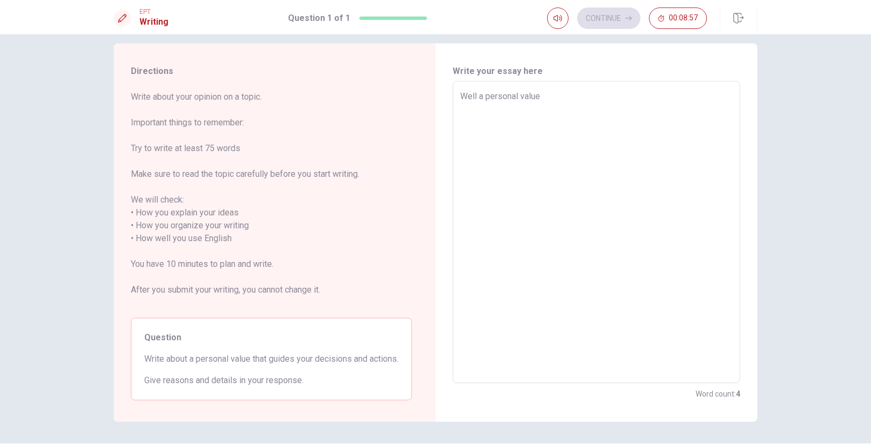
type textarea "x"
type textarea "Well a personal value"
type textarea "x"
type textarea "Well a personal valu"
type textarea "x"
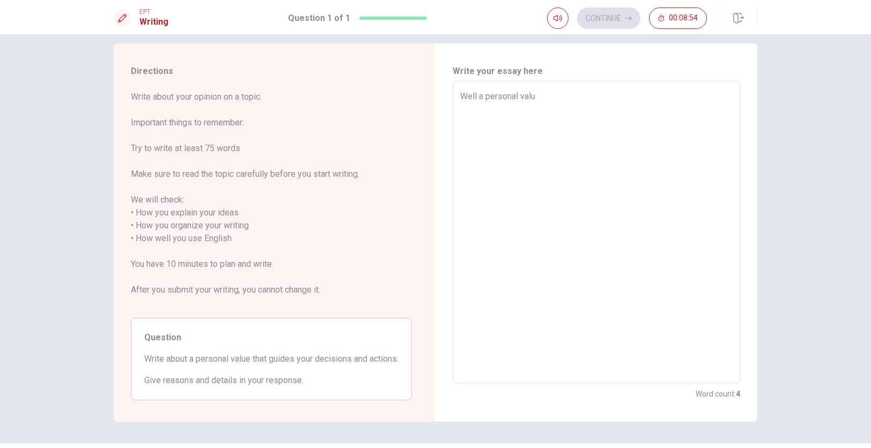
type textarea "Well a personal val"
type textarea "x"
type textarea "Well a personal va"
type textarea "x"
type textarea "Well a personal v"
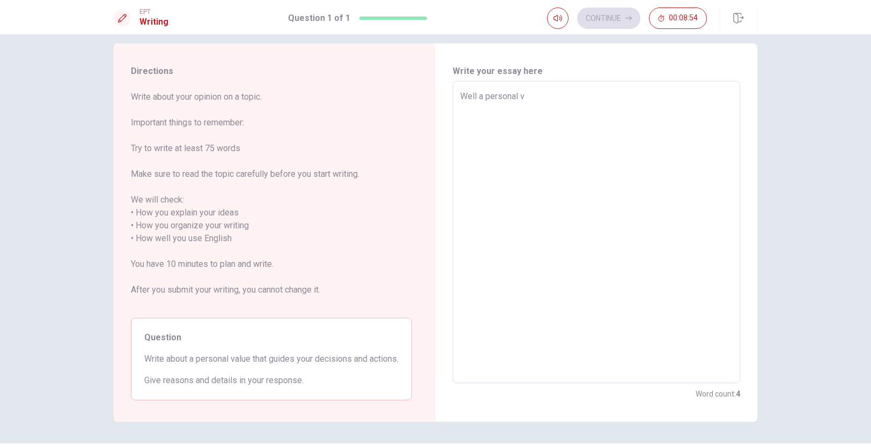
type textarea "x"
type textarea "Well a personal"
type textarea "x"
type textarea "Well a personal"
type textarea "x"
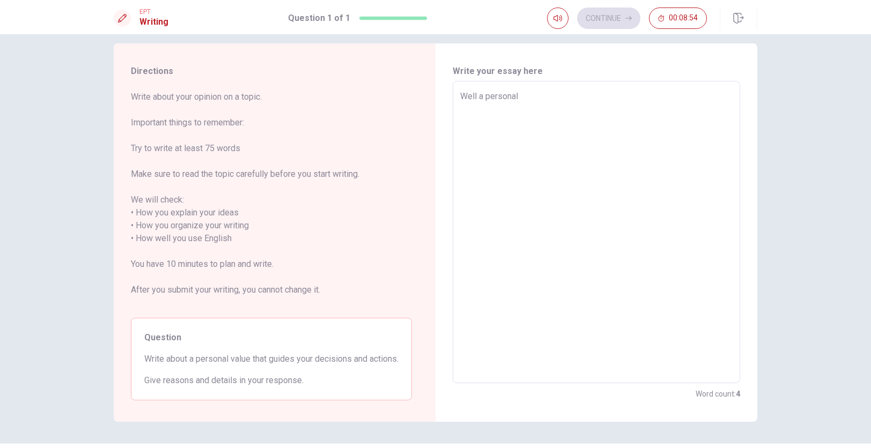
type textarea "Well a persona"
type textarea "x"
type textarea "Well a person"
type textarea "x"
type textarea "Well a persona"
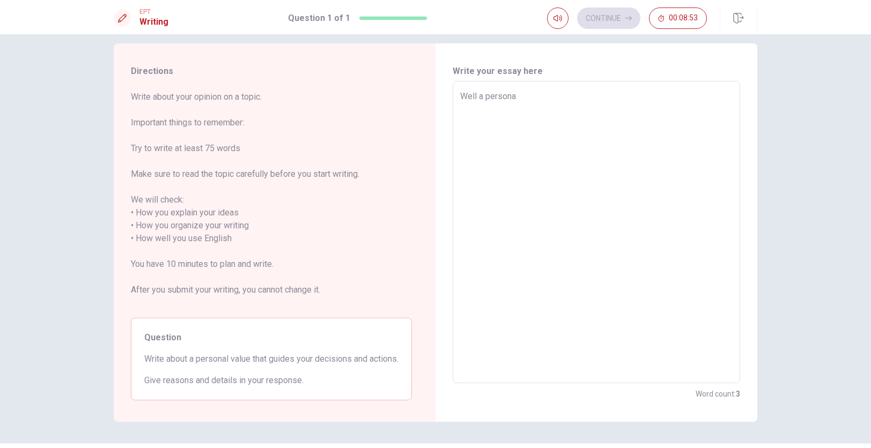
type textarea "x"
type textarea "Well a personal"
type textarea "x"
type textarea "Well a personal"
type textarea "x"
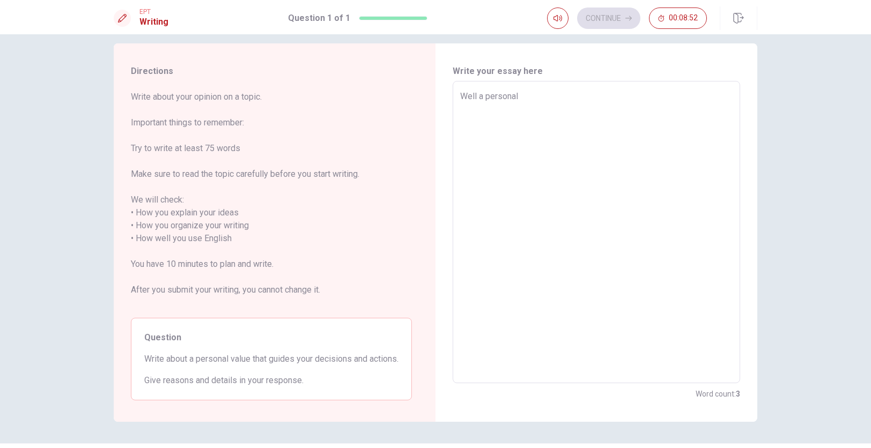
type textarea "Well a personal v"
type textarea "x"
type textarea "Well a personal va"
type textarea "x"
type textarea "Well a personal val"
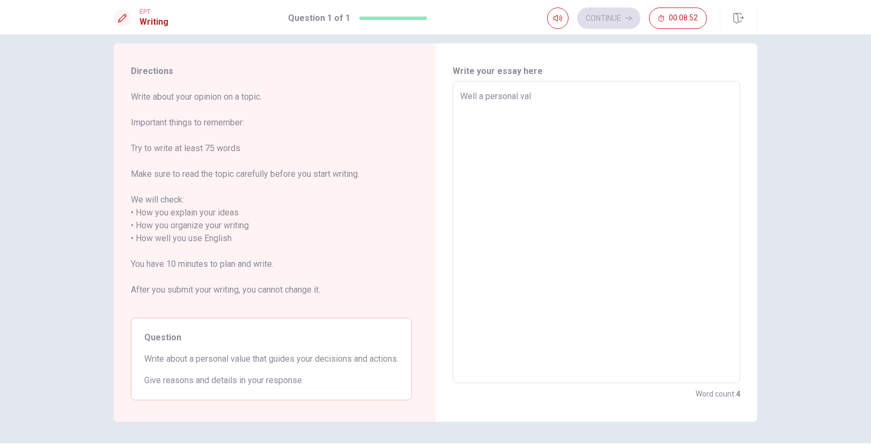
type textarea "x"
type textarea "Well a personal valu"
type textarea "x"
type textarea "Well a personal value"
type textarea "x"
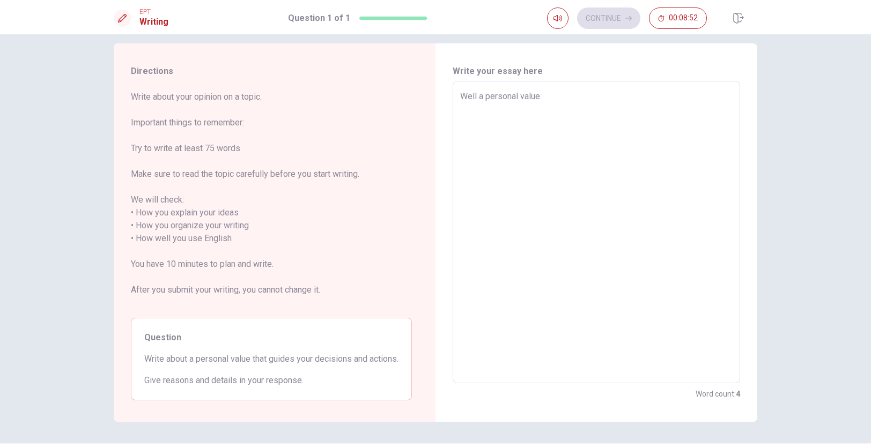
type textarea "Well a personal value"
type textarea "x"
type textarea "Well a personal value i"
type textarea "x"
type textarea "Well a personal value is"
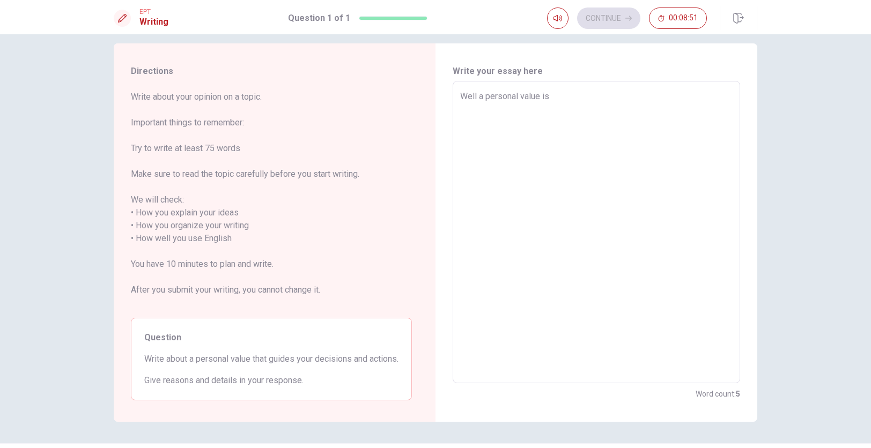
type textarea "x"
type textarea "Well a personal value is"
type textarea "x"
type textarea "Well a personal value is i"
type textarea "x"
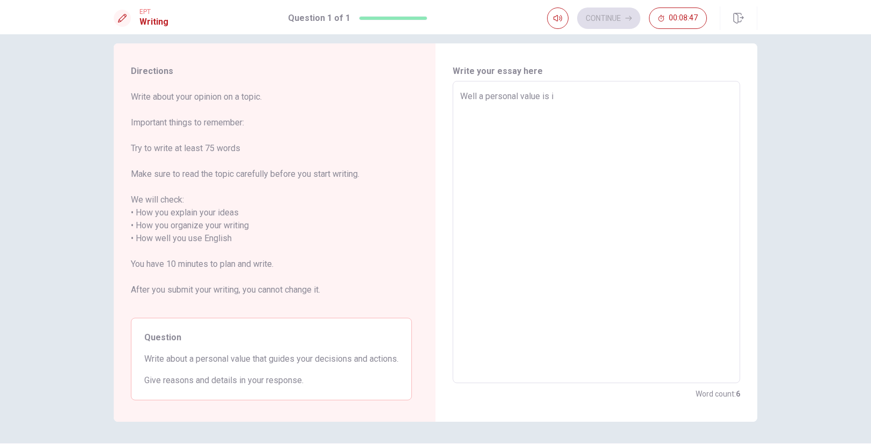
type textarea "Well a personal value is"
type textarea "x"
type textarea "Well a personal value is"
type textarea "x"
type textarea "Well a personal value isn"
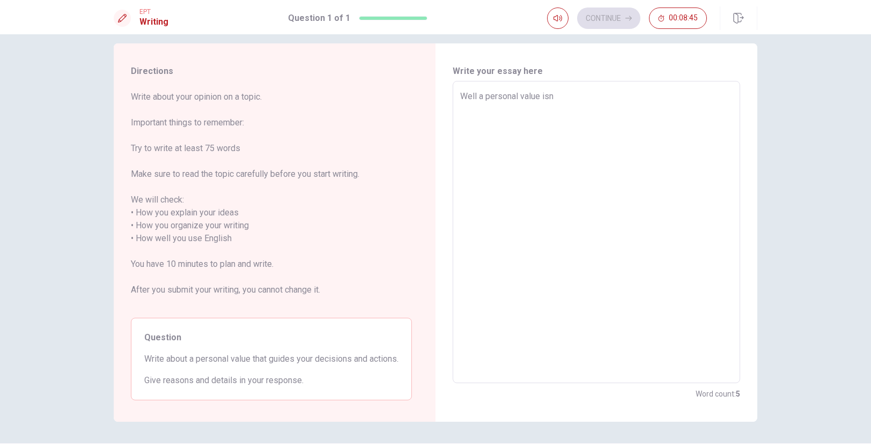
type textarea "x"
type textarea "Well a personal value is"
drag, startPoint x: 557, startPoint y: 95, endPoint x: 413, endPoint y: 94, distance: 144.2
click at [412, 94] on div "Directions Write about your opinion on a topic. Important things to remember: T…" at bounding box center [435, 232] width 643 height 379
type textarea "x"
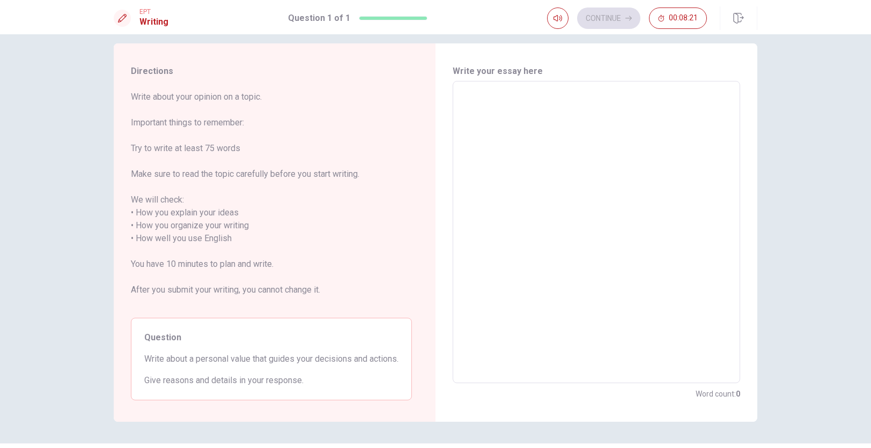
type textarea "O"
type textarea "x"
type textarea "On"
type textarea "x"
type textarea "One"
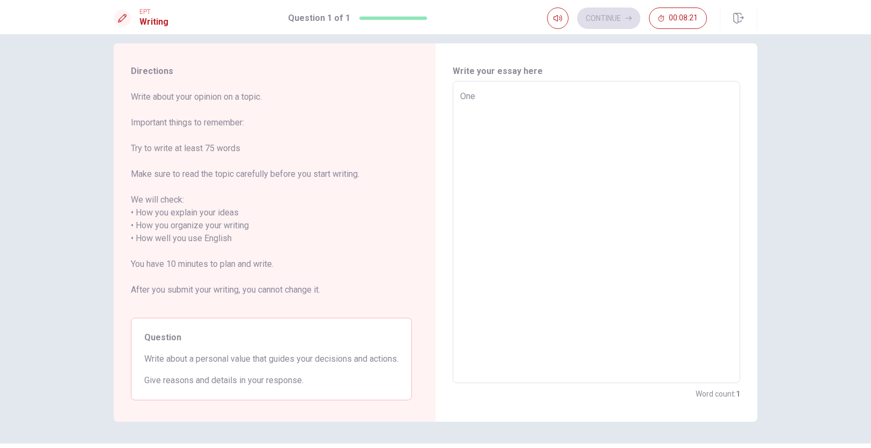
type textarea "x"
type textarea "One"
type textarea "x"
type textarea "One p"
type textarea "x"
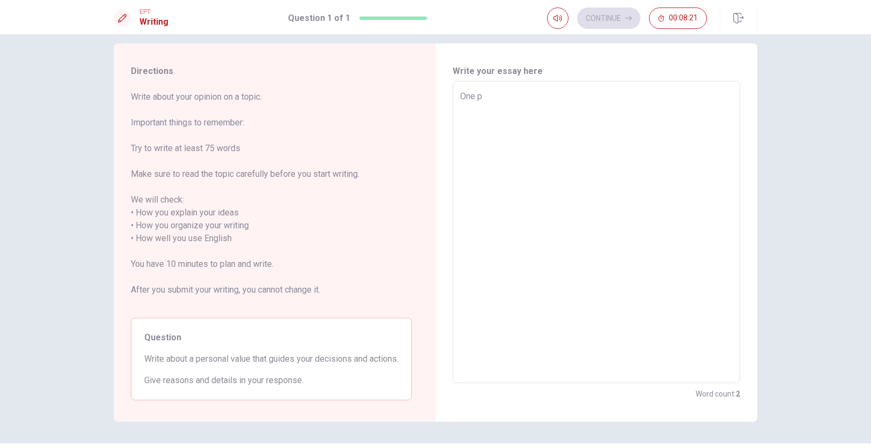
type textarea "One pe"
type textarea "x"
type textarea "One per"
type textarea "x"
type textarea "One pers"
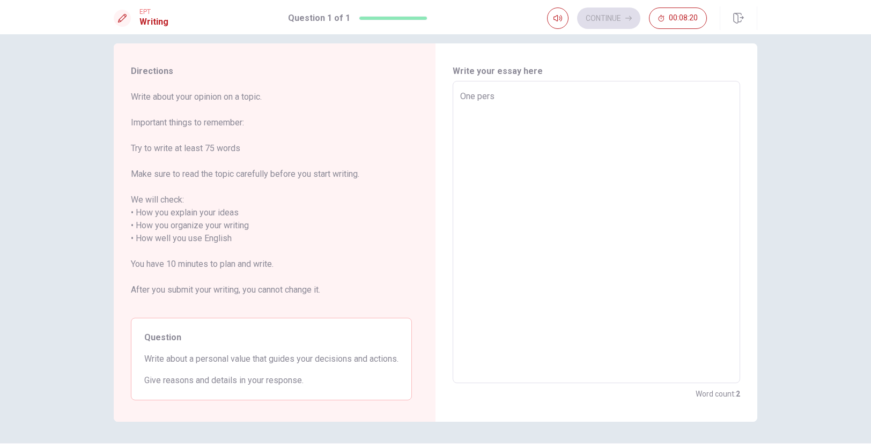
type textarea "x"
type textarea "One perso"
type textarea "x"
type textarea "One person"
type textarea "x"
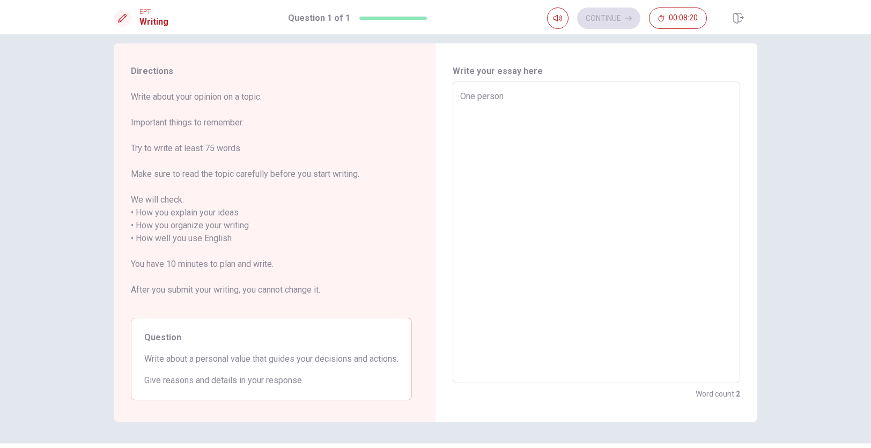
type textarea "One persona"
type textarea "x"
type textarea "One personal"
type textarea "x"
type textarea "One personal"
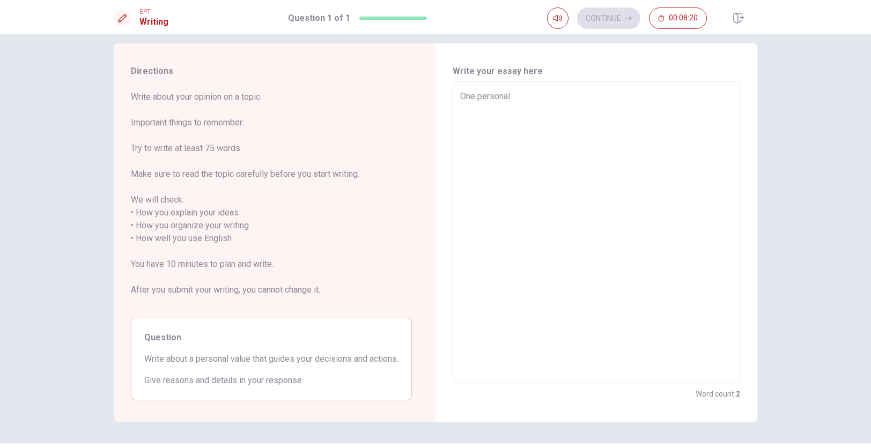
type textarea "x"
type textarea "One personal v"
type textarea "x"
type textarea "One personal va"
type textarea "x"
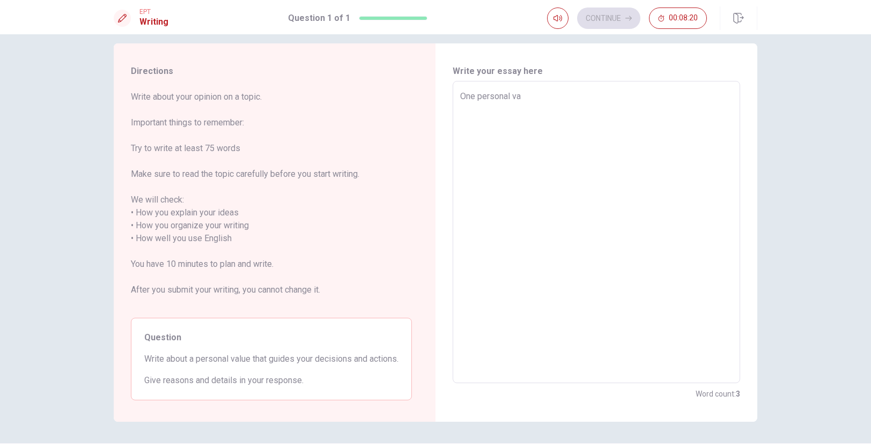
type textarea "One personal val"
type textarea "x"
type textarea "One personal valu"
type textarea "x"
type textarea "One personal value"
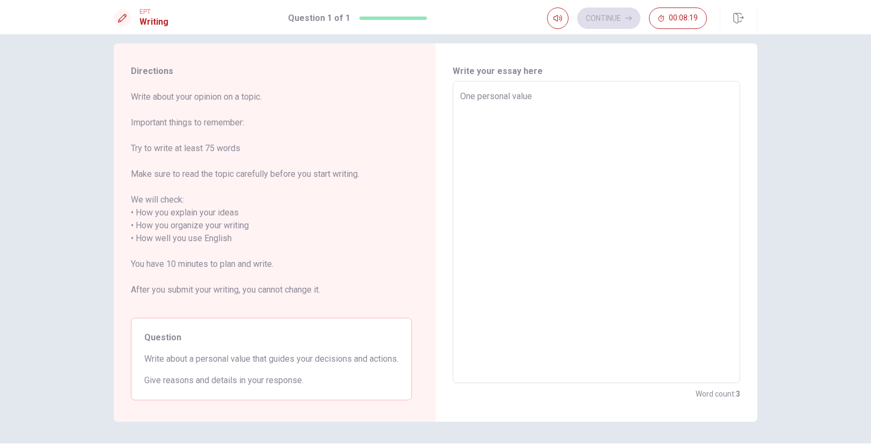
type textarea "x"
type textarea "One personal value"
type textarea "x"
type textarea "One personal value t"
type textarea "x"
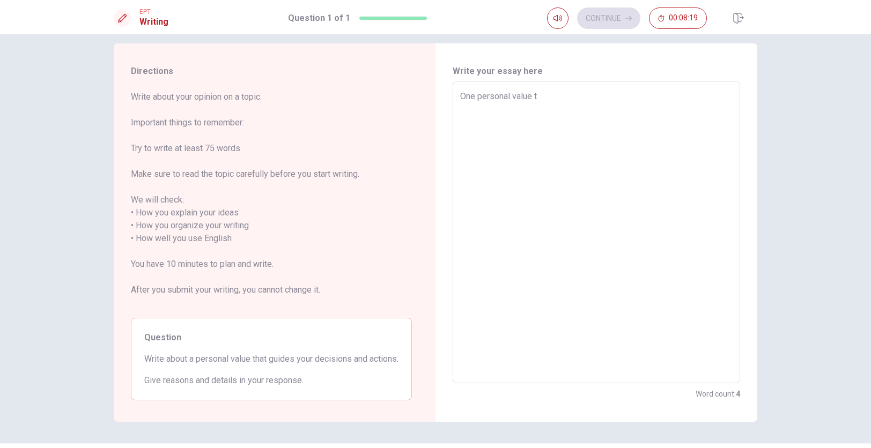
type textarea "One personal value th"
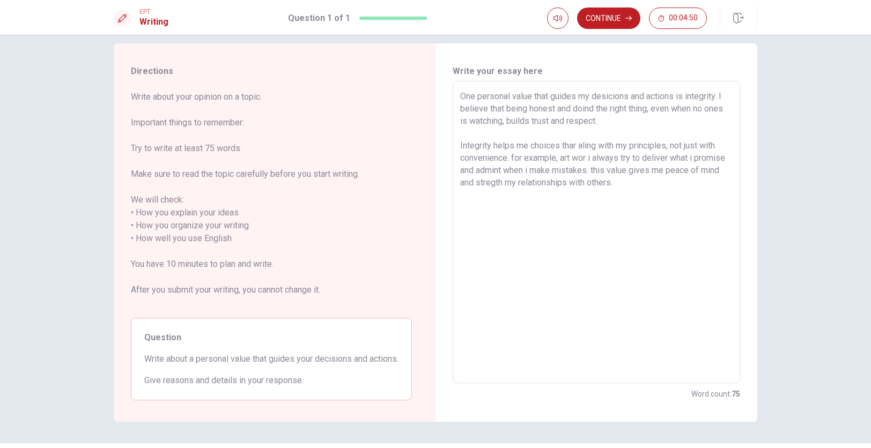
click at [672, 176] on textarea "One personal value that guides my desicions and actions is integrity. I believe…" at bounding box center [596, 232] width 272 height 285
click at [708, 154] on textarea "One personal value that guides my desicions and actions is integrity. I believe…" at bounding box center [596, 232] width 272 height 285
click at [717, 96] on textarea "One personal value that guides my desicions and actions is integrity. I believe…" at bounding box center [596, 232] width 272 height 285
click at [666, 108] on textarea "One personal value that guides my desicions and actions is integrity and respon…" at bounding box center [596, 232] width 272 height 285
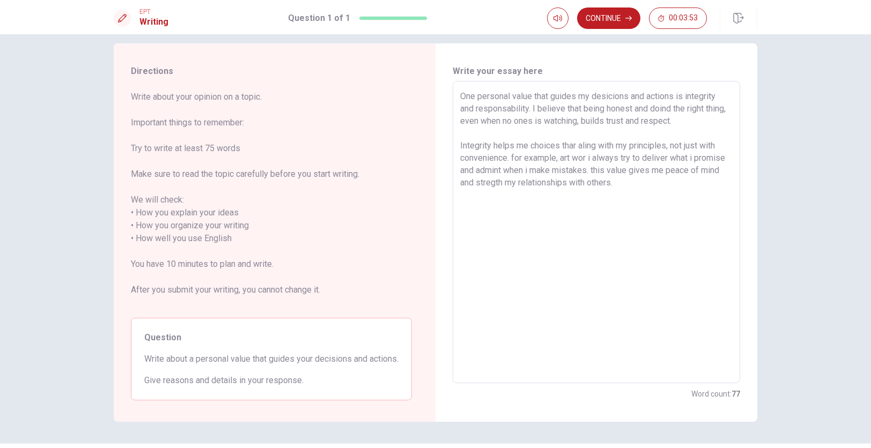
click at [670, 106] on textarea "One personal value that guides my desicions and actions is integrity and respon…" at bounding box center [596, 232] width 272 height 285
click at [662, 181] on textarea "One personal value that guides my desicions and actions is integrity and respon…" at bounding box center [596, 232] width 272 height 285
click at [701, 122] on textarea "One personal value that guides my desicions and actions is integrity and respon…" at bounding box center [596, 232] width 272 height 285
click at [708, 116] on textarea "One personal value that guides my desicions and actions is integrity and respon…" at bounding box center [596, 232] width 272 height 285
click at [490, 168] on textarea "One personal value that guides my desicions and actions is integrity and respon…" at bounding box center [596, 232] width 272 height 285
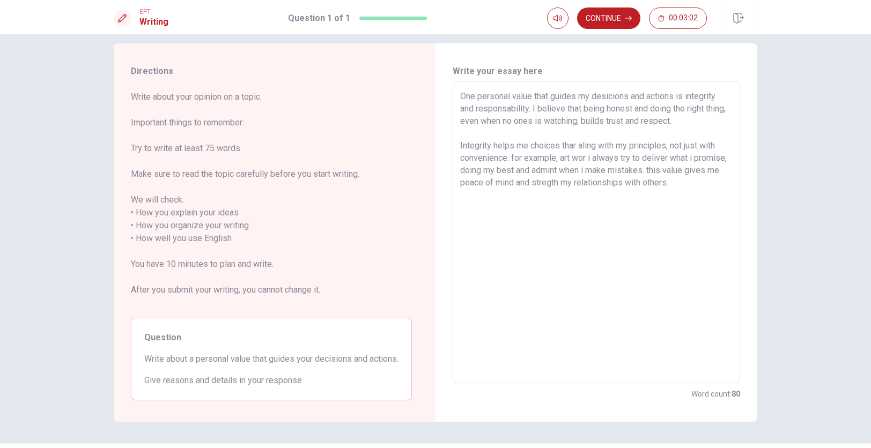
click at [697, 183] on textarea "One personal value that guides my desicions and actions is integrity and respon…" at bounding box center [596, 232] width 272 height 285
click at [603, 16] on button "Continue" at bounding box center [608, 18] width 63 height 21
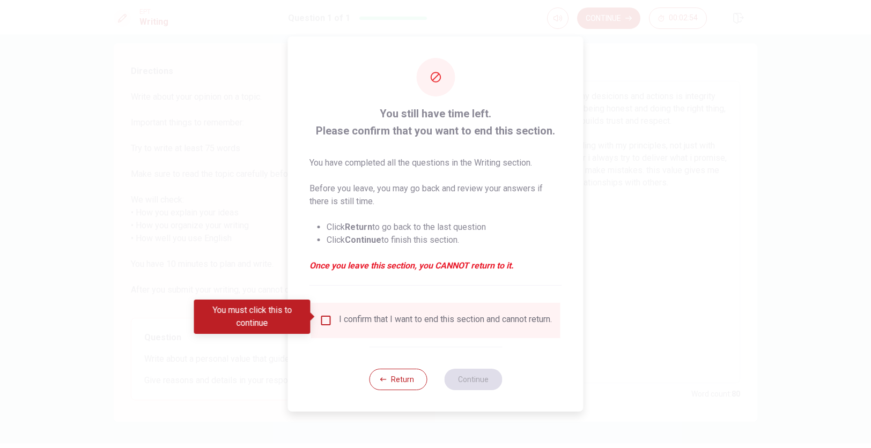
click at [326, 318] on input "You must click this to continue" at bounding box center [326, 320] width 13 height 13
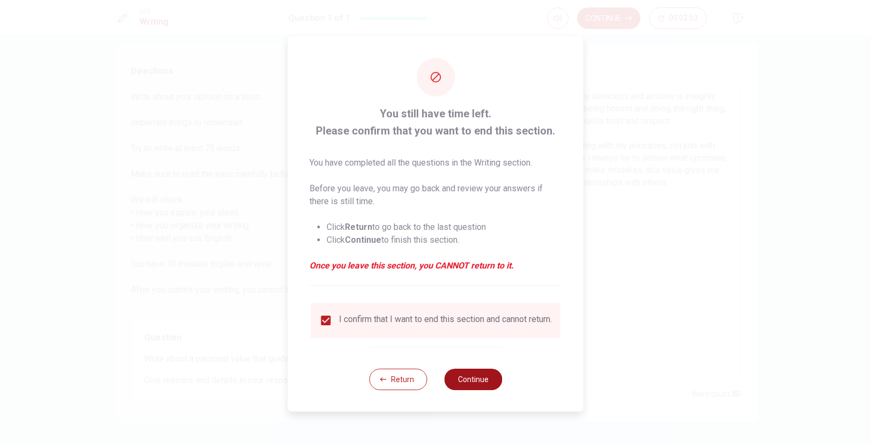
click at [477, 381] on button "Continue" at bounding box center [473, 379] width 58 height 21
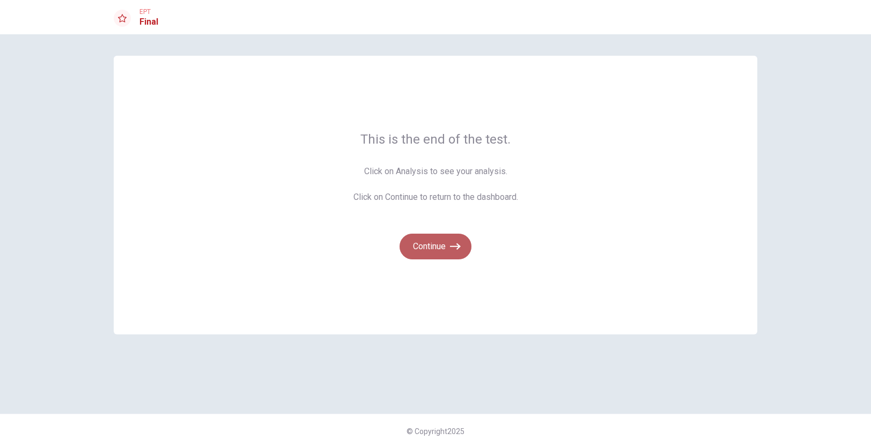
click at [432, 246] on button "Continue" at bounding box center [435, 247] width 72 height 26
